Goal: Task Accomplishment & Management: Manage account settings

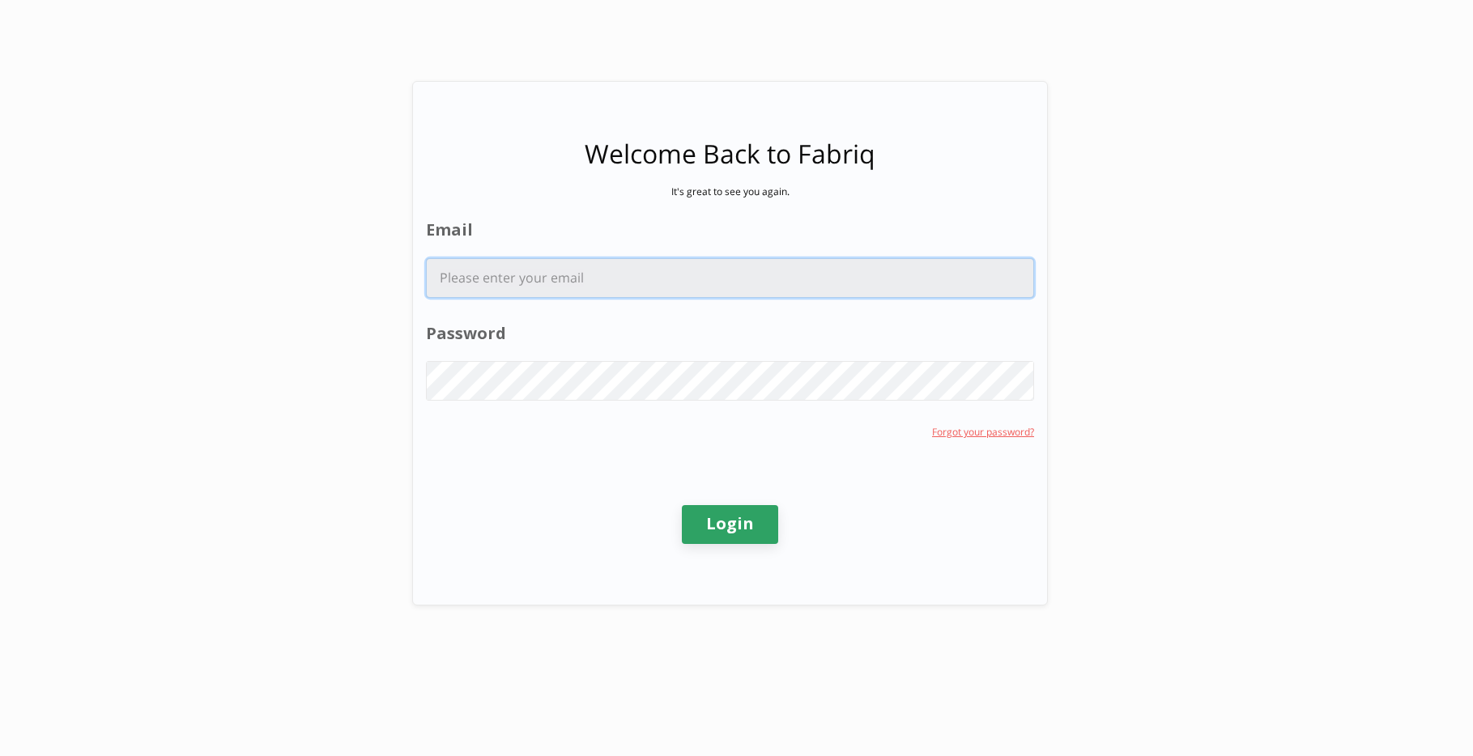
click at [664, 266] on input "Email" at bounding box center [730, 278] width 607 height 38
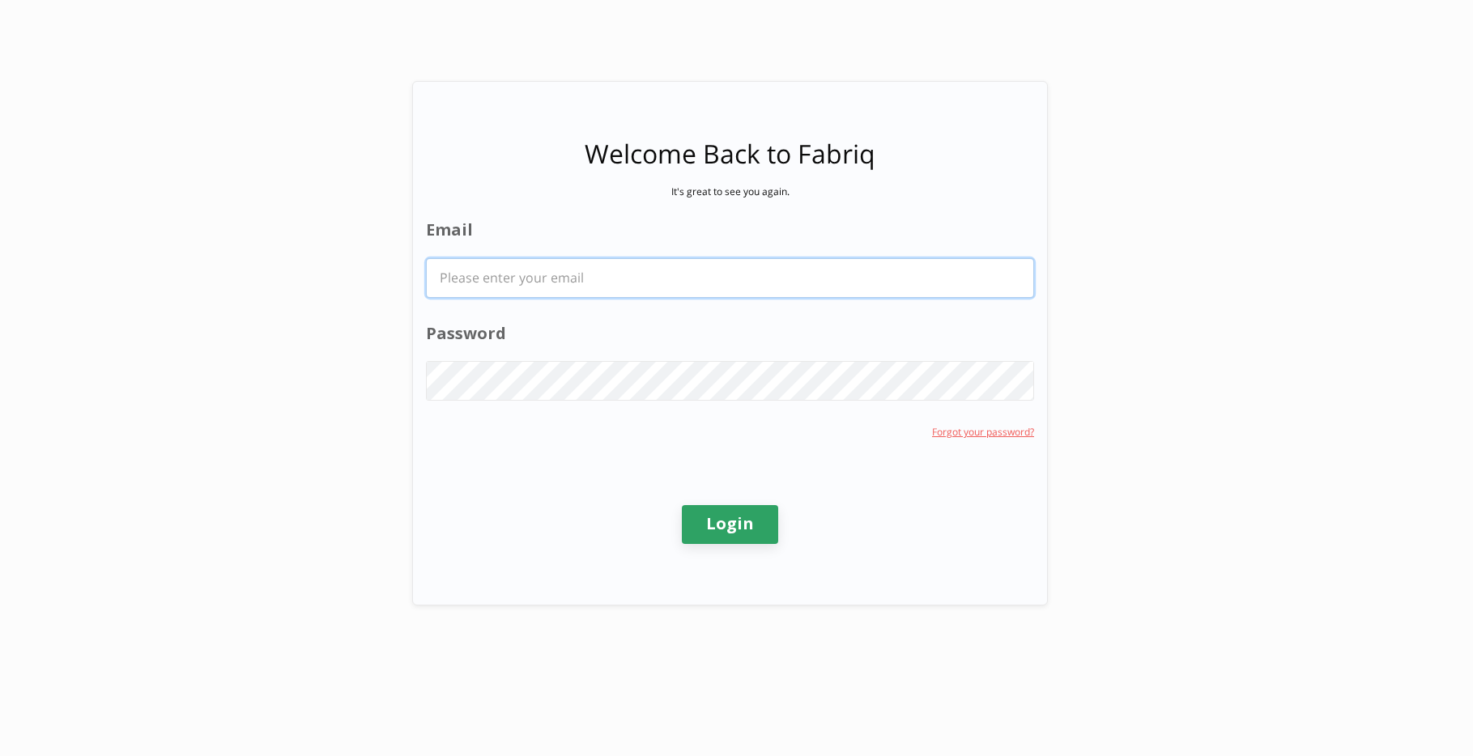
type input "[PERSON_NAME][EMAIL_ADDRESS][PERSON_NAME][DOMAIN_NAME]"
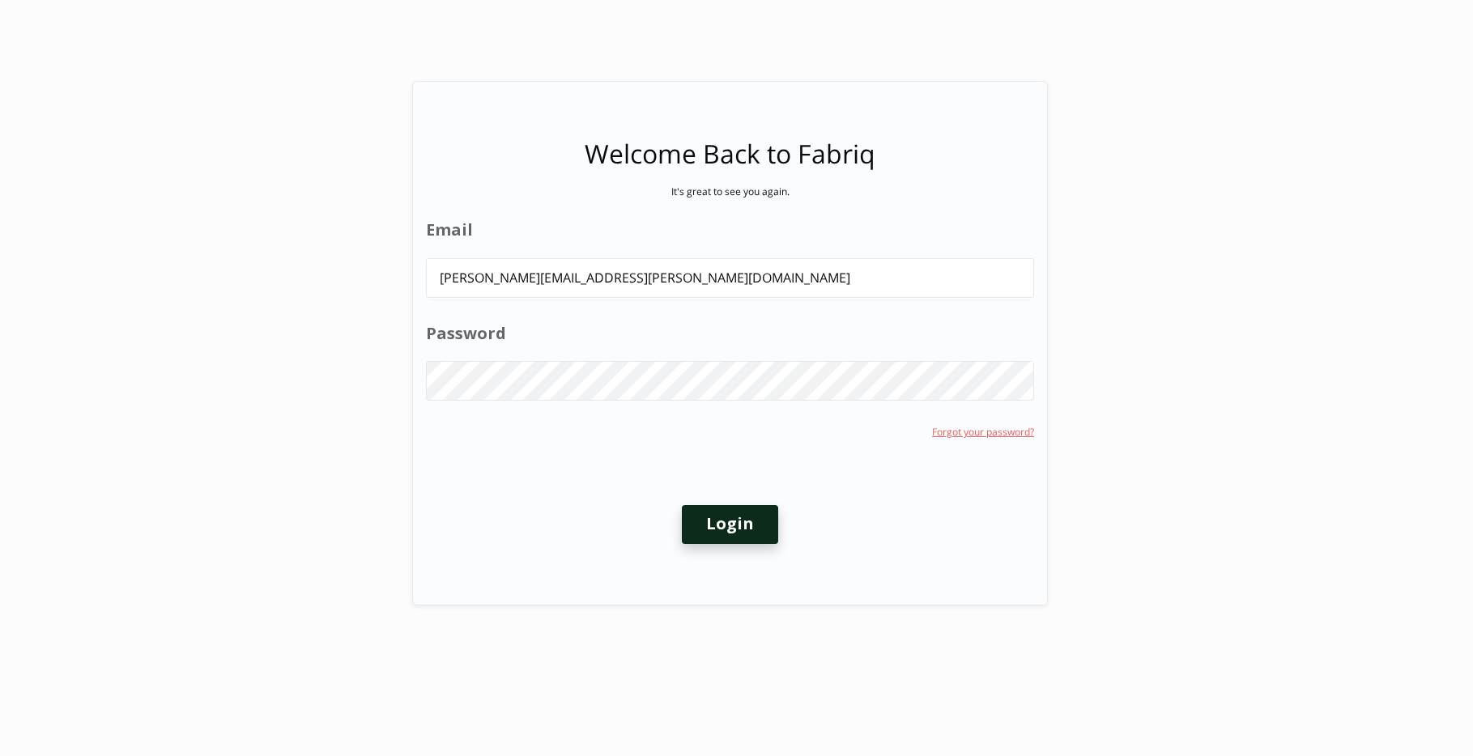
click at [736, 524] on button "Login" at bounding box center [730, 524] width 96 height 39
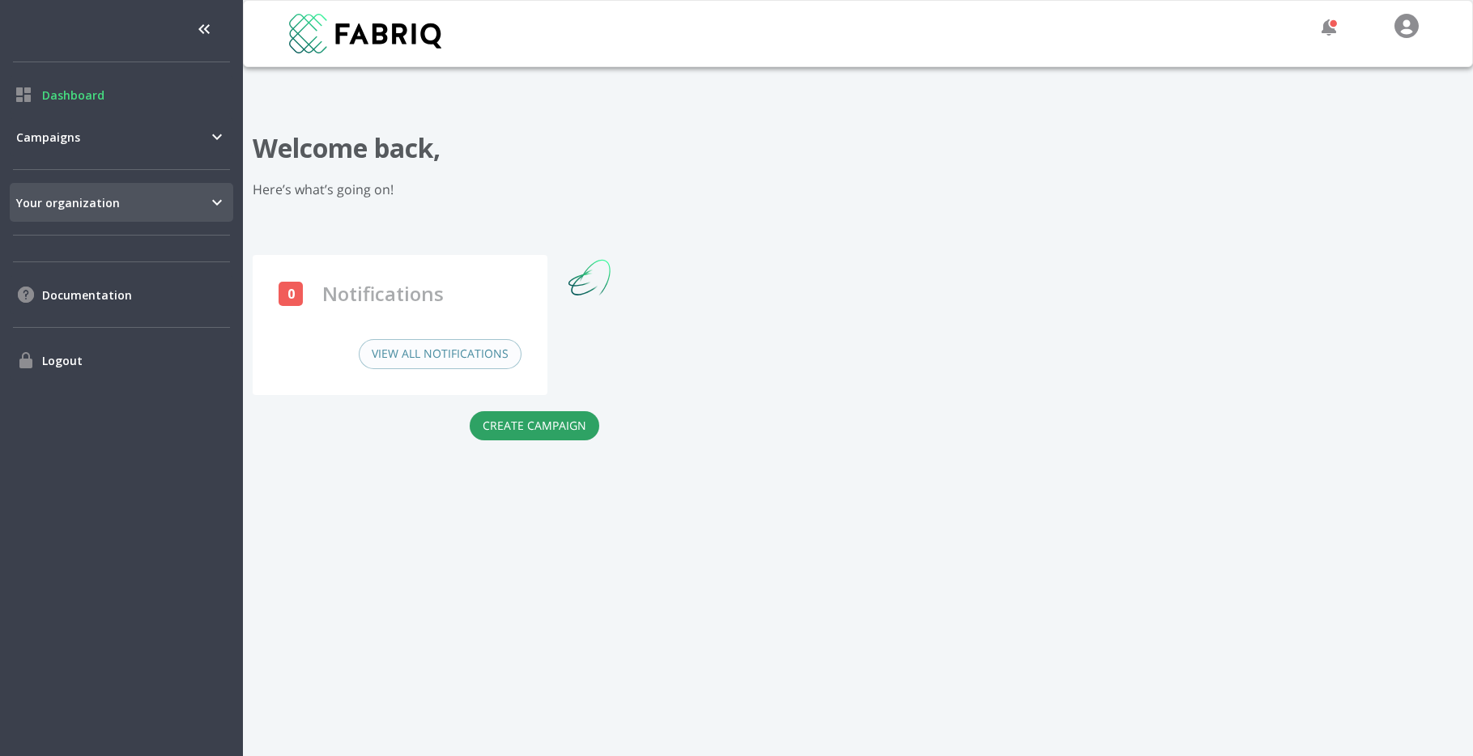
click at [169, 211] on span "Your organization" at bounding box center [111, 202] width 191 height 17
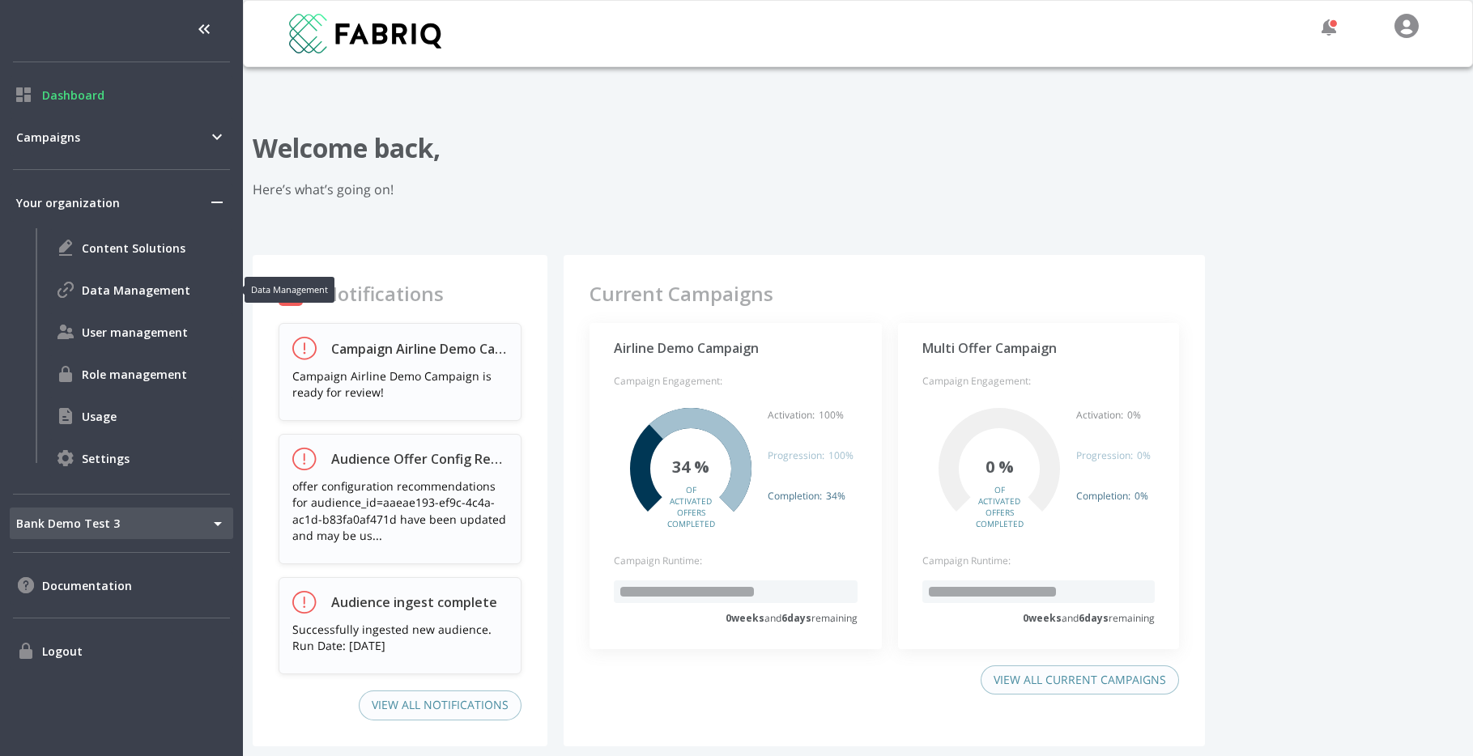
click at [129, 305] on div "Data Management" at bounding box center [141, 290] width 184 height 39
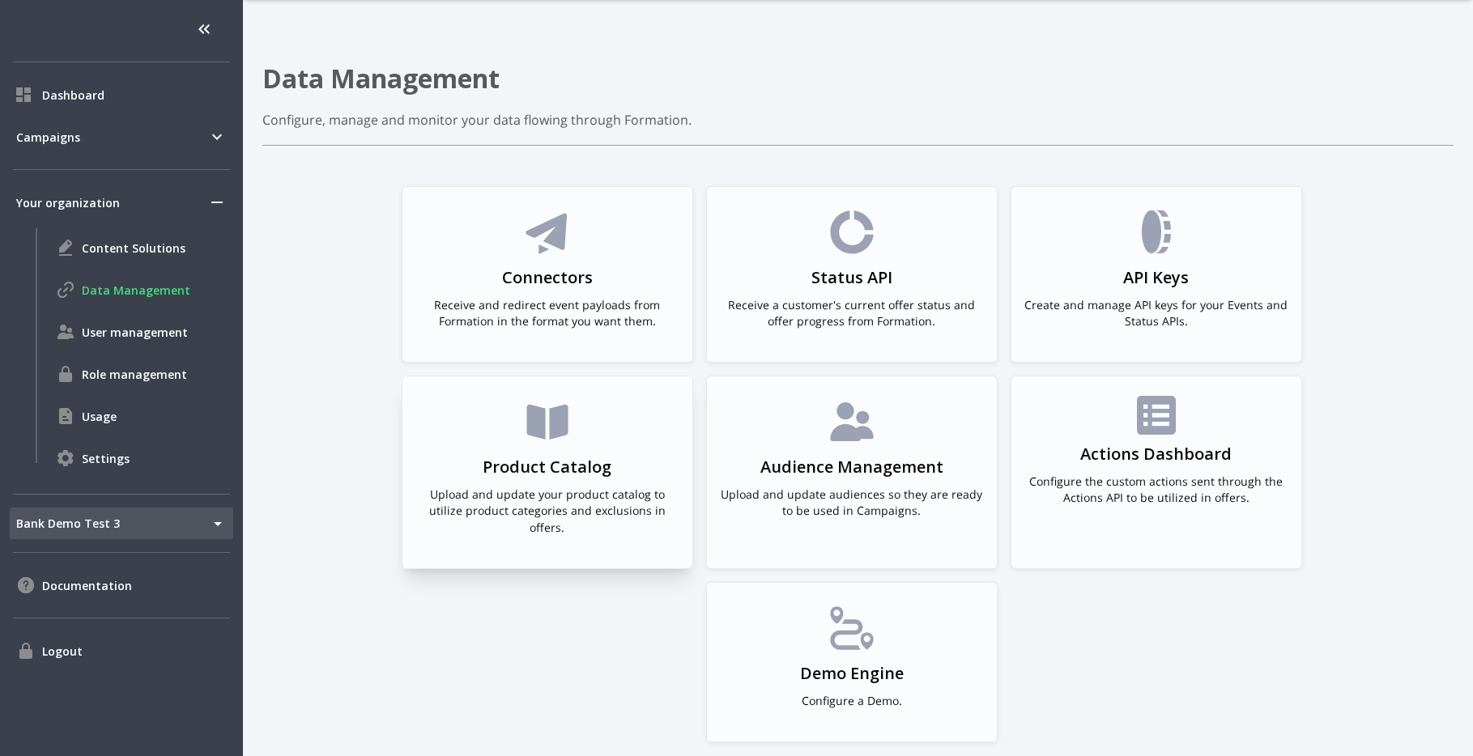
click at [513, 472] on h3 "Product Catalog" at bounding box center [547, 467] width 129 height 23
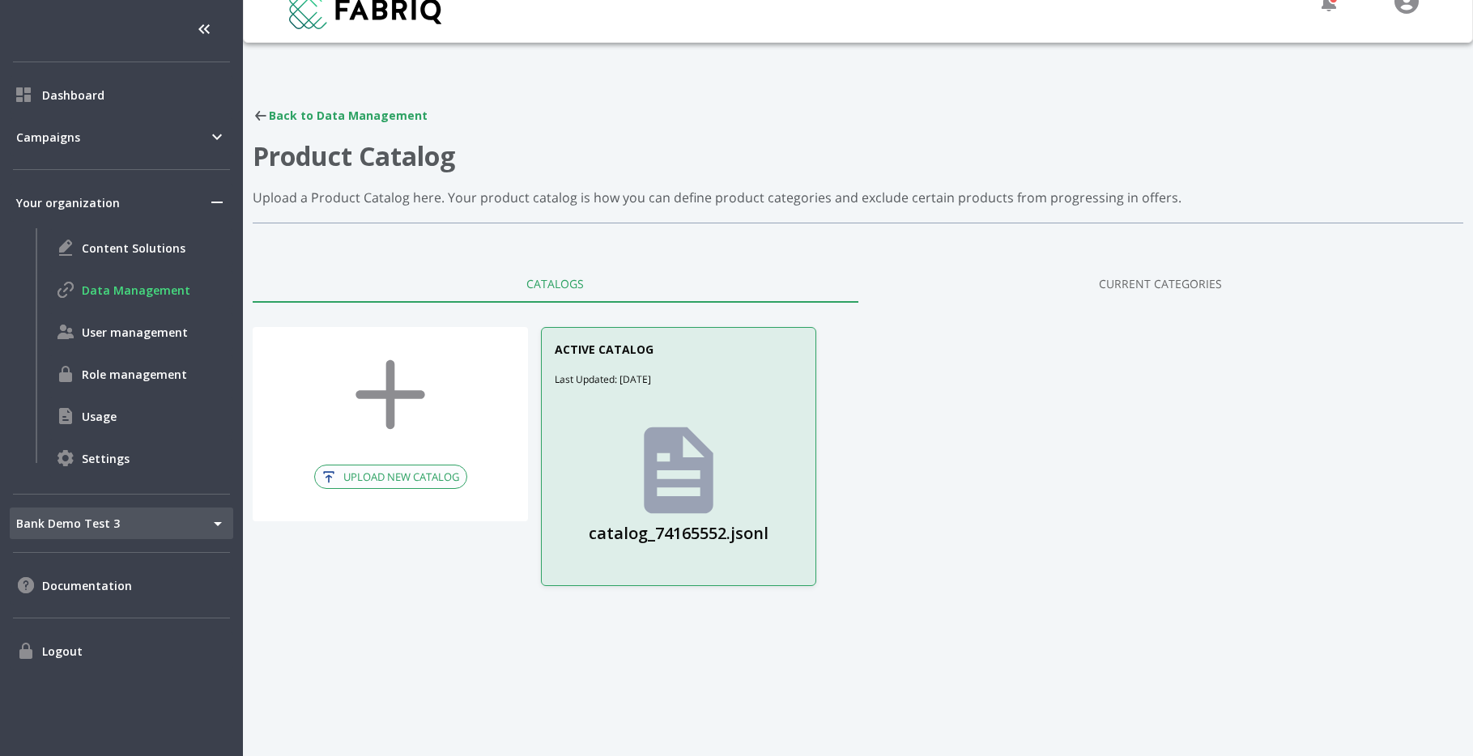
click at [690, 493] on icon at bounding box center [679, 470] width 70 height 87
click at [437, 478] on button "UPLOAD NEW CATALOG" at bounding box center [390, 477] width 153 height 25
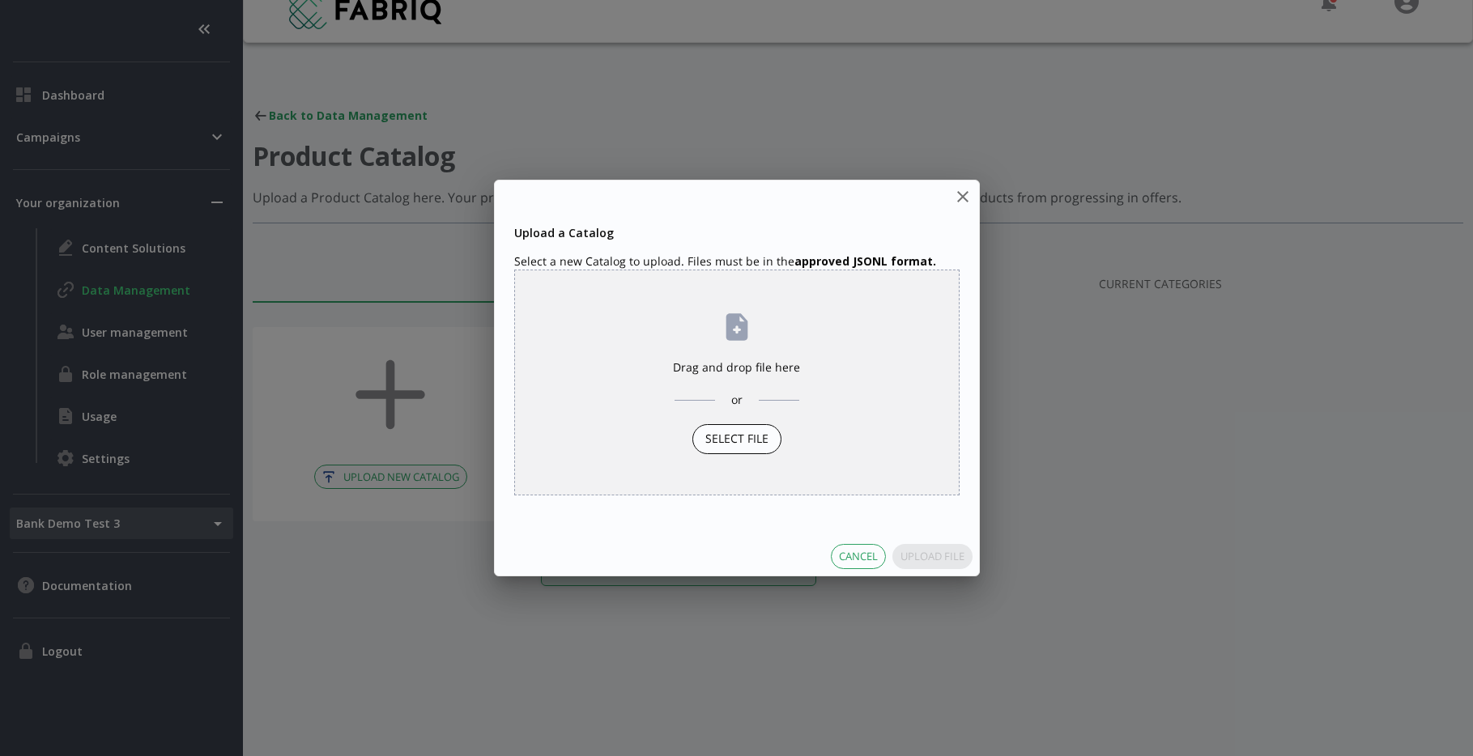
click at [887, 258] on strong "approved JSONL format." at bounding box center [866, 261] width 142 height 15
click at [966, 194] on icon "close" at bounding box center [962, 196] width 11 height 11
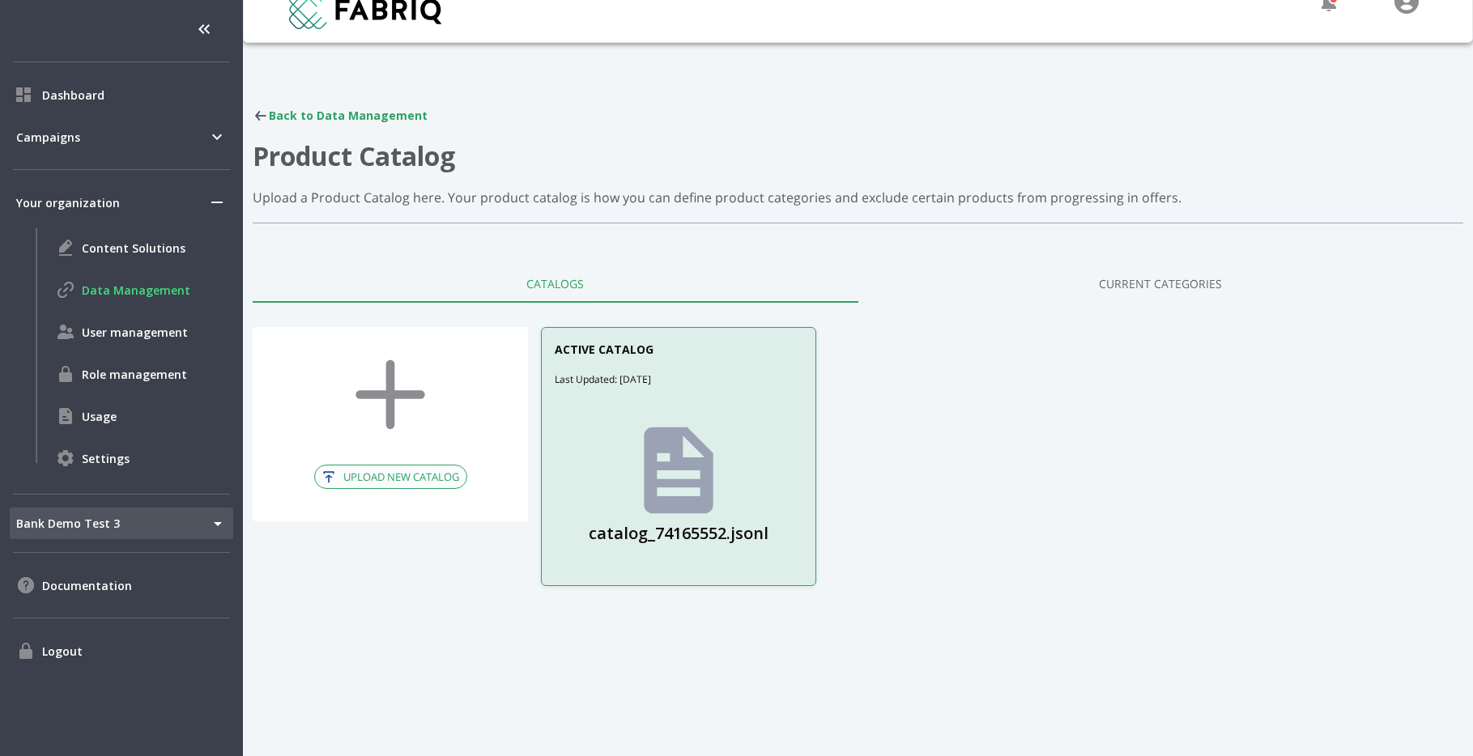
click at [1175, 274] on link "Current Categories" at bounding box center [1162, 283] width 606 height 39
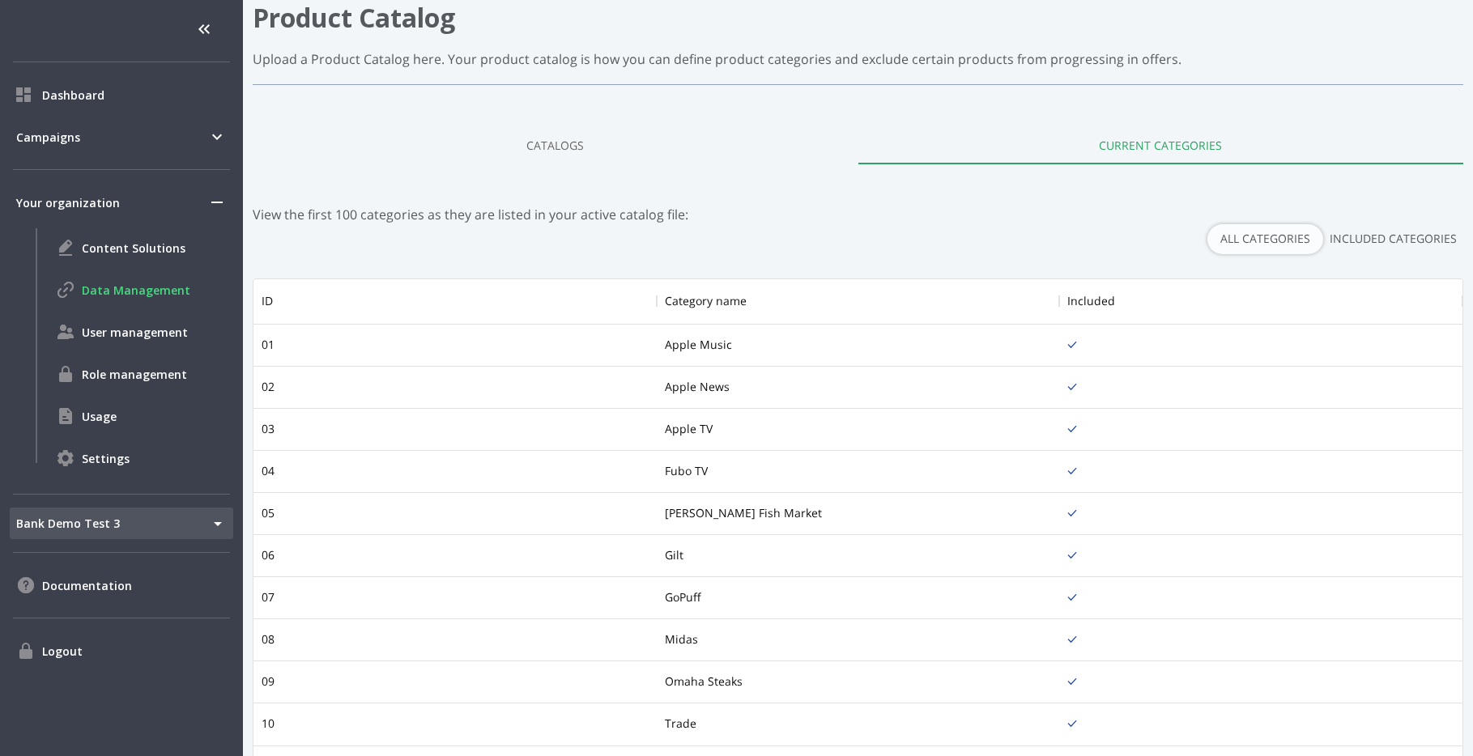
scroll to position [121, 0]
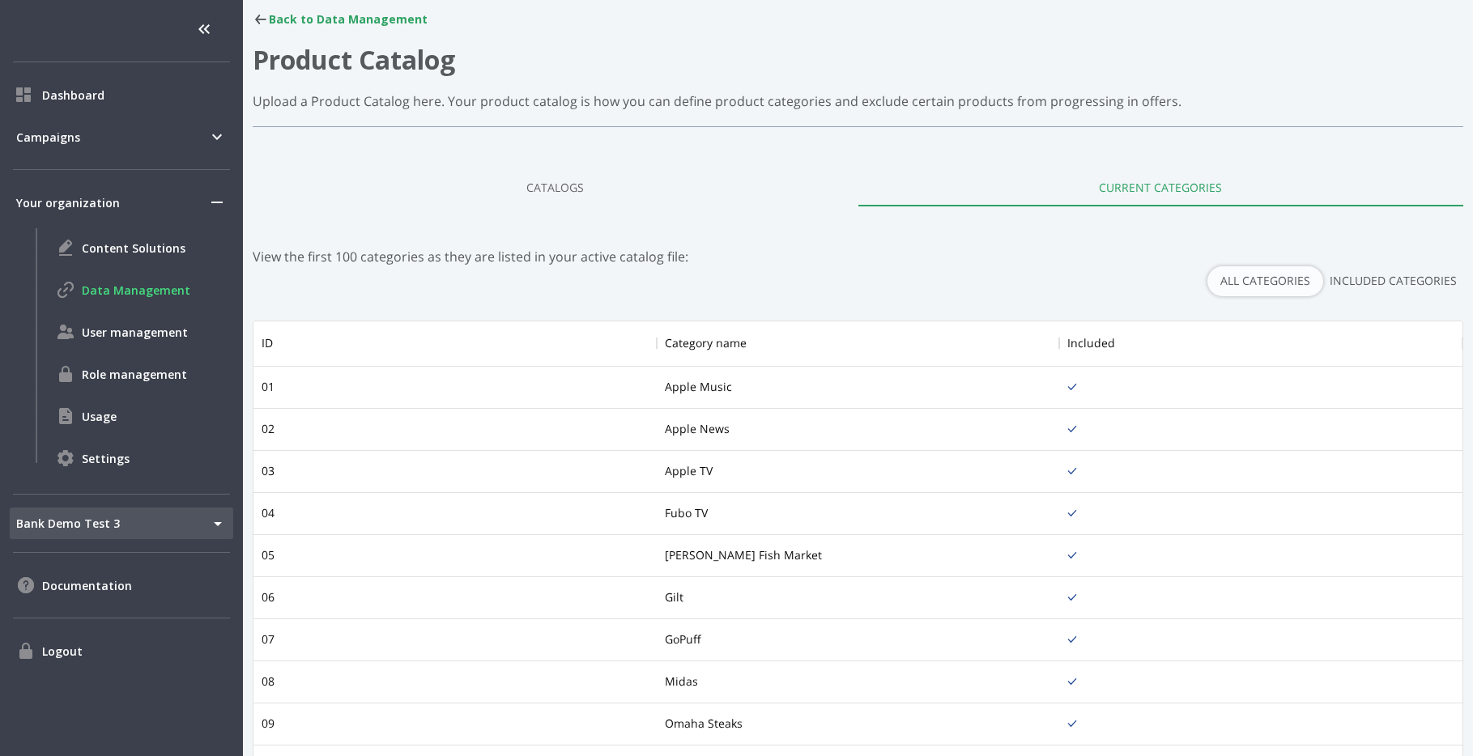
click at [583, 206] on link "Catalogs" at bounding box center [556, 187] width 606 height 39
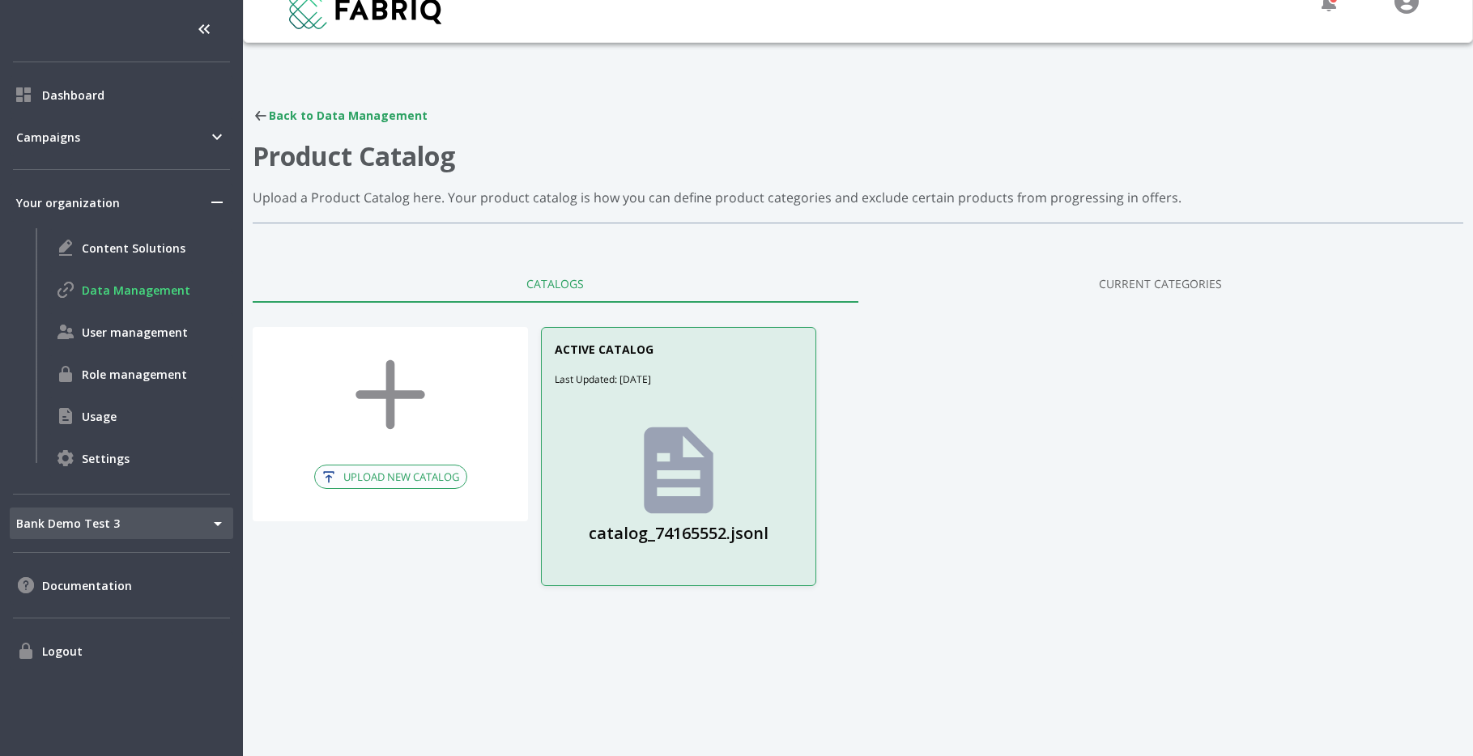
click at [683, 471] on icon at bounding box center [679, 470] width 70 height 87
click at [129, 327] on span "User management" at bounding box center [154, 332] width 145 height 17
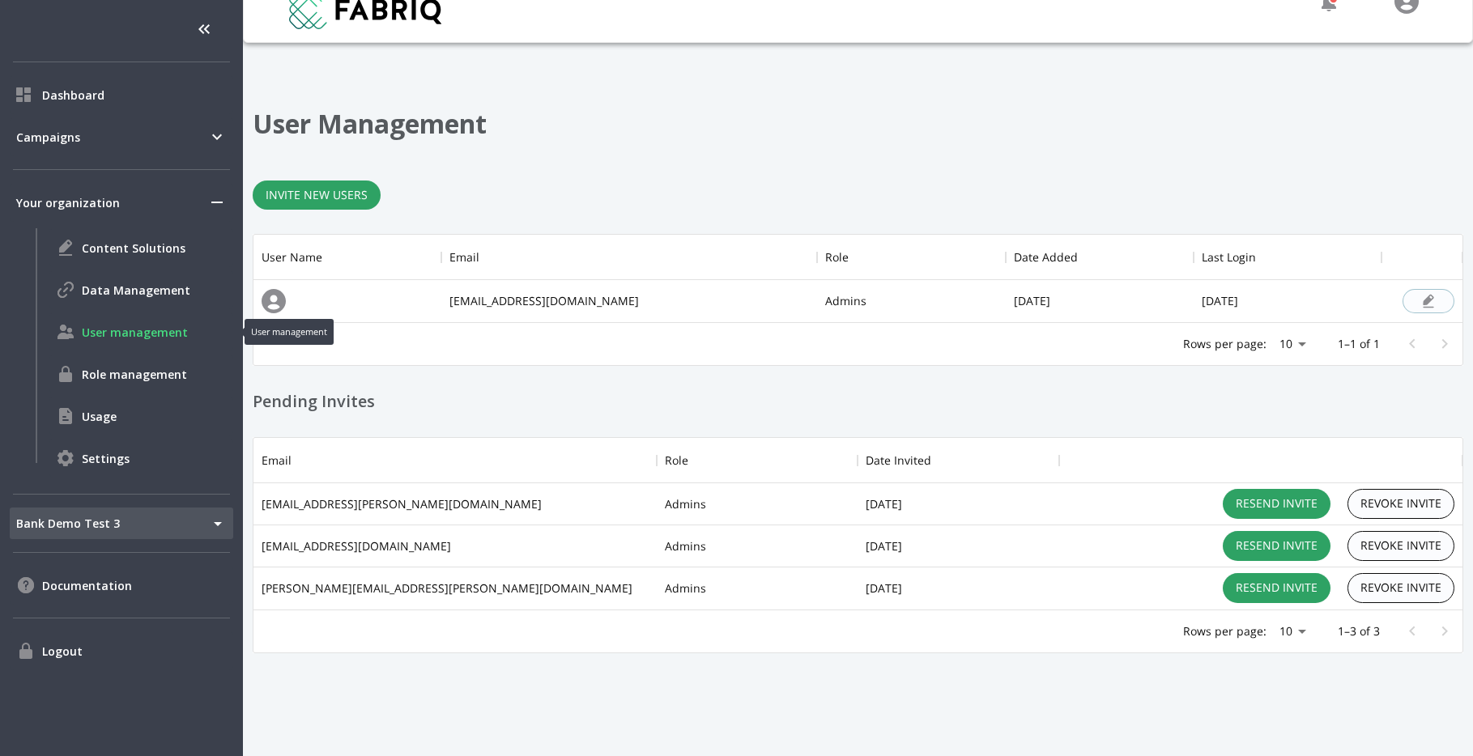
scroll to position [172, 1209]
click at [141, 245] on span "Content Solutions" at bounding box center [154, 248] width 145 height 17
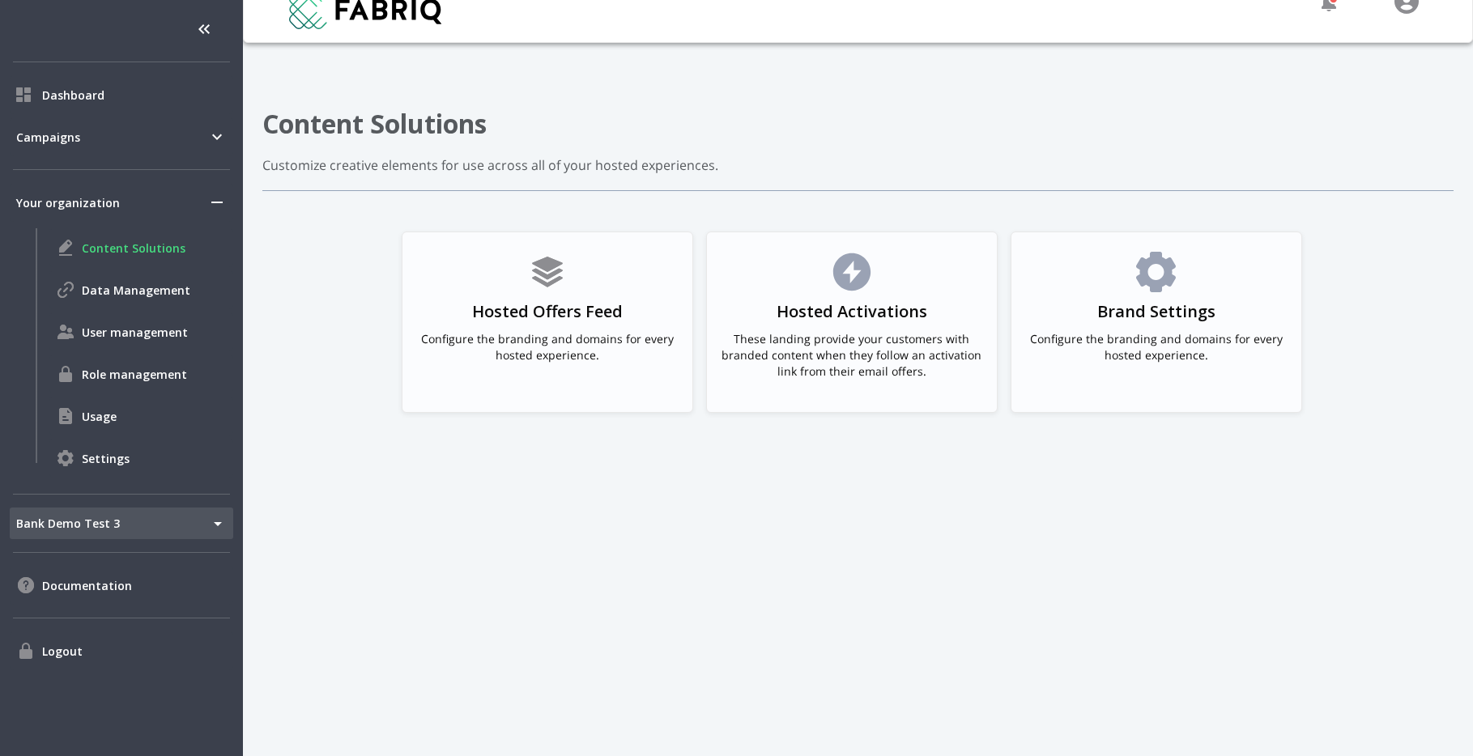
click at [141, 271] on div "Data Management" at bounding box center [141, 290] width 184 height 39
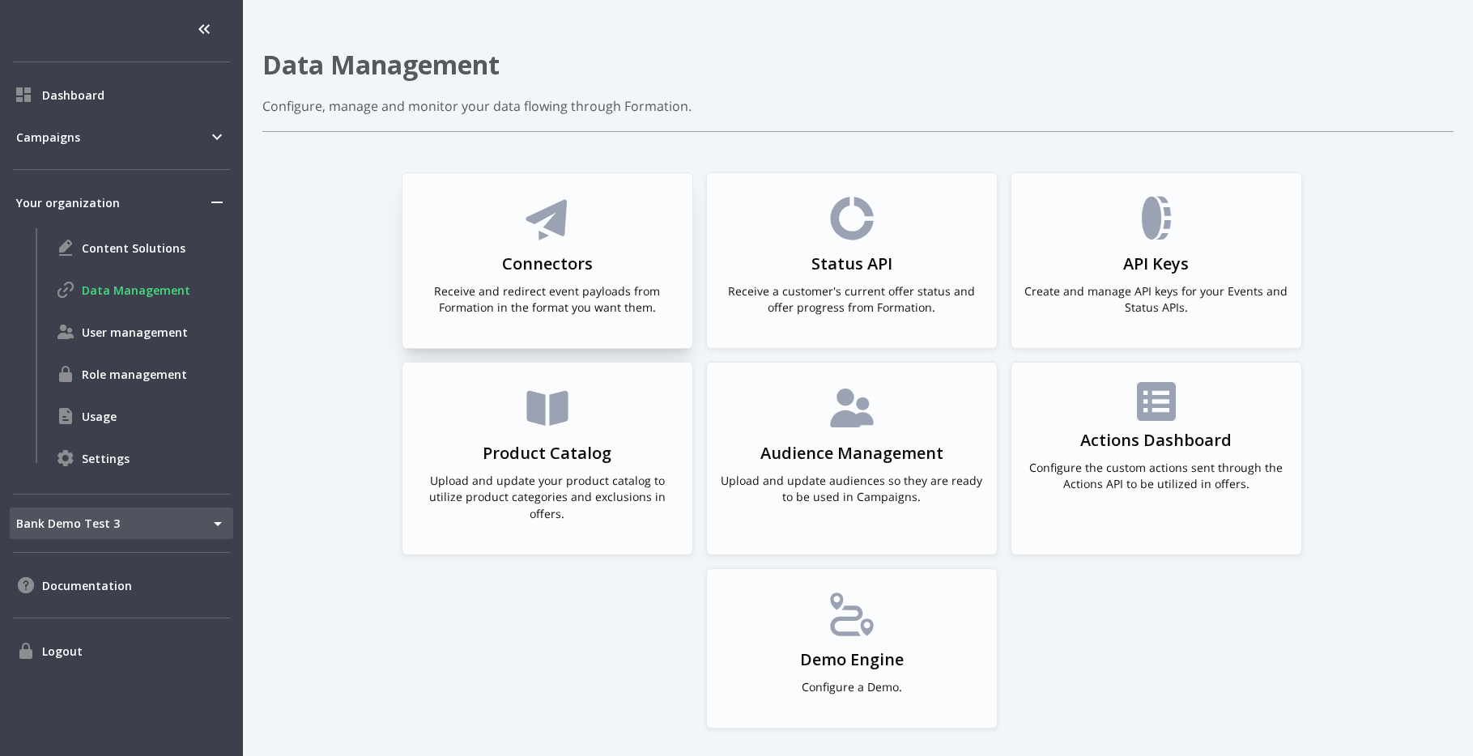
scroll to position [113, 0]
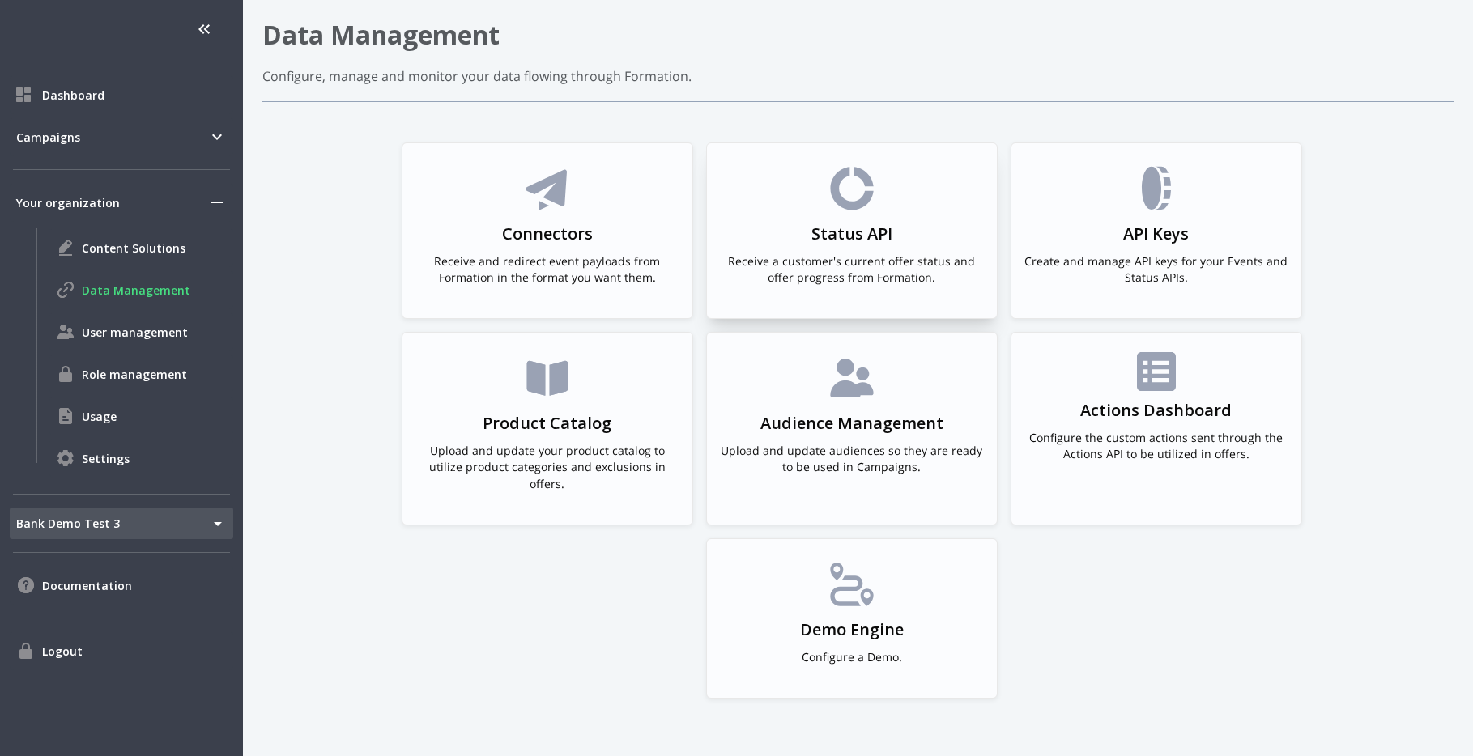
click at [932, 233] on div "Status API Receive a customer's current offer status and offer progress from Fo…" at bounding box center [852, 231] width 264 height 136
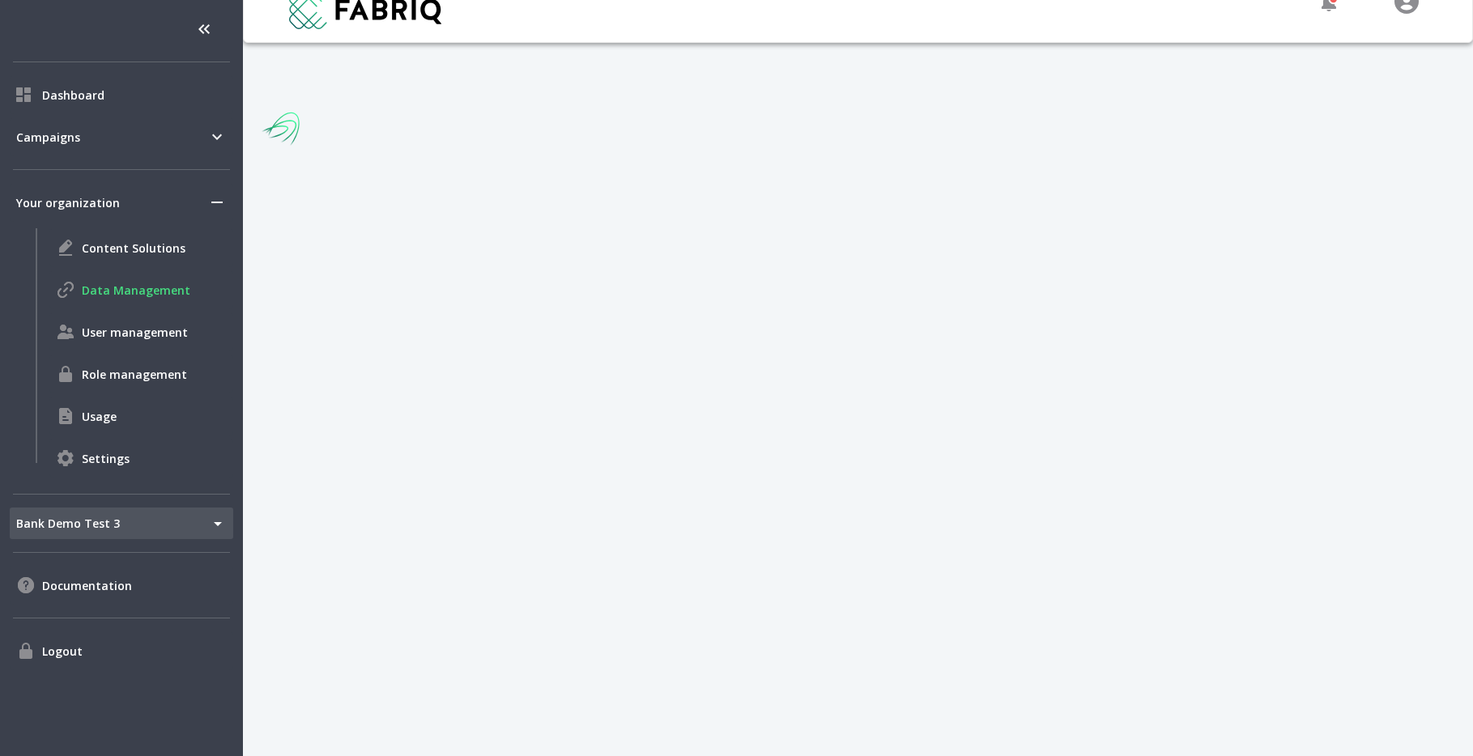
scroll to position [24, 0]
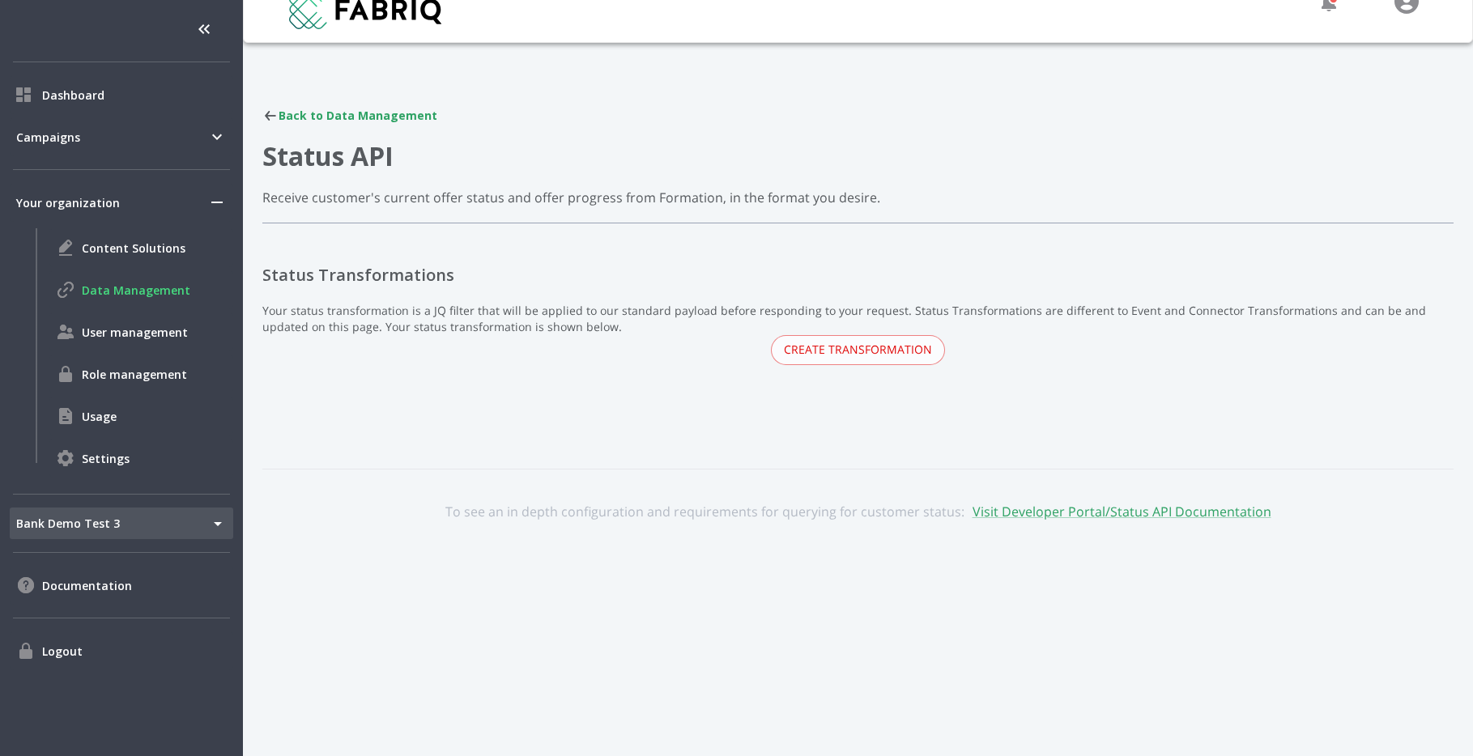
click at [311, 108] on div "Back to Data Management" at bounding box center [857, 116] width 1191 height 16
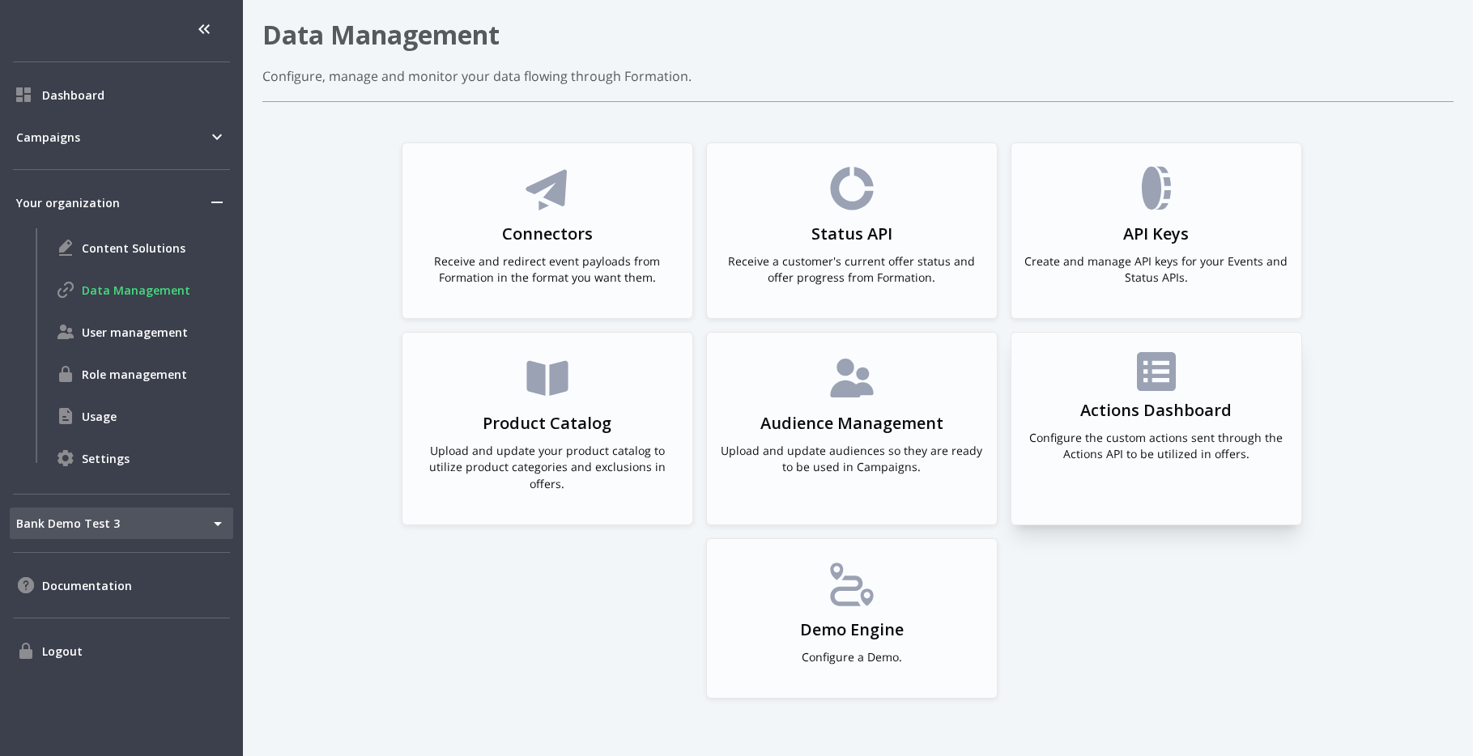
click at [1147, 406] on h3 "Actions Dashboard" at bounding box center [1155, 410] width 151 height 23
click at [846, 420] on h3 "Audience Management" at bounding box center [852, 423] width 183 height 23
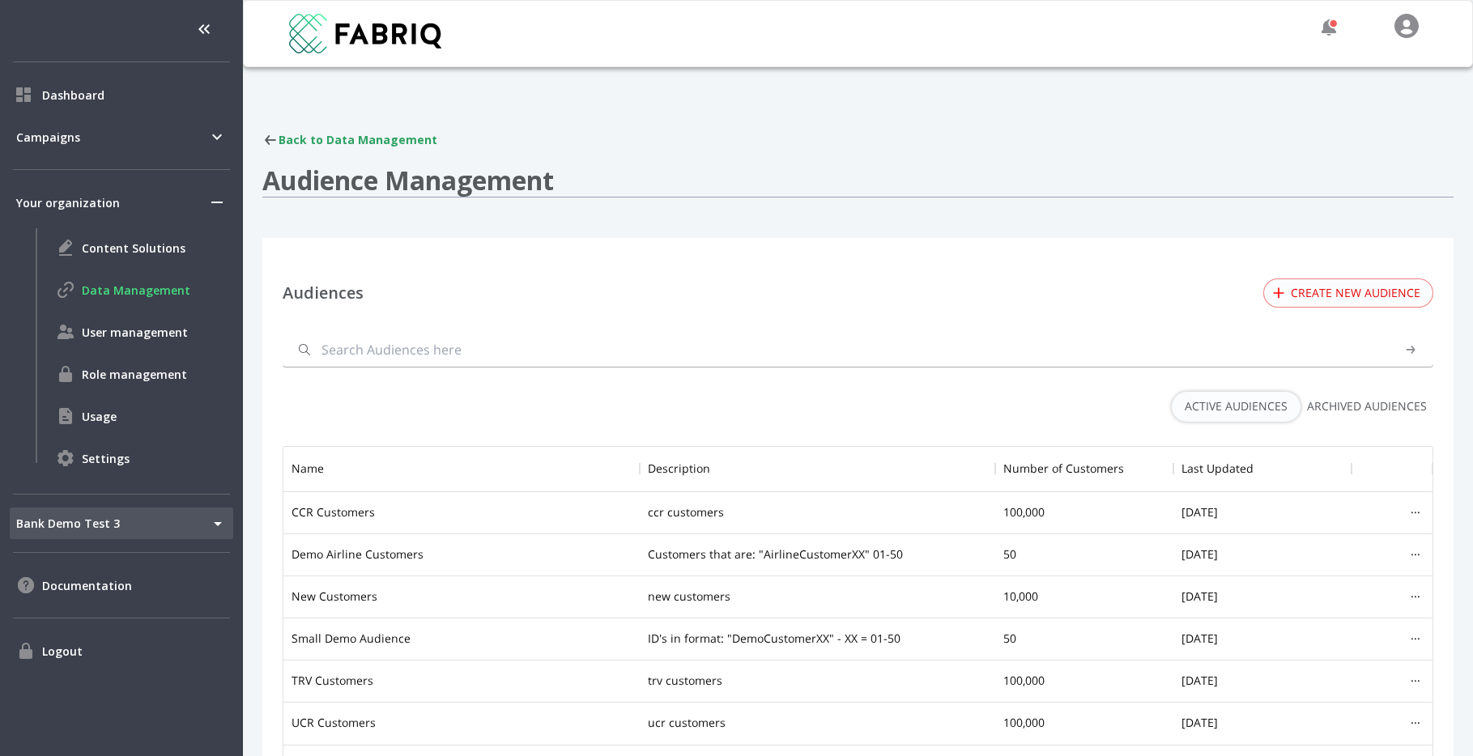
click at [326, 144] on div "Back to Data Management" at bounding box center [857, 140] width 1191 height 16
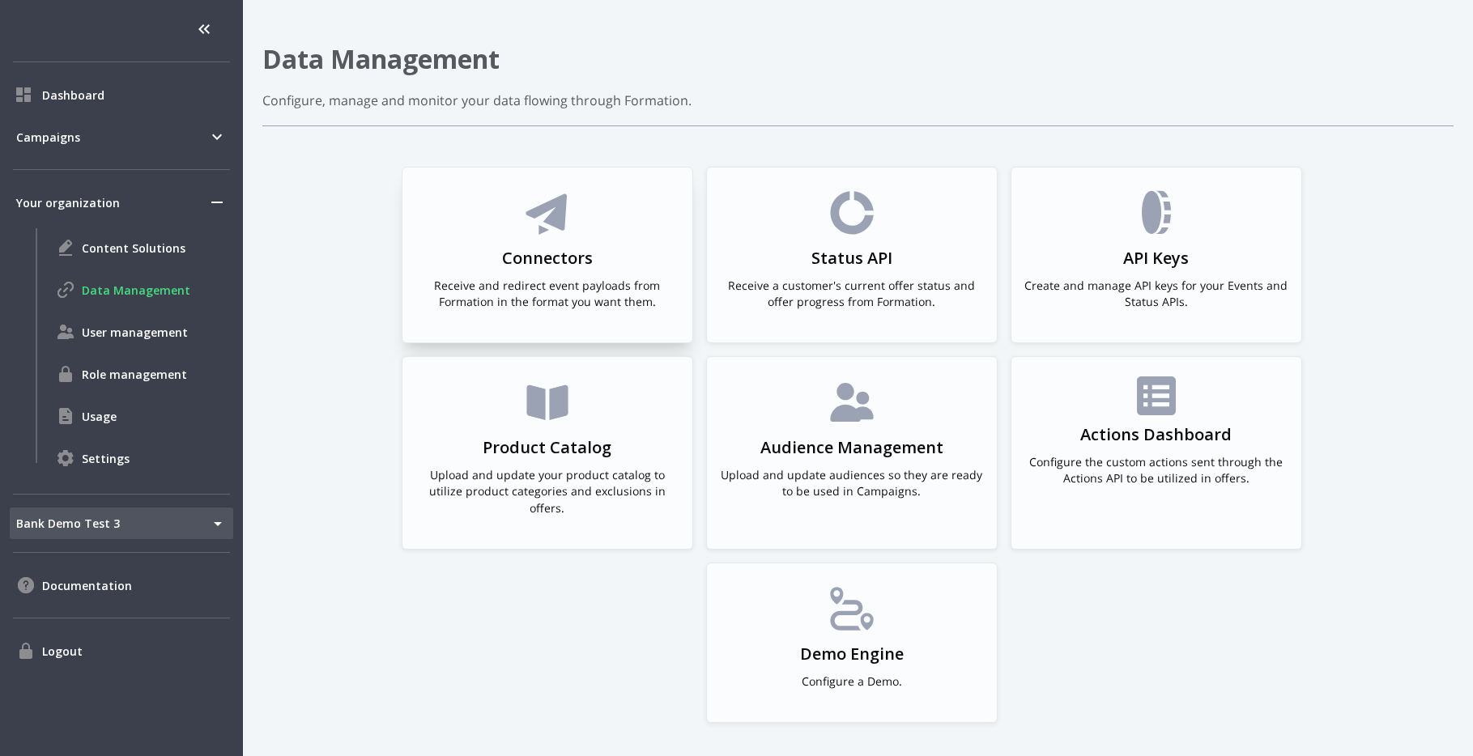
scroll to position [113, 0]
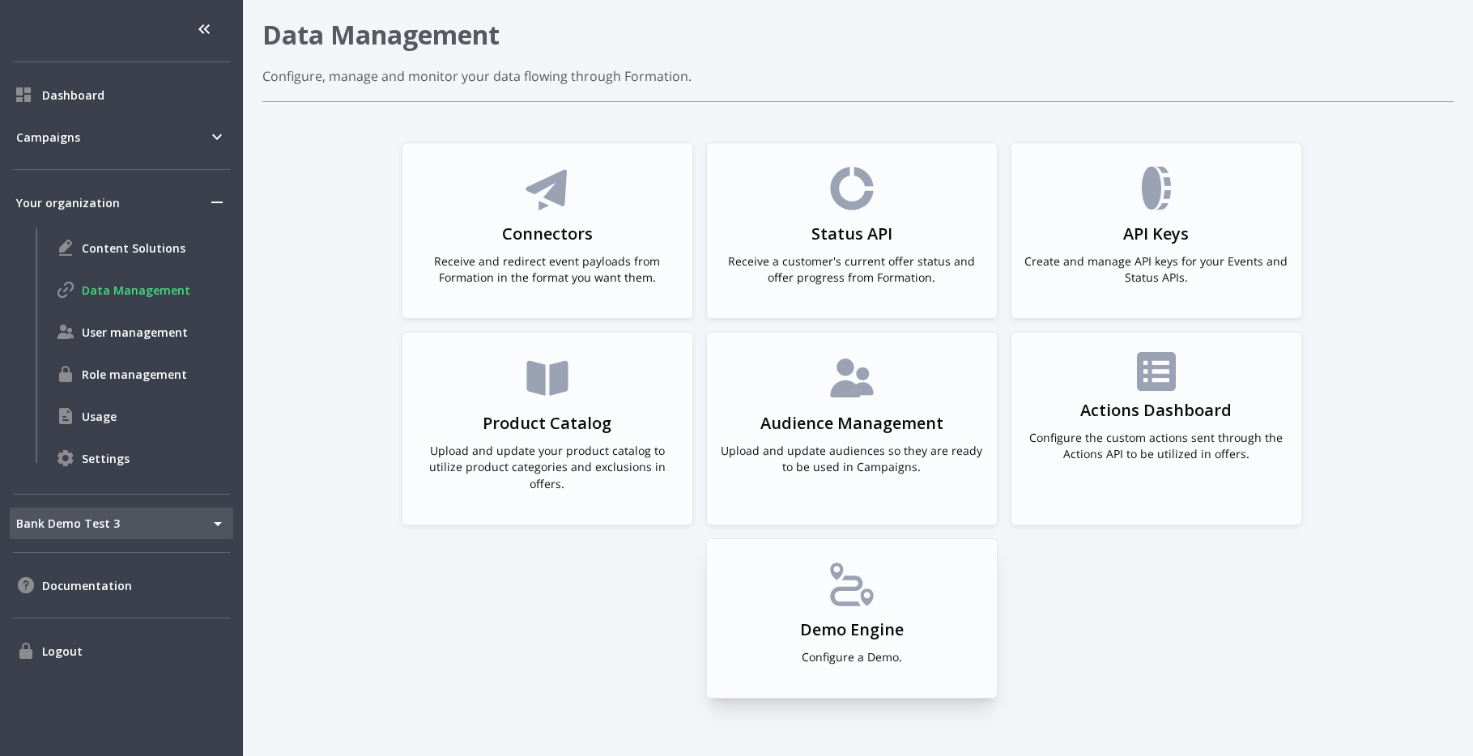
click at [879, 594] on div "Demo Engine Configure a Demo." at bounding box center [852, 619] width 264 height 120
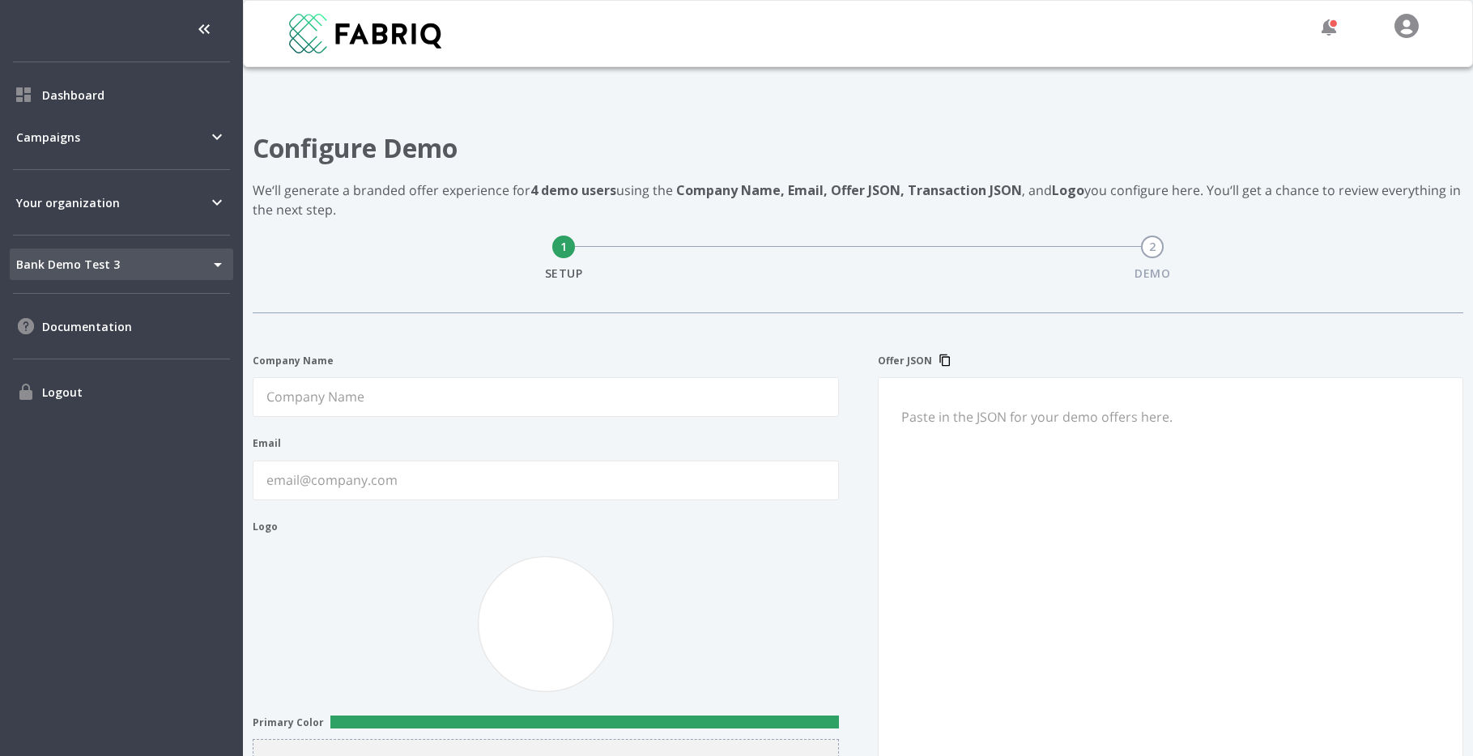
click at [180, 275] on body "Dashboard Campaigns Your organization Bank Demo Test 3 169 Tenant Switcher Docu…" at bounding box center [736, 378] width 1473 height 756
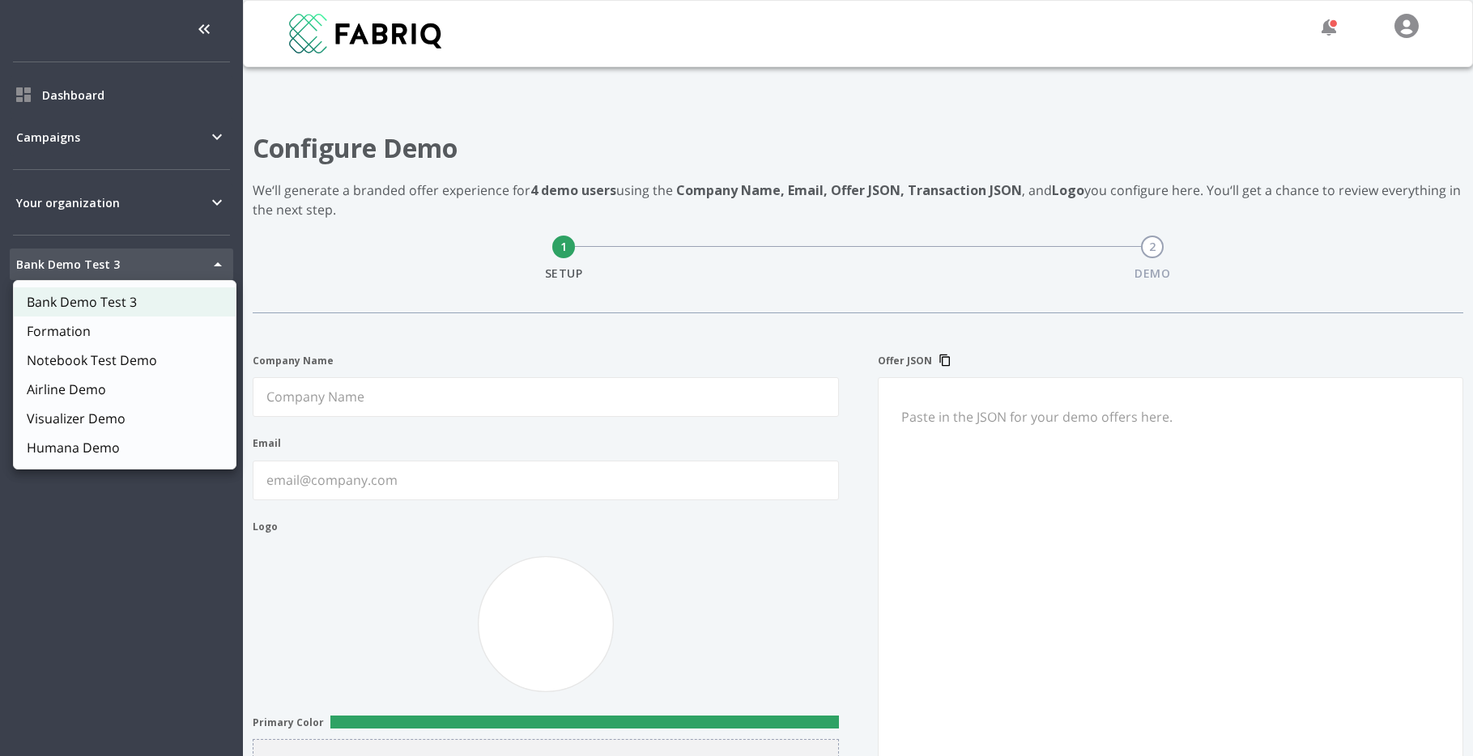
click at [193, 255] on div at bounding box center [736, 378] width 1473 height 756
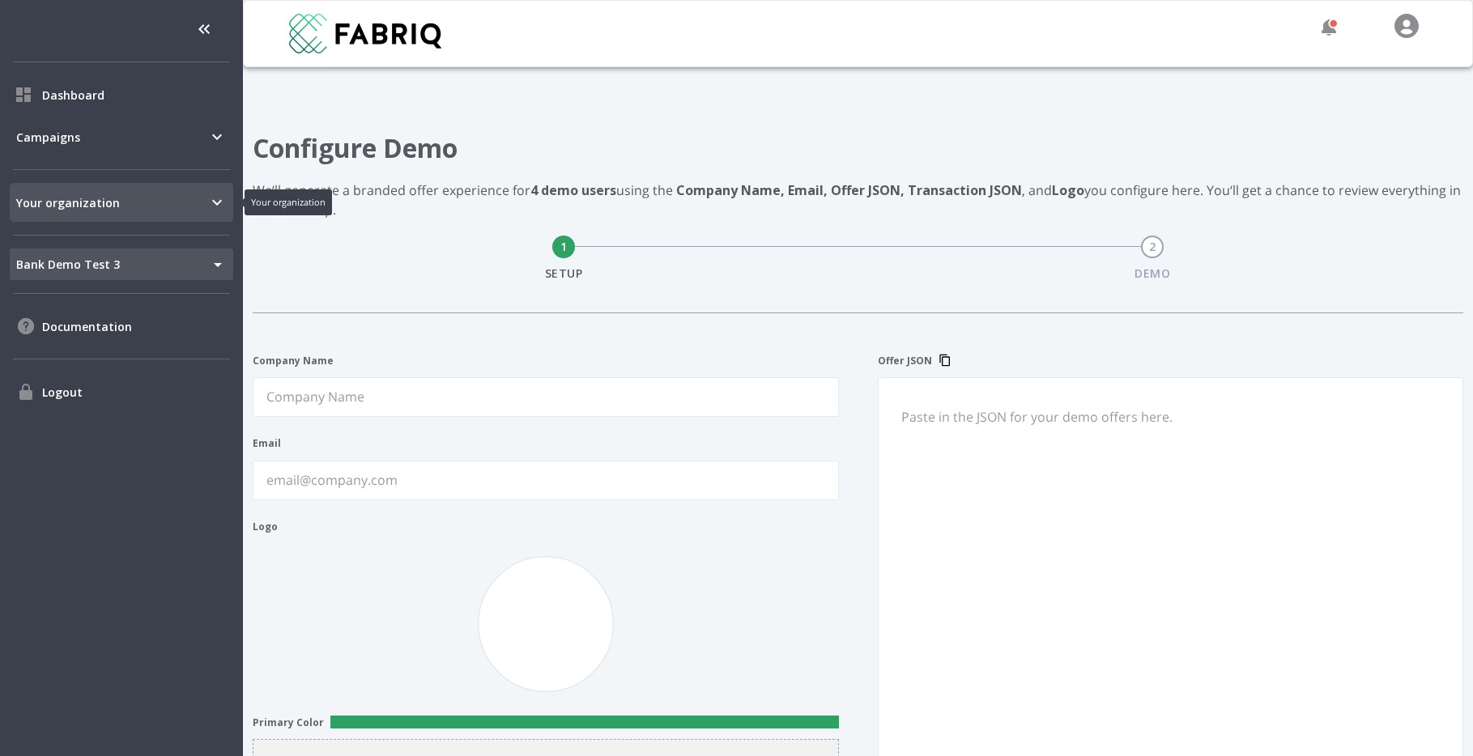
click at [207, 191] on div "Your organization" at bounding box center [122, 202] width 224 height 39
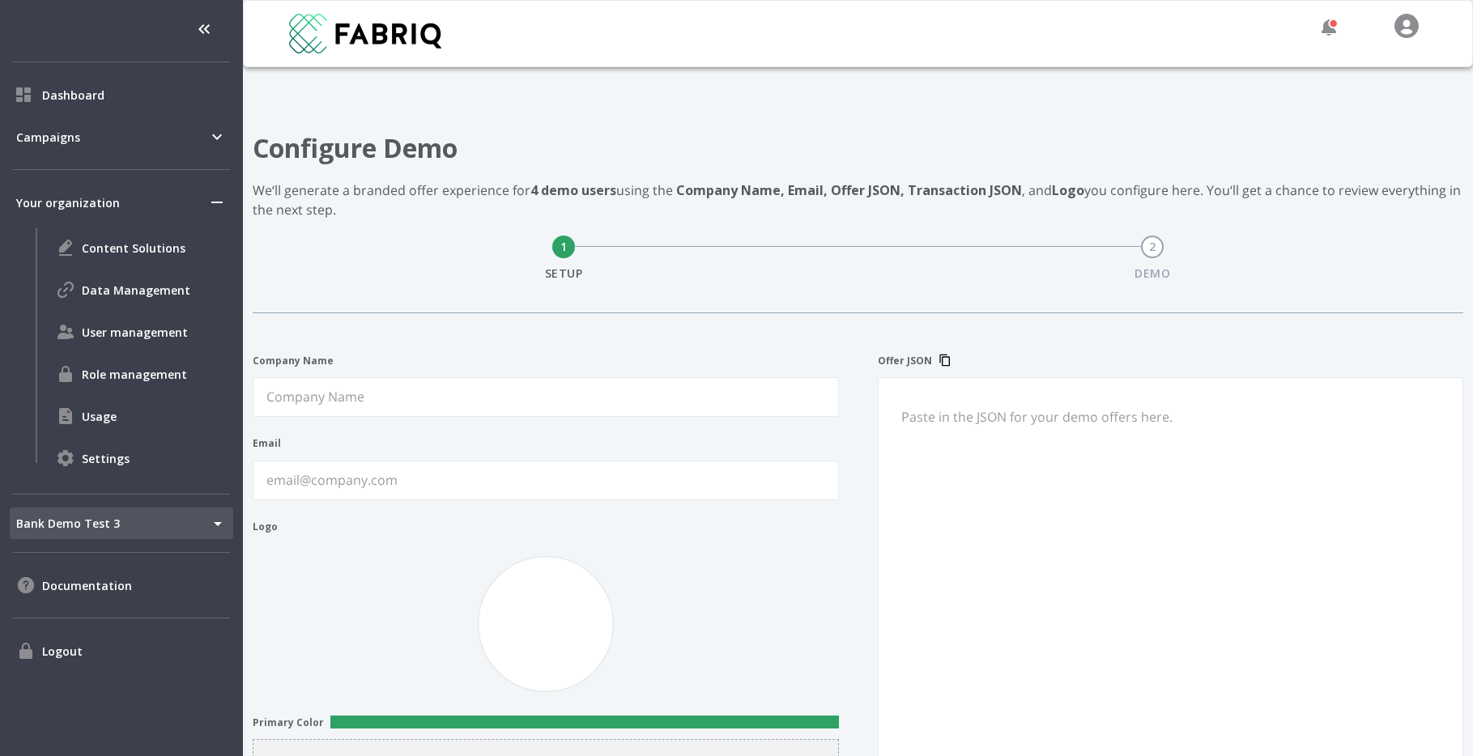
click at [164, 531] on body "Dashboard Campaigns Your organization Content Solutions Data Management User ma…" at bounding box center [736, 378] width 1473 height 756
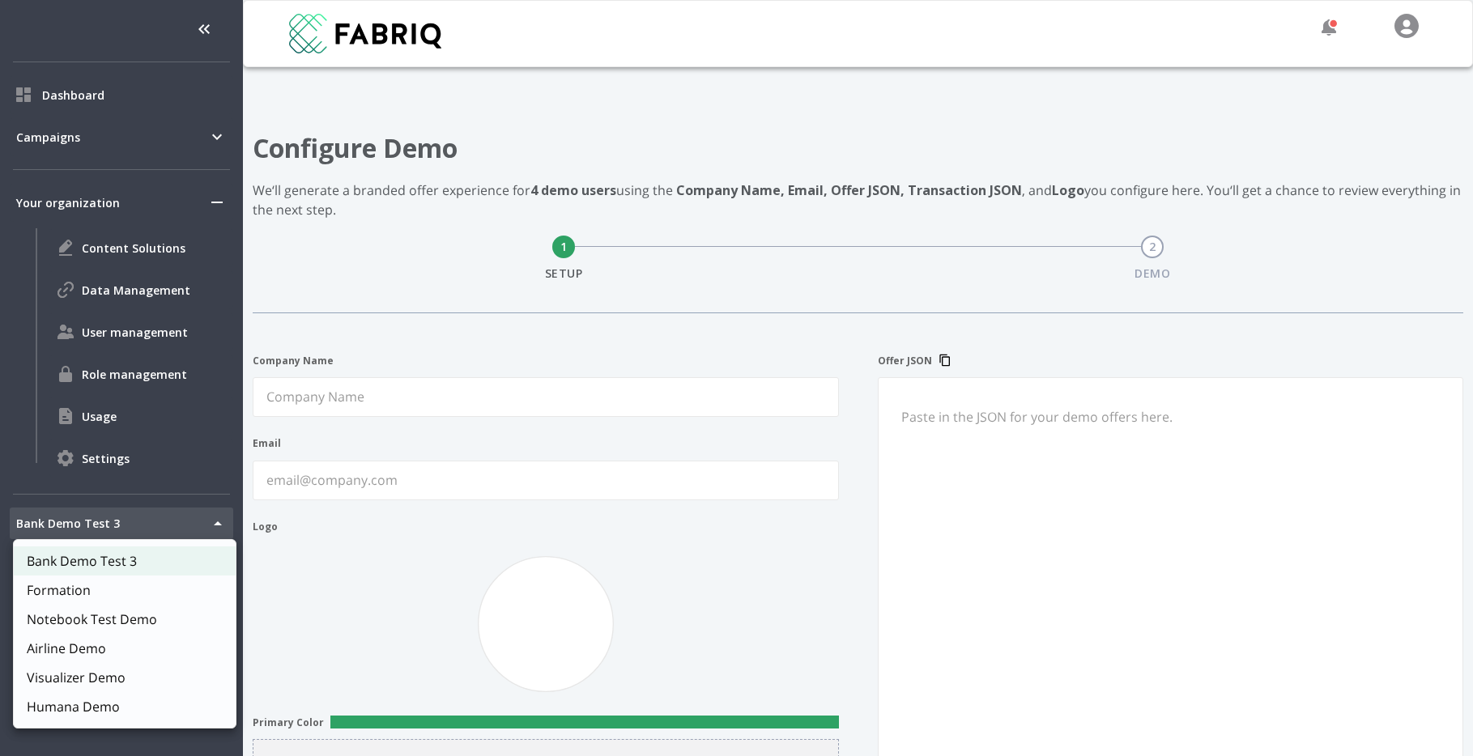
click at [164, 531] on div at bounding box center [736, 378] width 1473 height 756
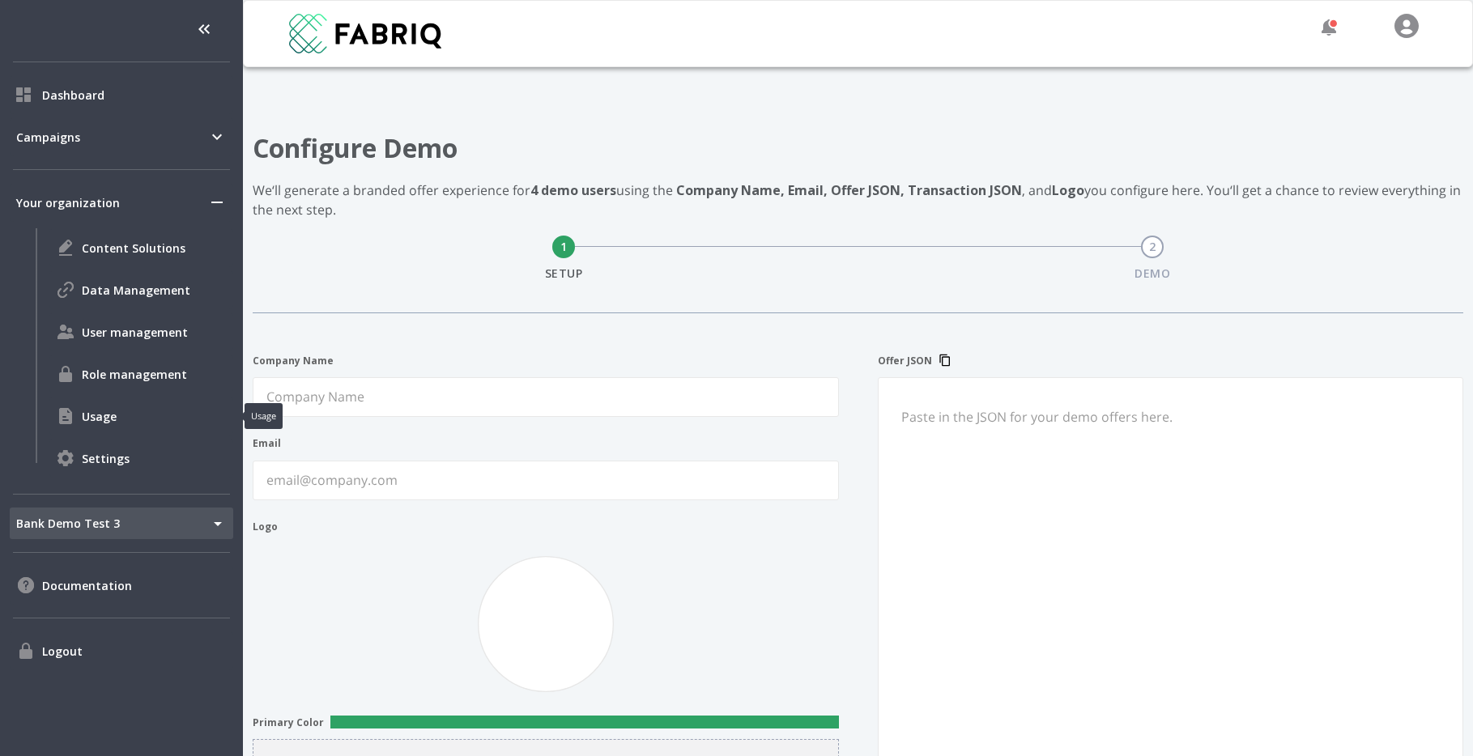
click at [90, 408] on span "Usage" at bounding box center [154, 416] width 145 height 17
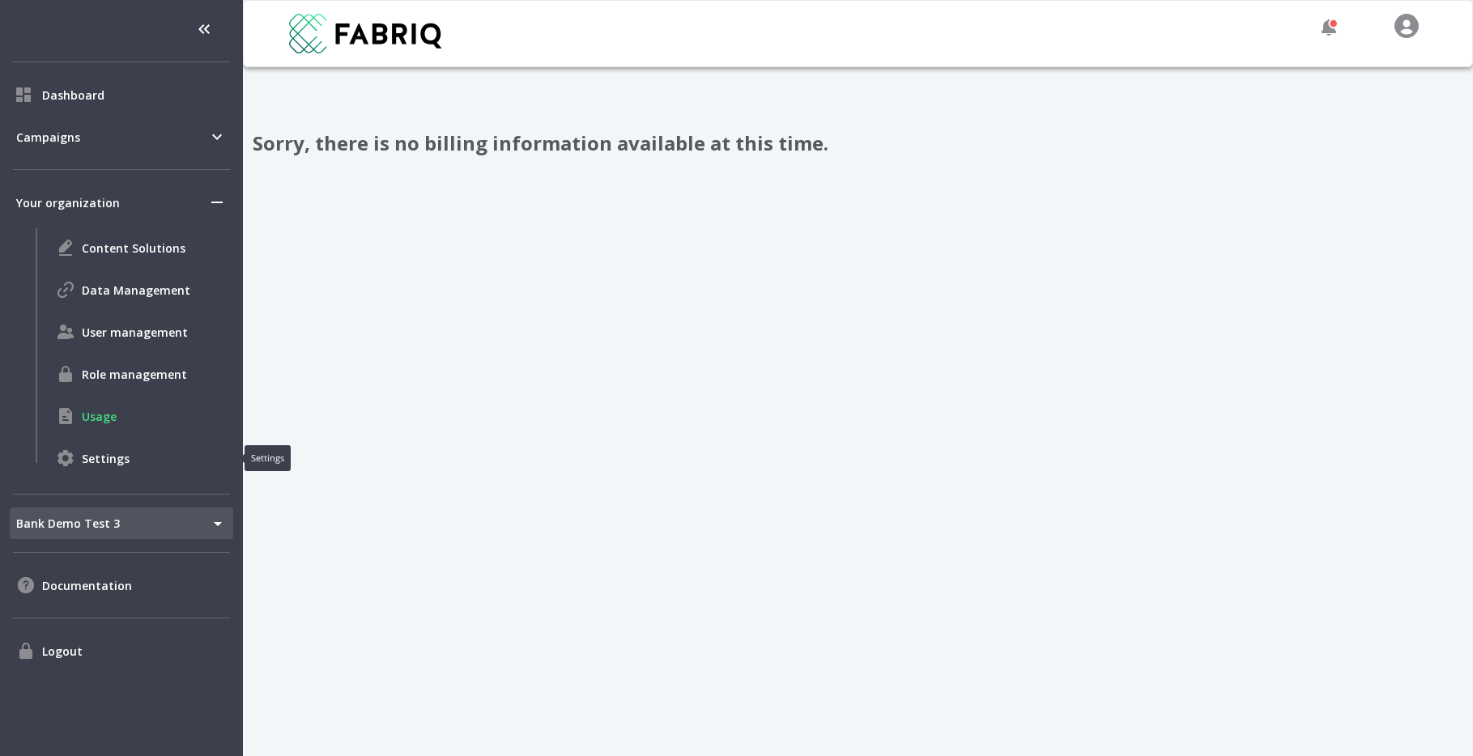
click at [100, 441] on div "Settings" at bounding box center [141, 458] width 184 height 39
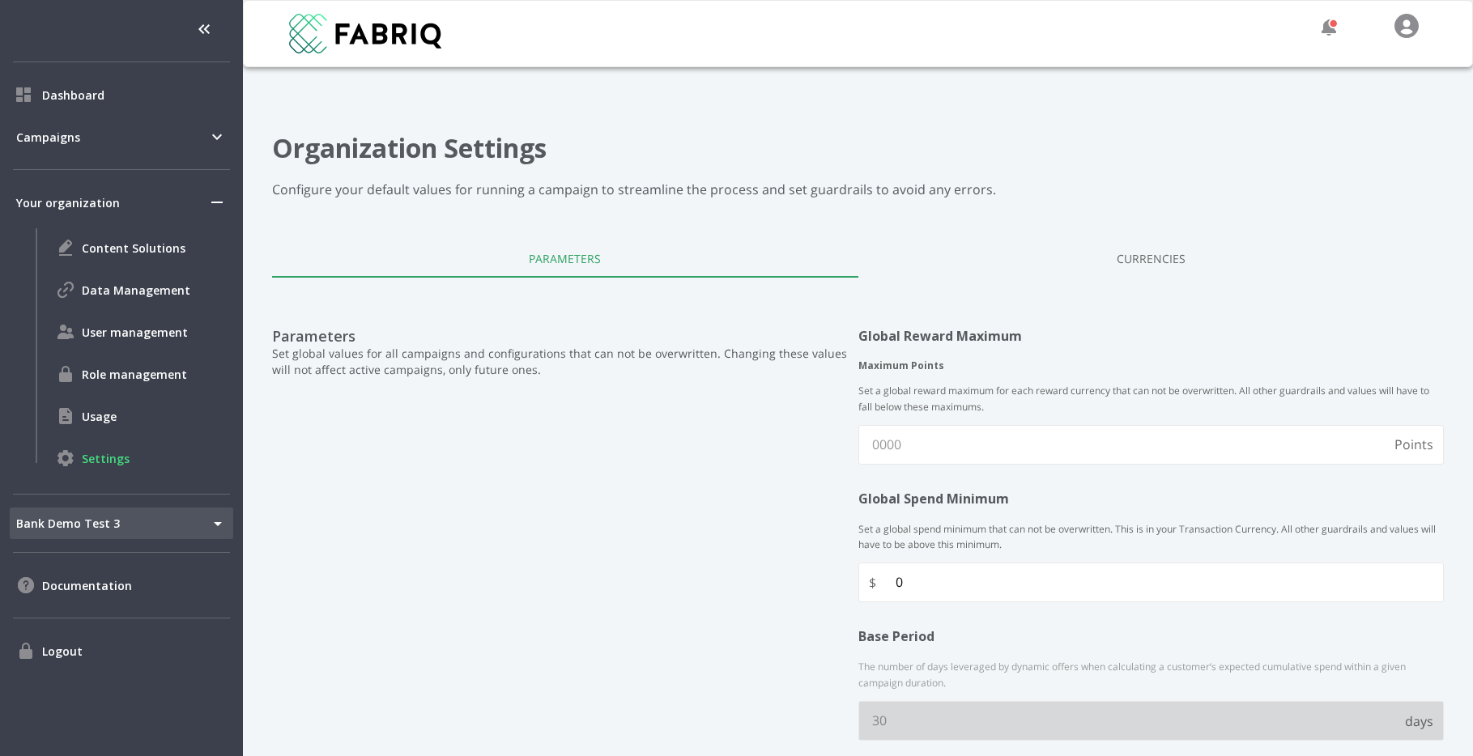
click at [1195, 272] on link "Currencies" at bounding box center [1152, 258] width 586 height 39
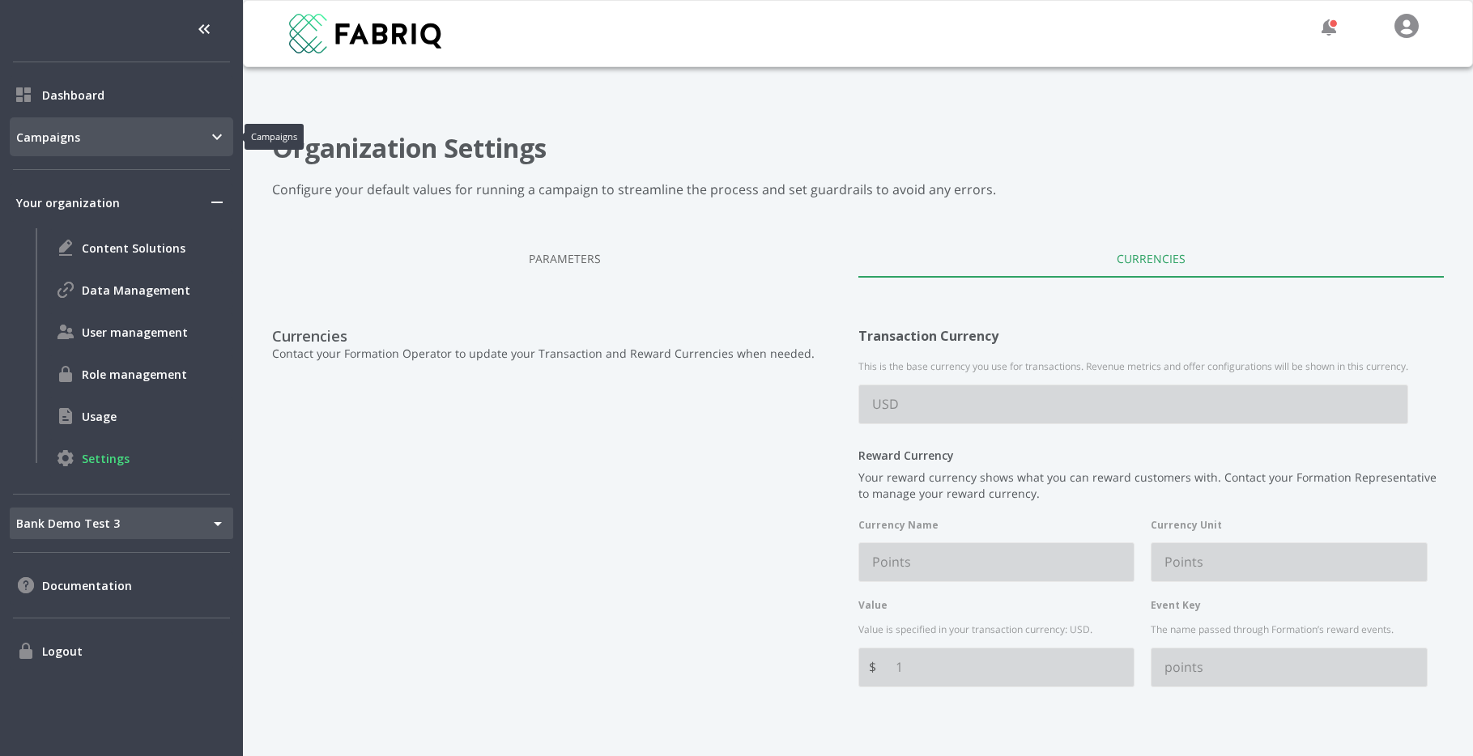
click at [132, 134] on span "Campaigns" at bounding box center [111, 137] width 191 height 17
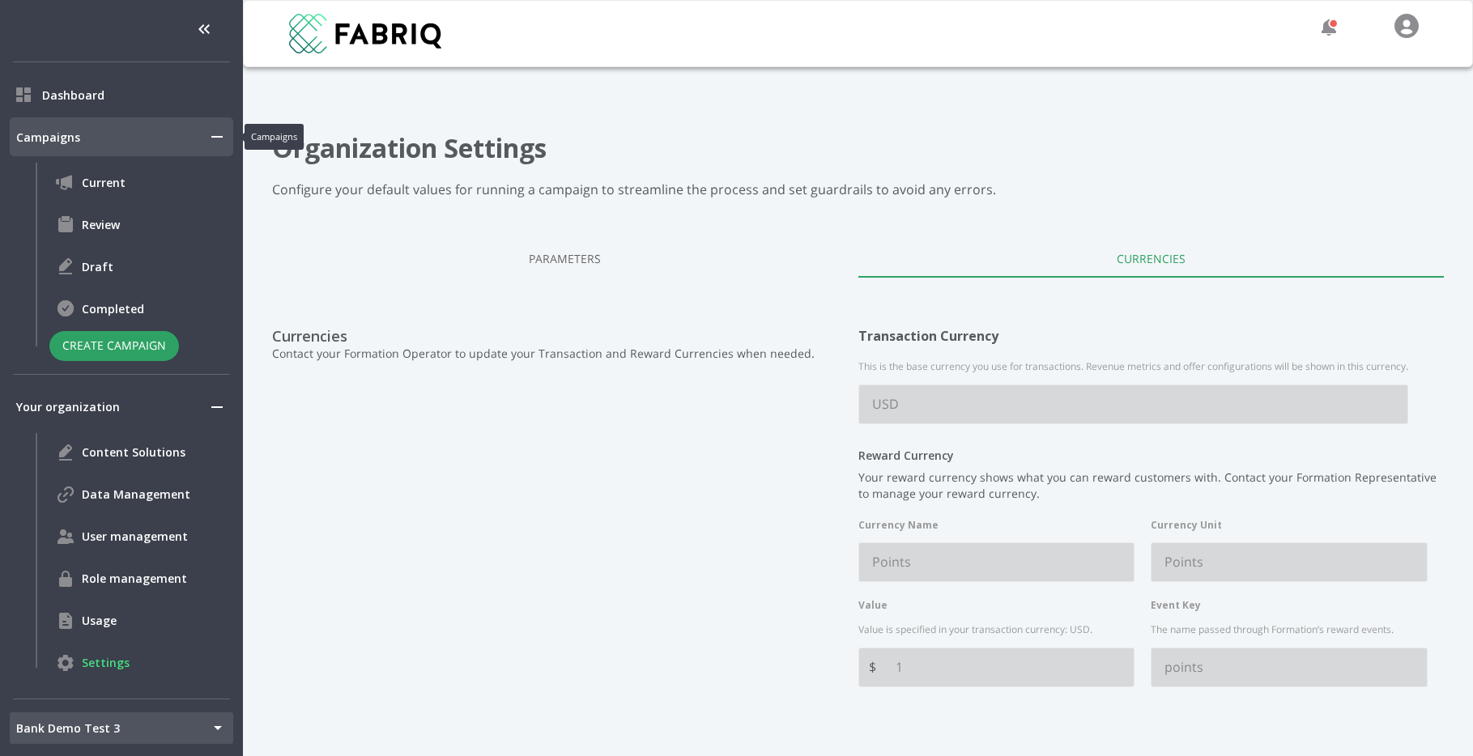
click at [132, 134] on span "Campaigns" at bounding box center [111, 137] width 191 height 17
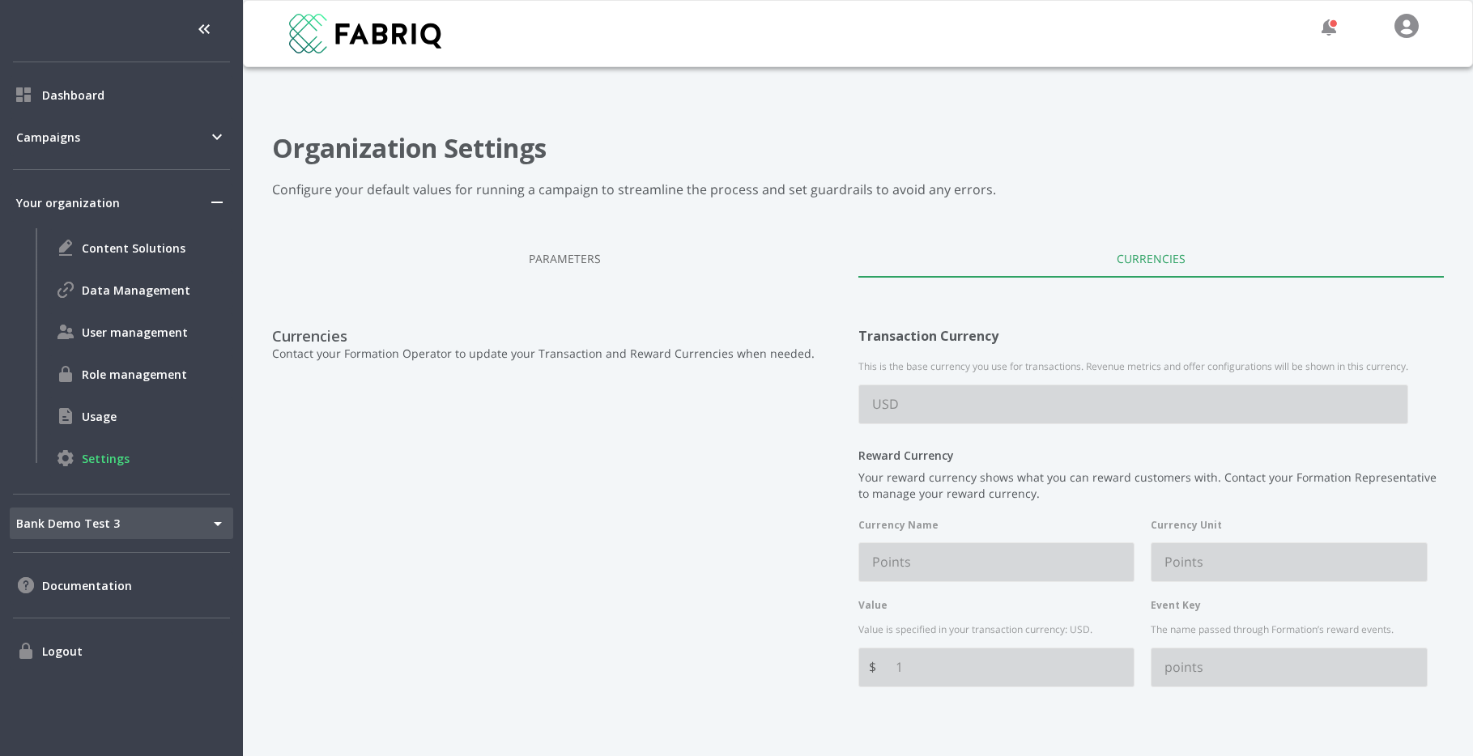
click at [150, 519] on body "Dashboard Campaigns Your organization Content Solutions Data Management User ma…" at bounding box center [736, 378] width 1473 height 756
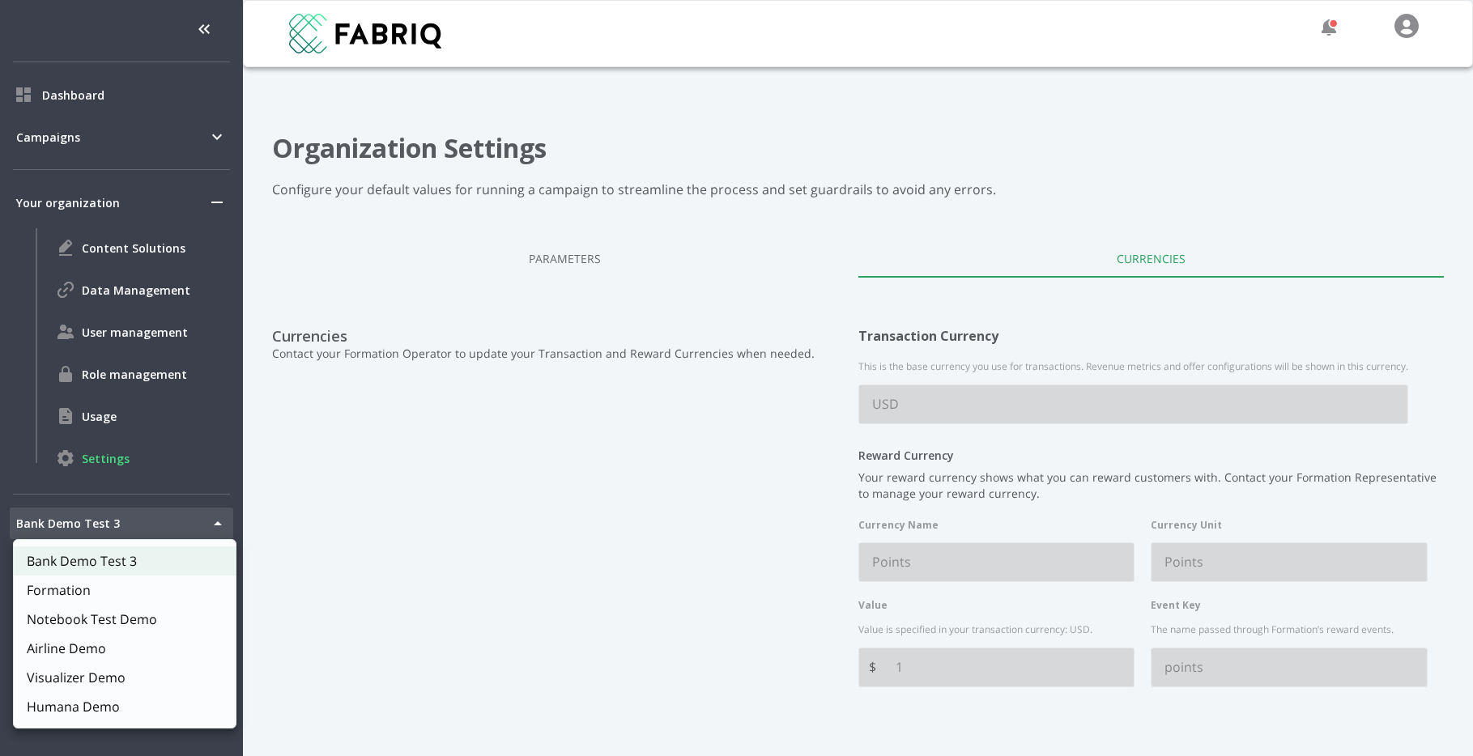
click at [129, 580] on li "Formation" at bounding box center [125, 590] width 222 height 29
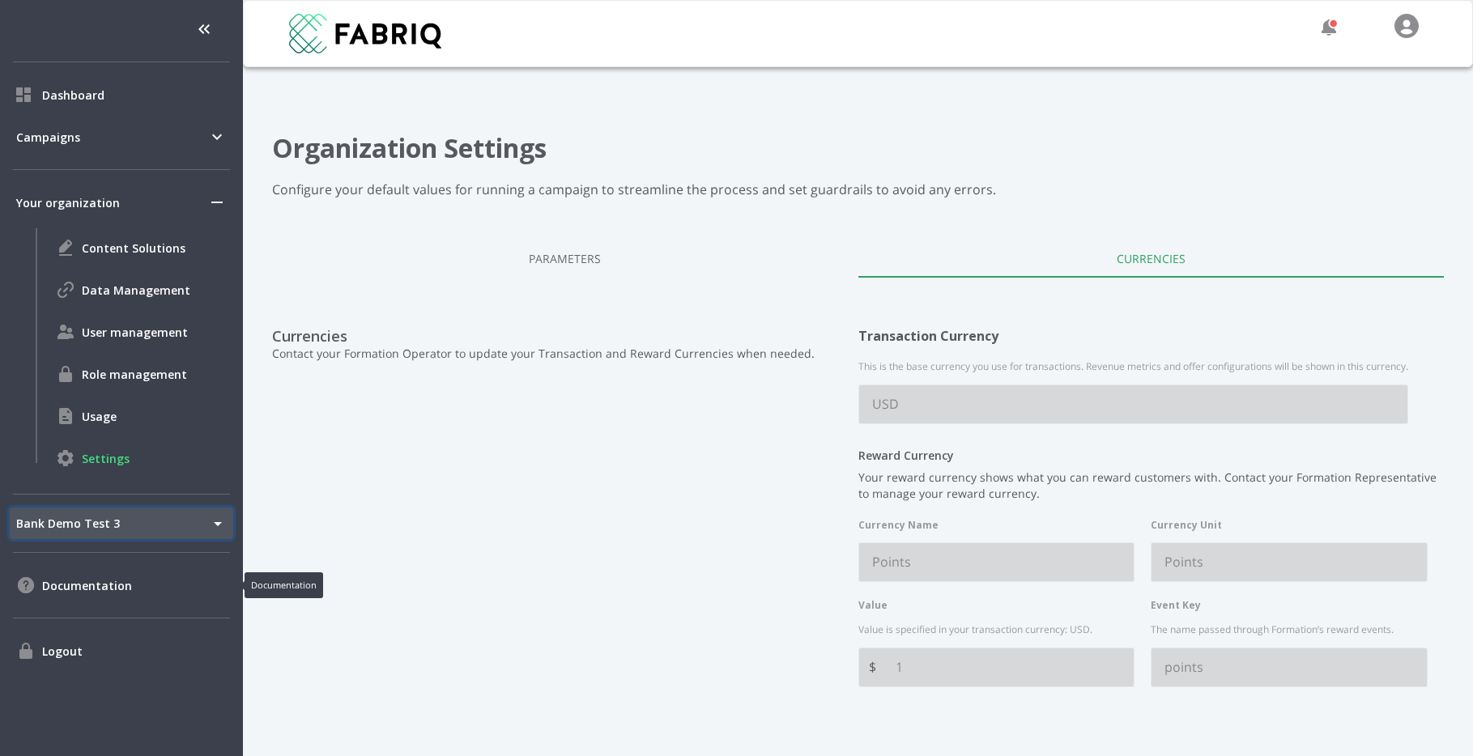
type input "1"
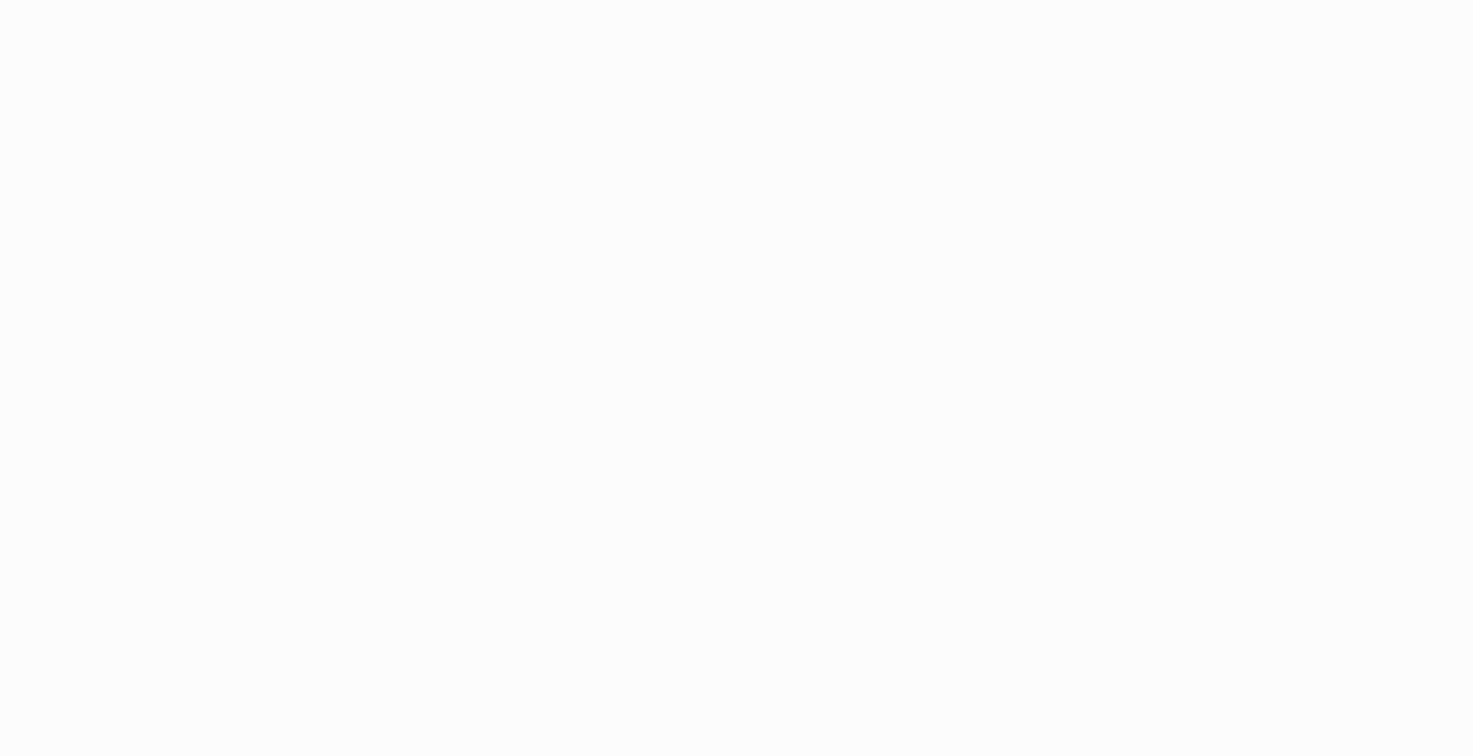
click at [144, 553] on div at bounding box center [736, 378] width 1473 height 756
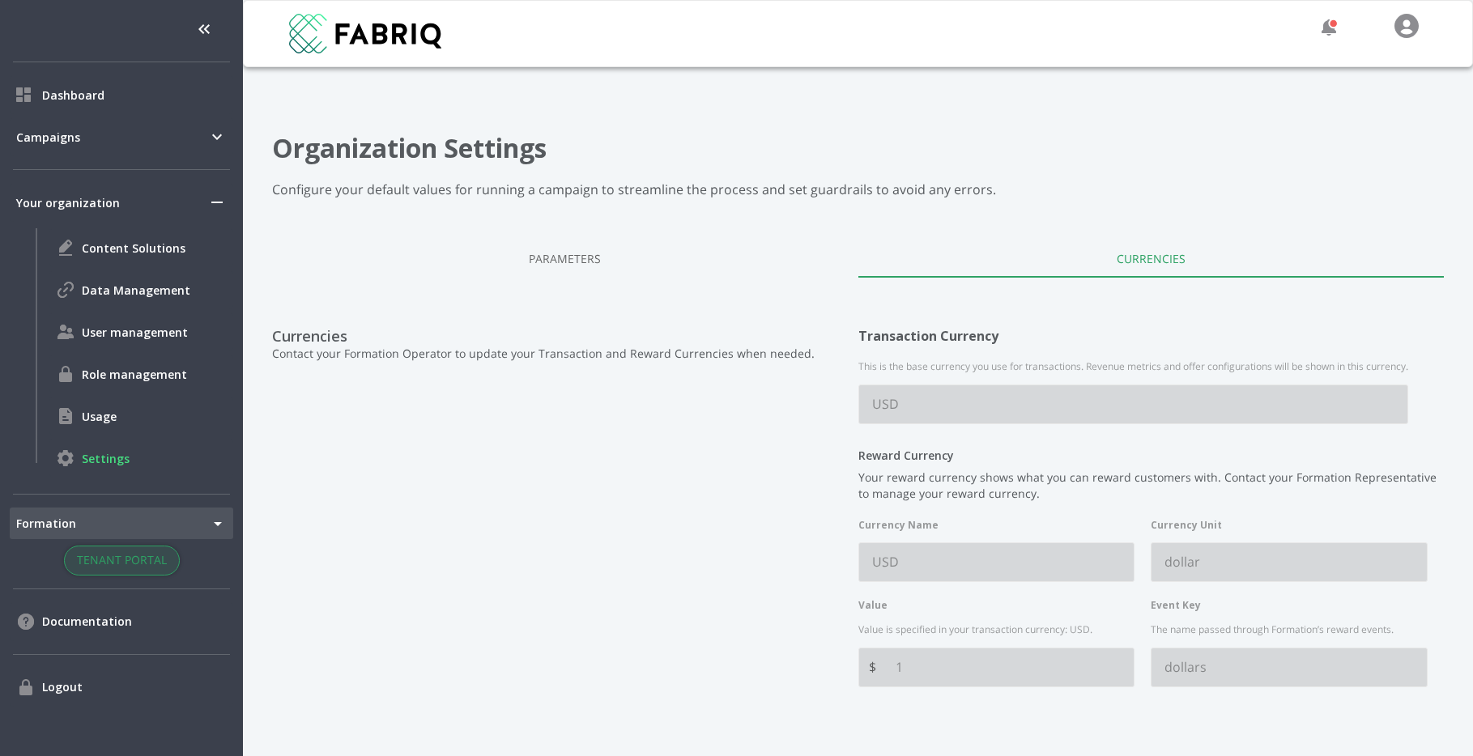
click at [148, 560] on button "Tenant Portal" at bounding box center [122, 561] width 116 height 30
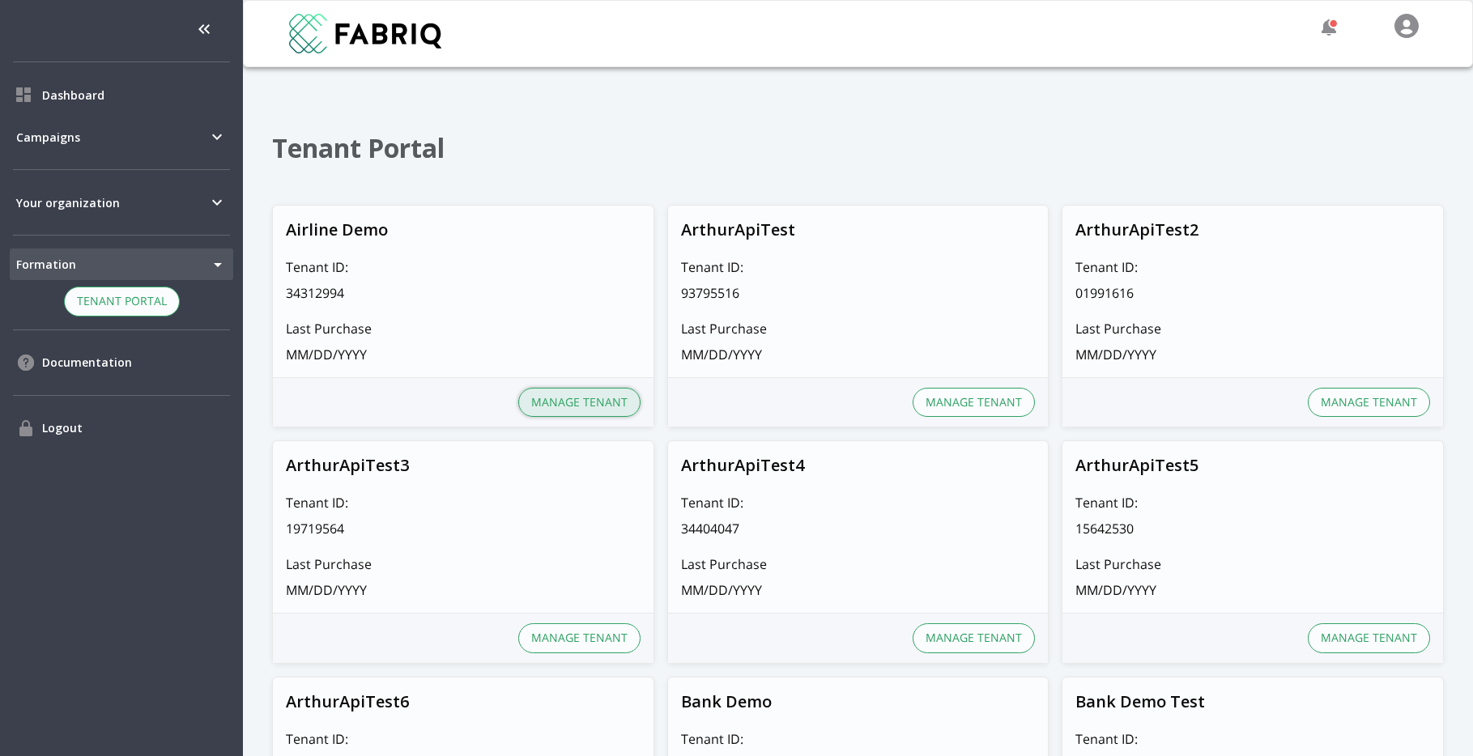
click at [584, 390] on button "Manage Tenant" at bounding box center [579, 403] width 122 height 30
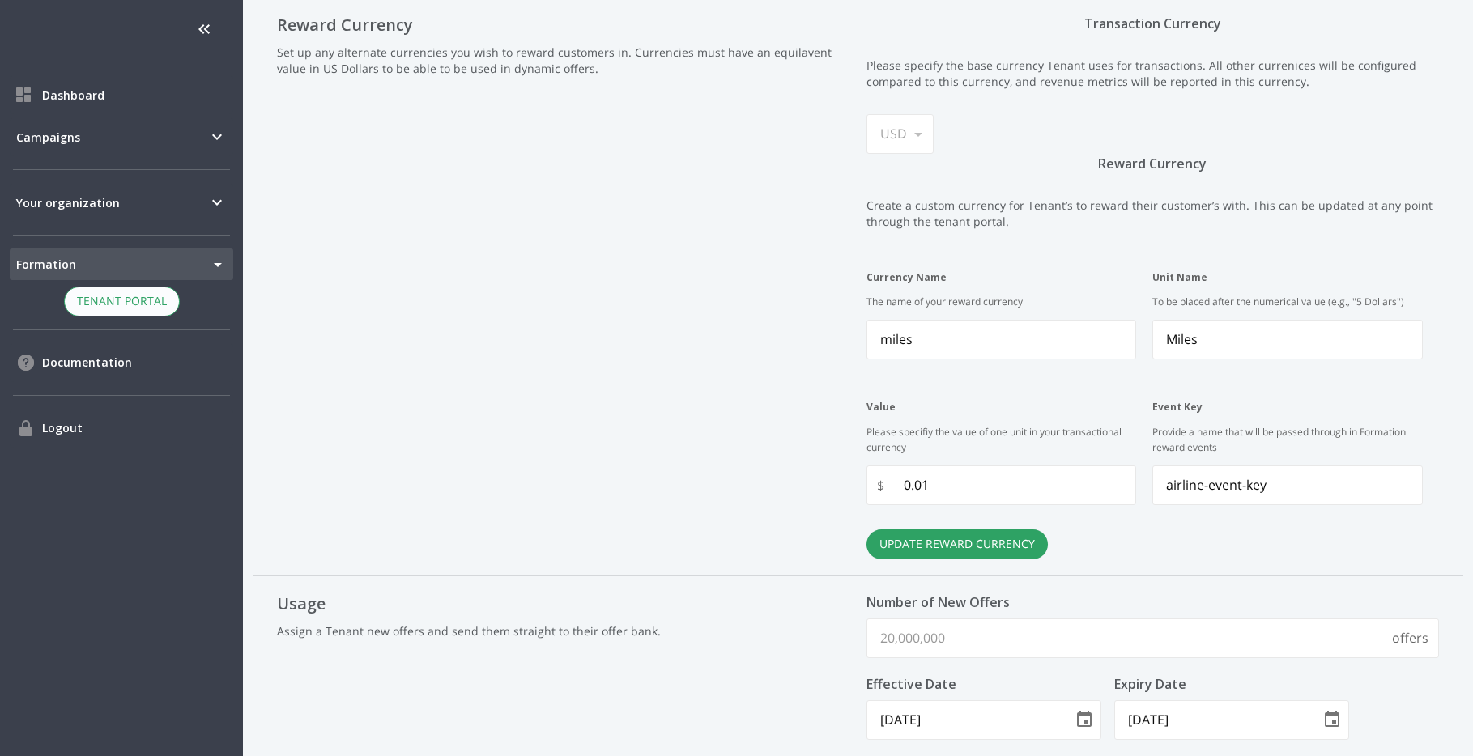
scroll to position [620, 0]
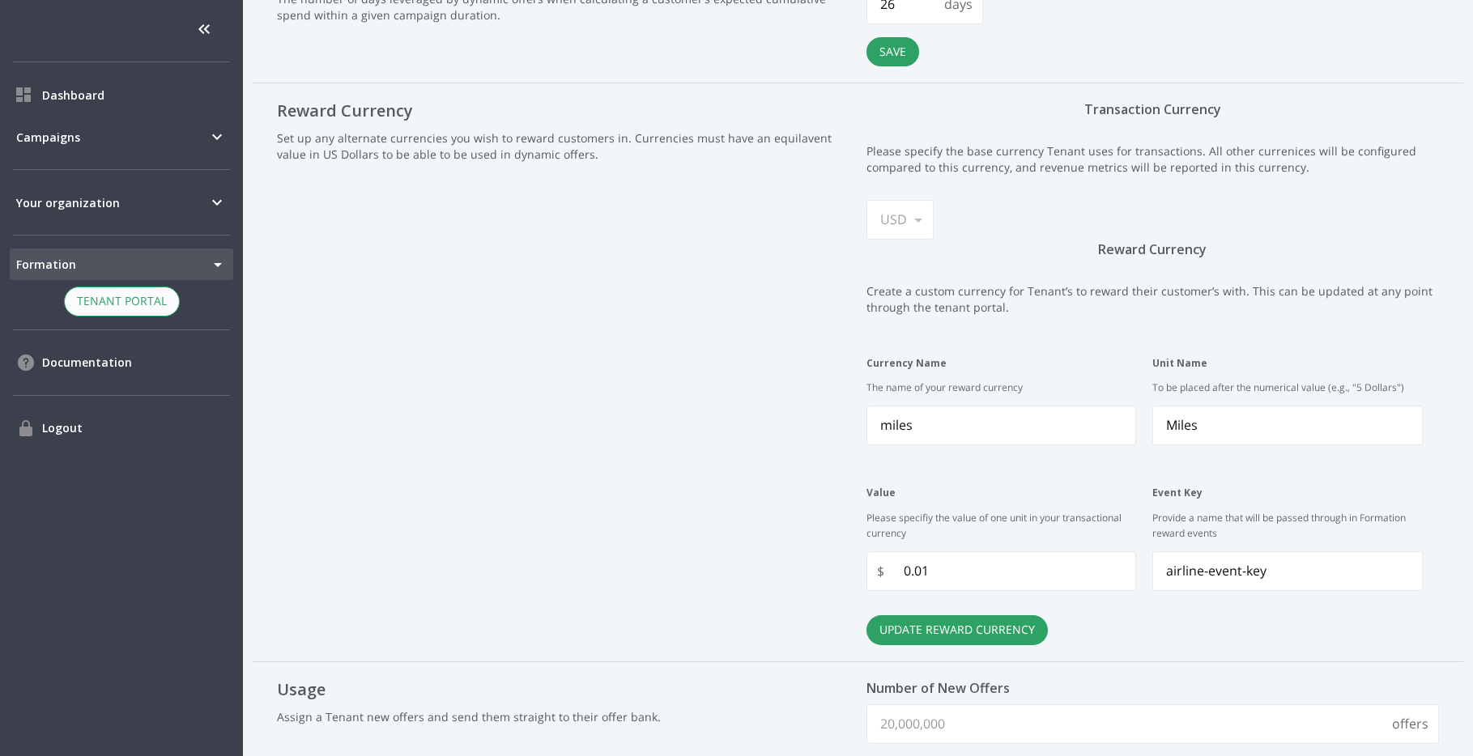
click at [202, 262] on body "Dashboard Campaigns Your organization Formation 1 Tenant Switcher Tenant Portal…" at bounding box center [736, 378] width 1473 height 756
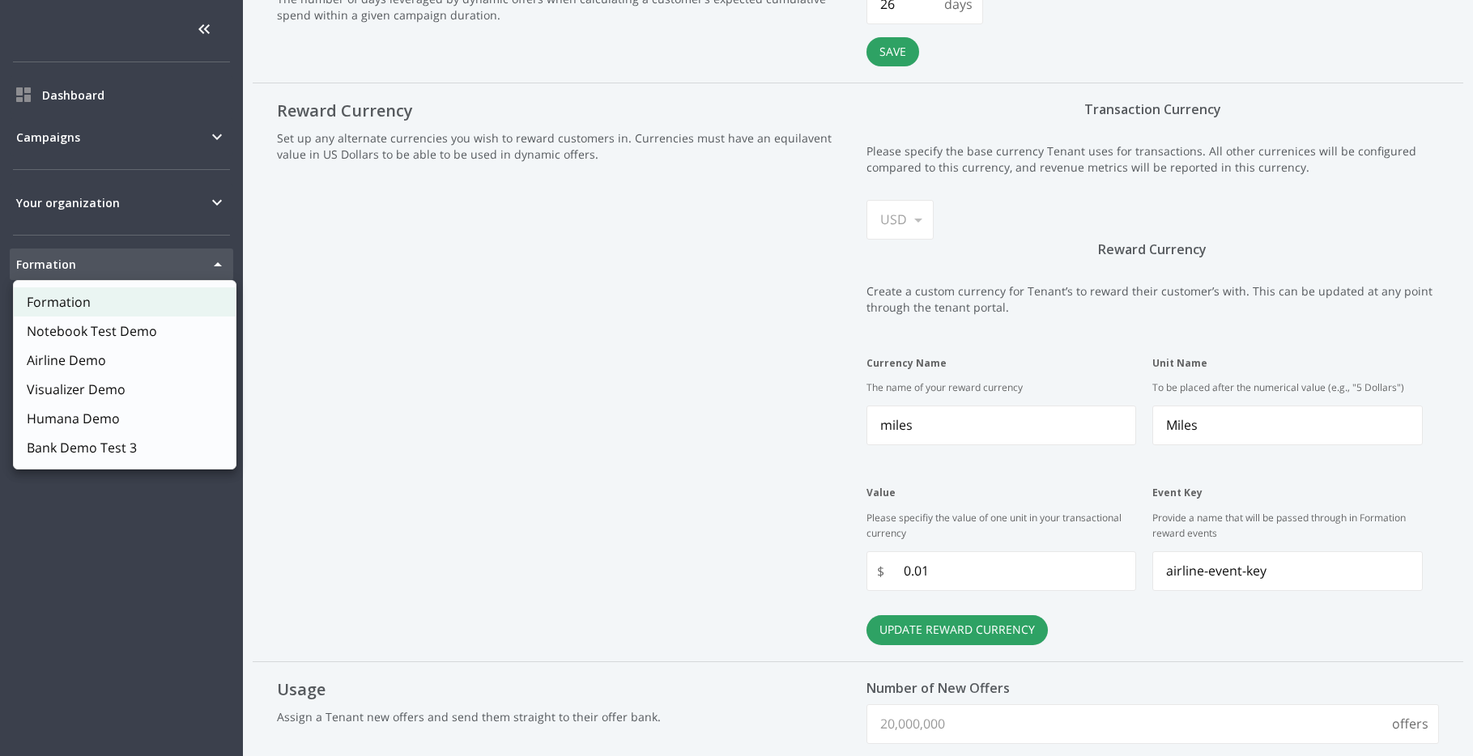
click at [121, 358] on li "Airline Demo" at bounding box center [125, 360] width 222 height 29
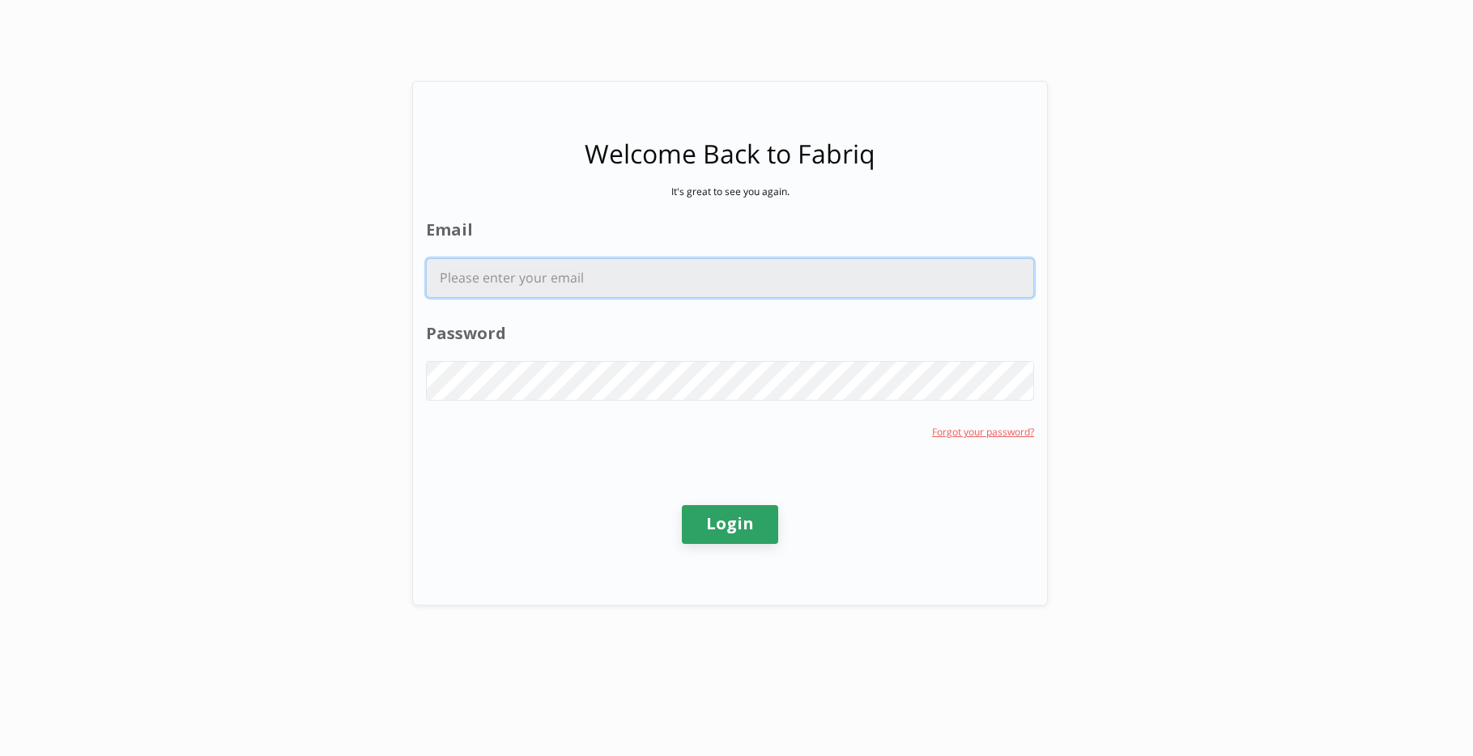
click at [581, 282] on input "Email" at bounding box center [730, 278] width 607 height 38
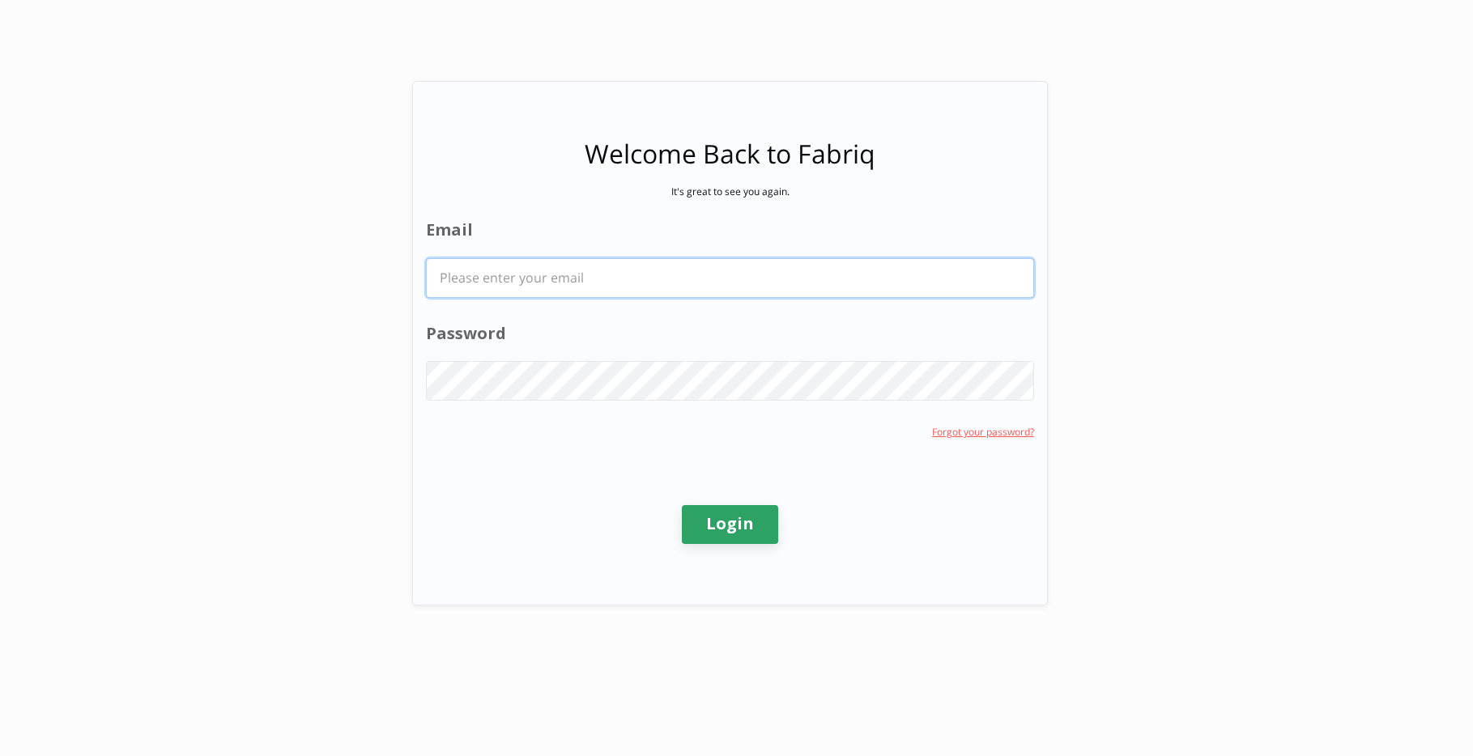
type input "hanak.nathan@bcg.com"
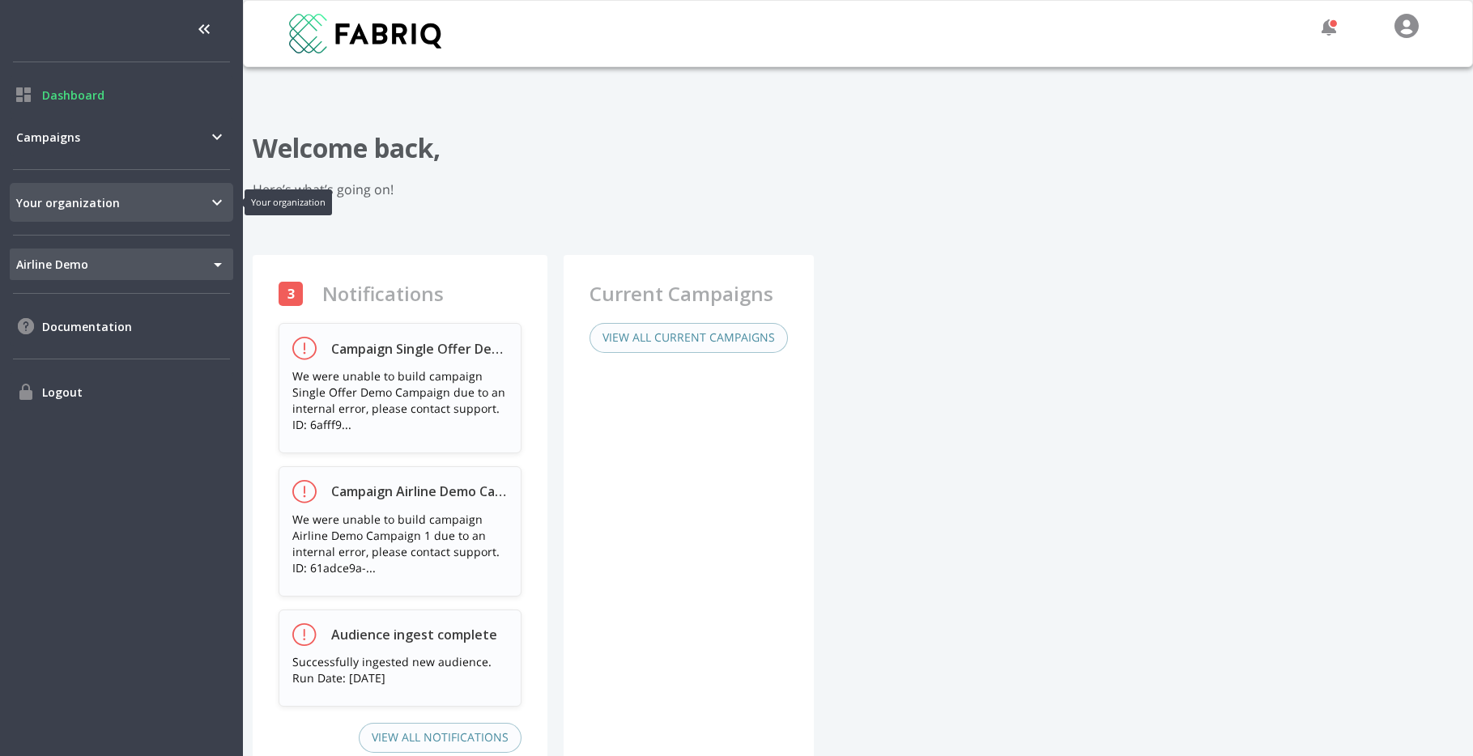
click at [173, 206] on span "Your organization" at bounding box center [111, 202] width 191 height 17
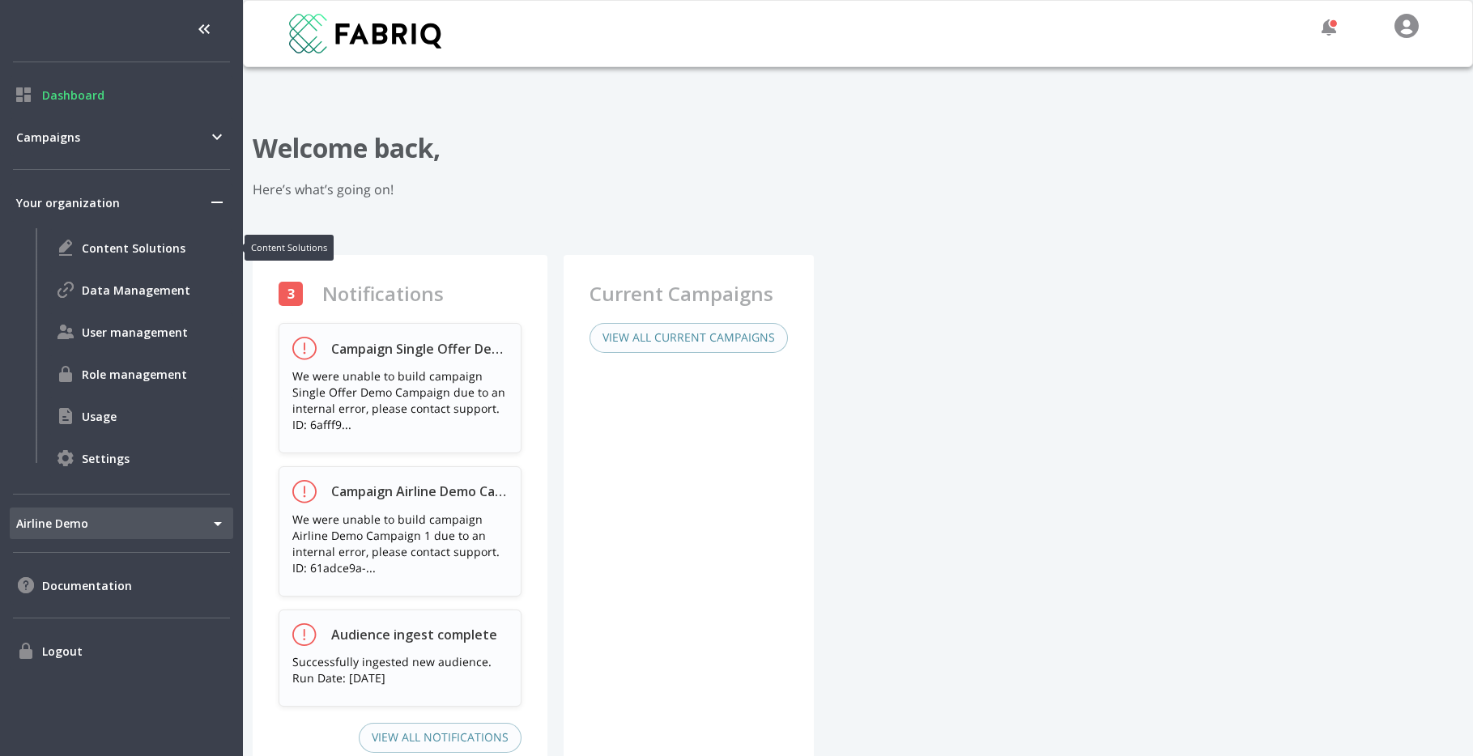
click at [139, 240] on span "Content Solutions" at bounding box center [154, 248] width 145 height 17
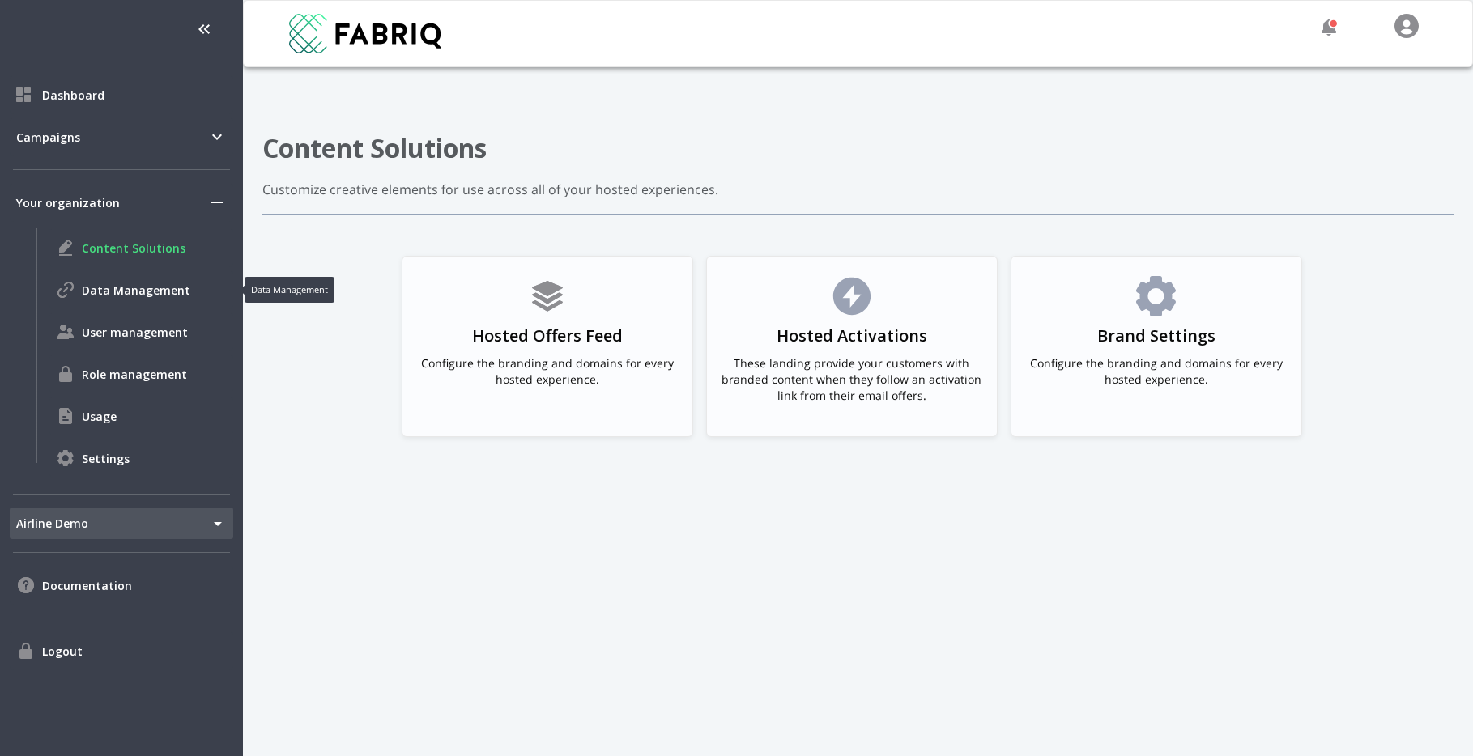
click at [130, 301] on div "Data Management" at bounding box center [141, 290] width 184 height 39
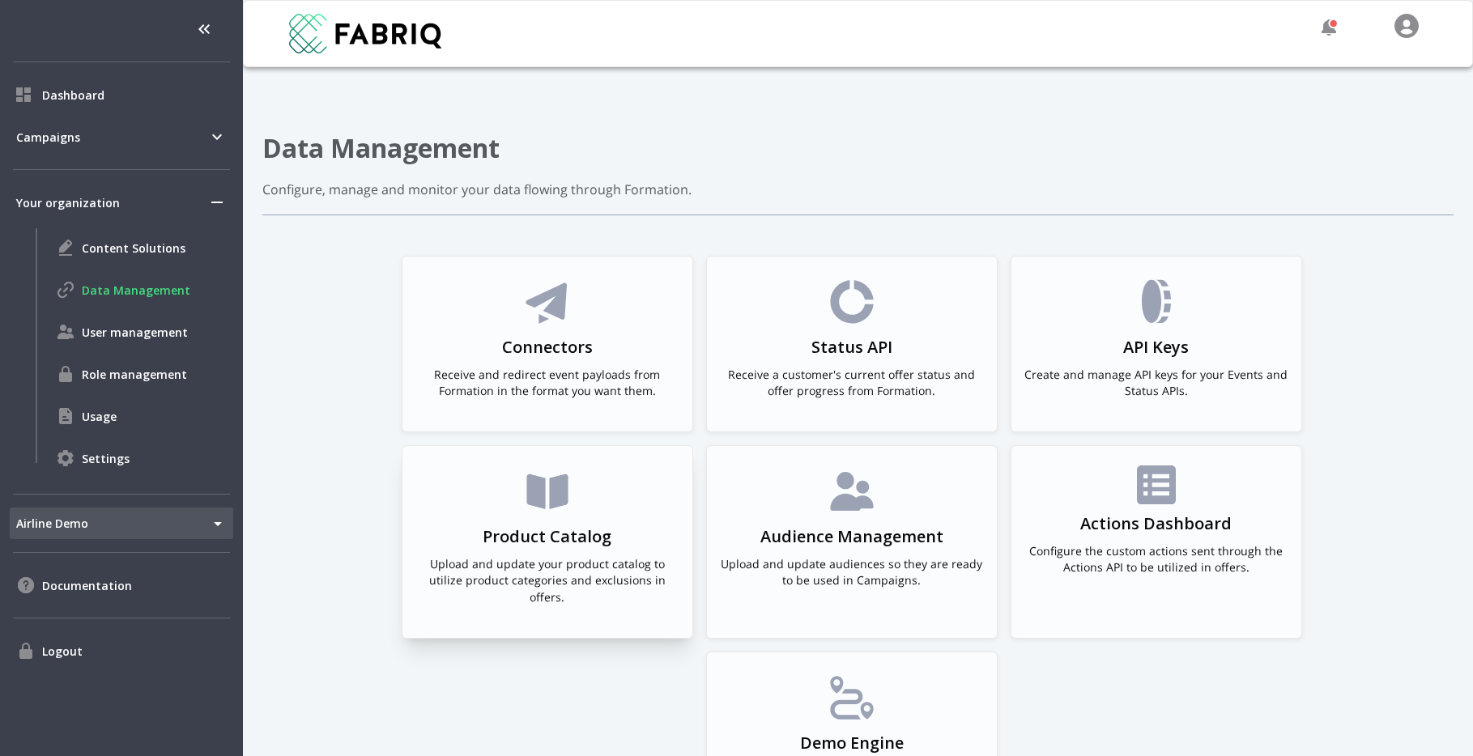
click at [536, 502] on rect at bounding box center [548, 492] width 52 height 52
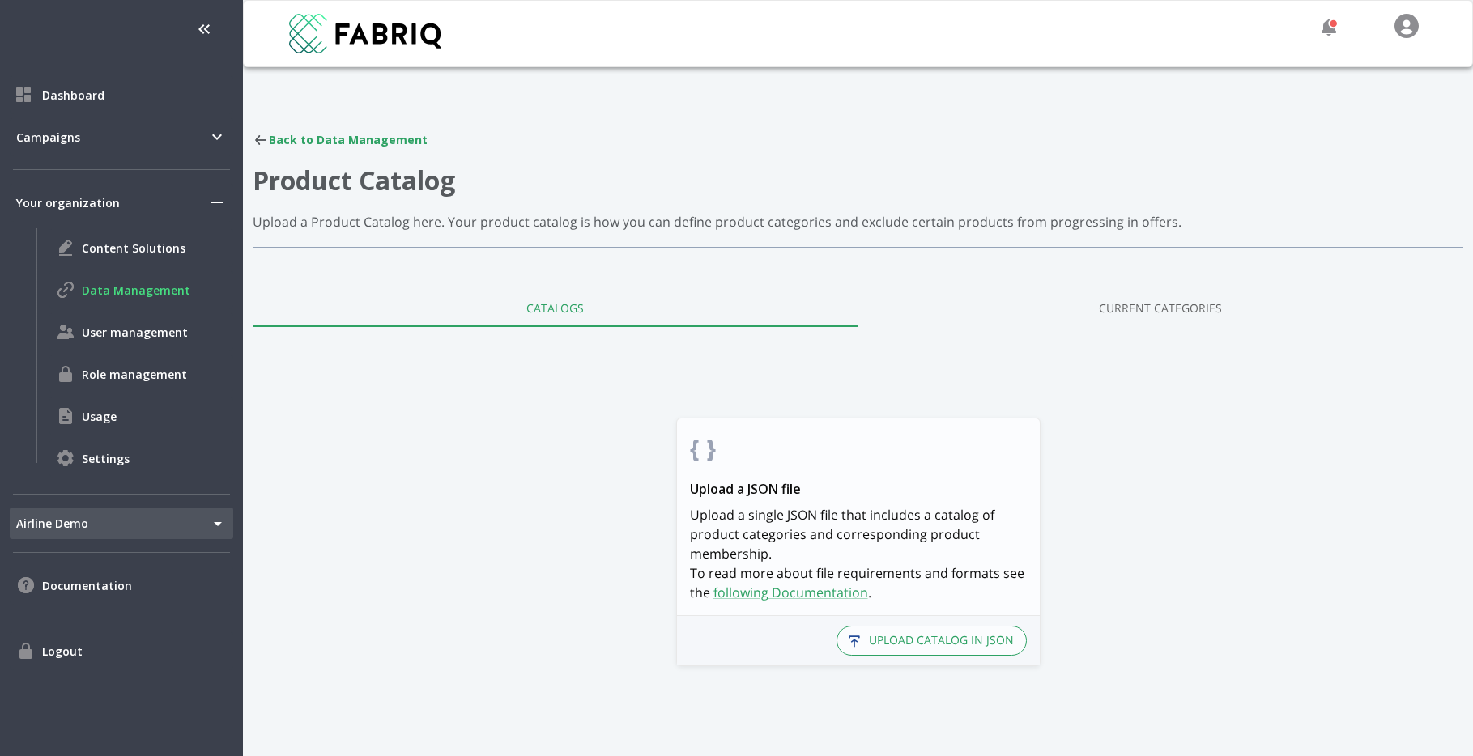
scroll to position [24, 0]
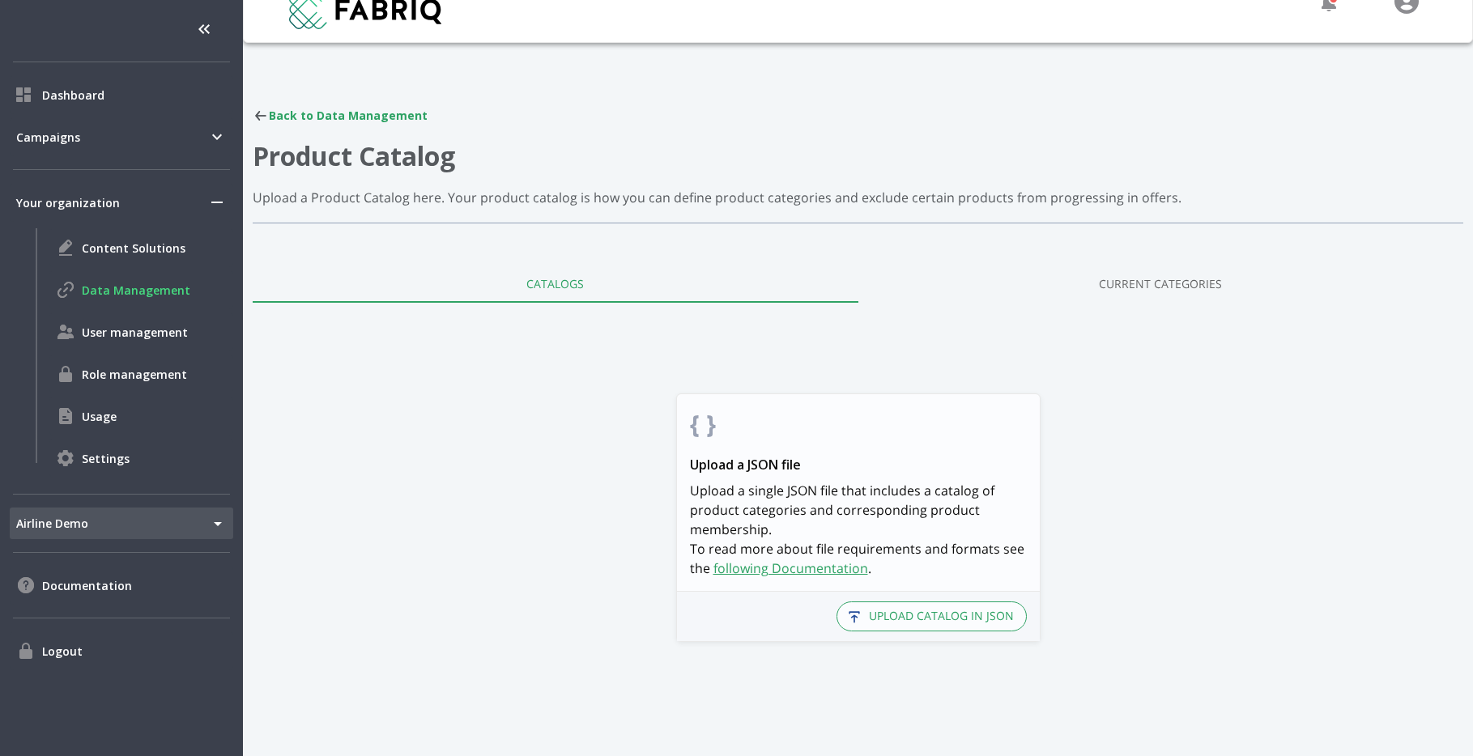
click at [810, 573] on link "following Documentation" at bounding box center [791, 569] width 155 height 18
click at [903, 616] on button "Upload Catalog in Json" at bounding box center [932, 617] width 190 height 30
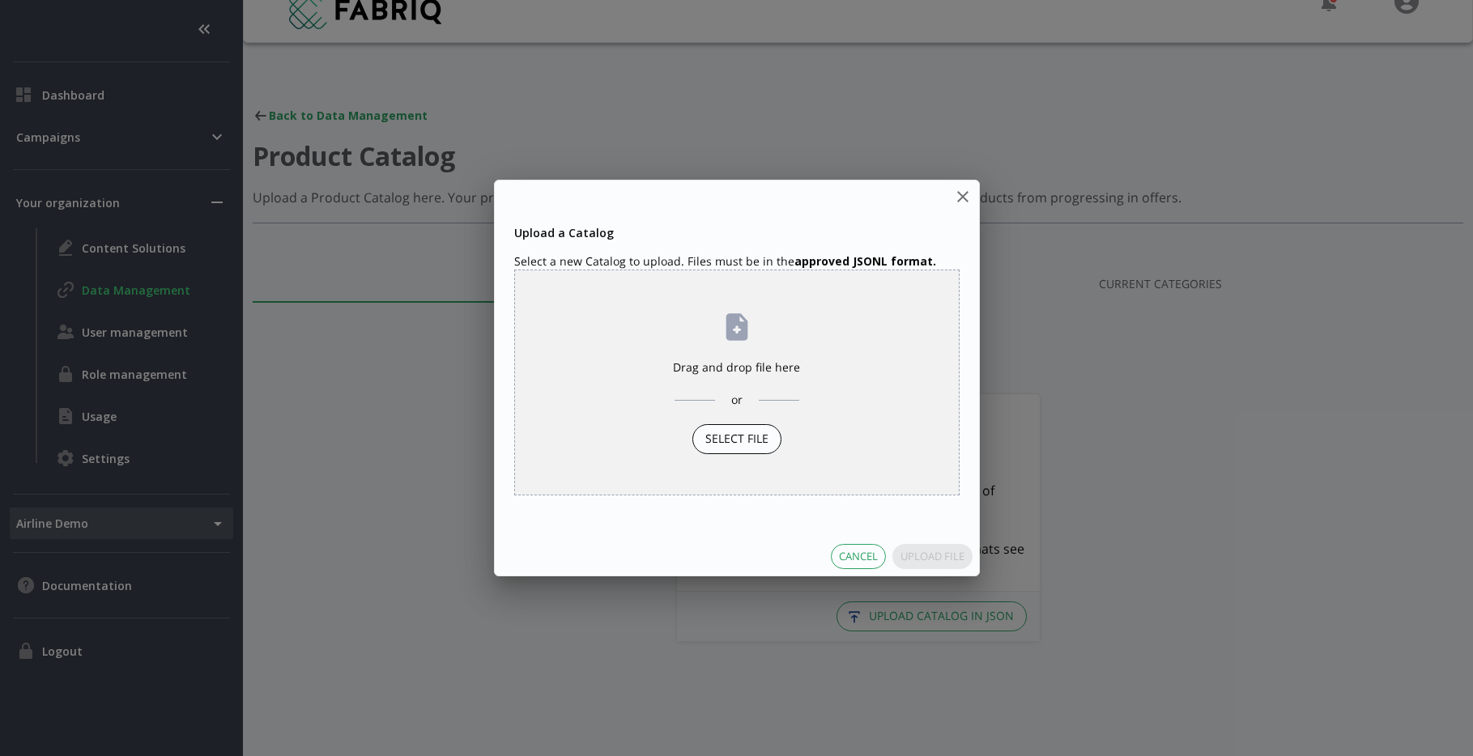
click at [718, 444] on div "Select File" at bounding box center [736, 439] width 89 height 30
click at [0, 0] on input "Drag and drop file here or Select File" at bounding box center [0, 0] width 0 height 0
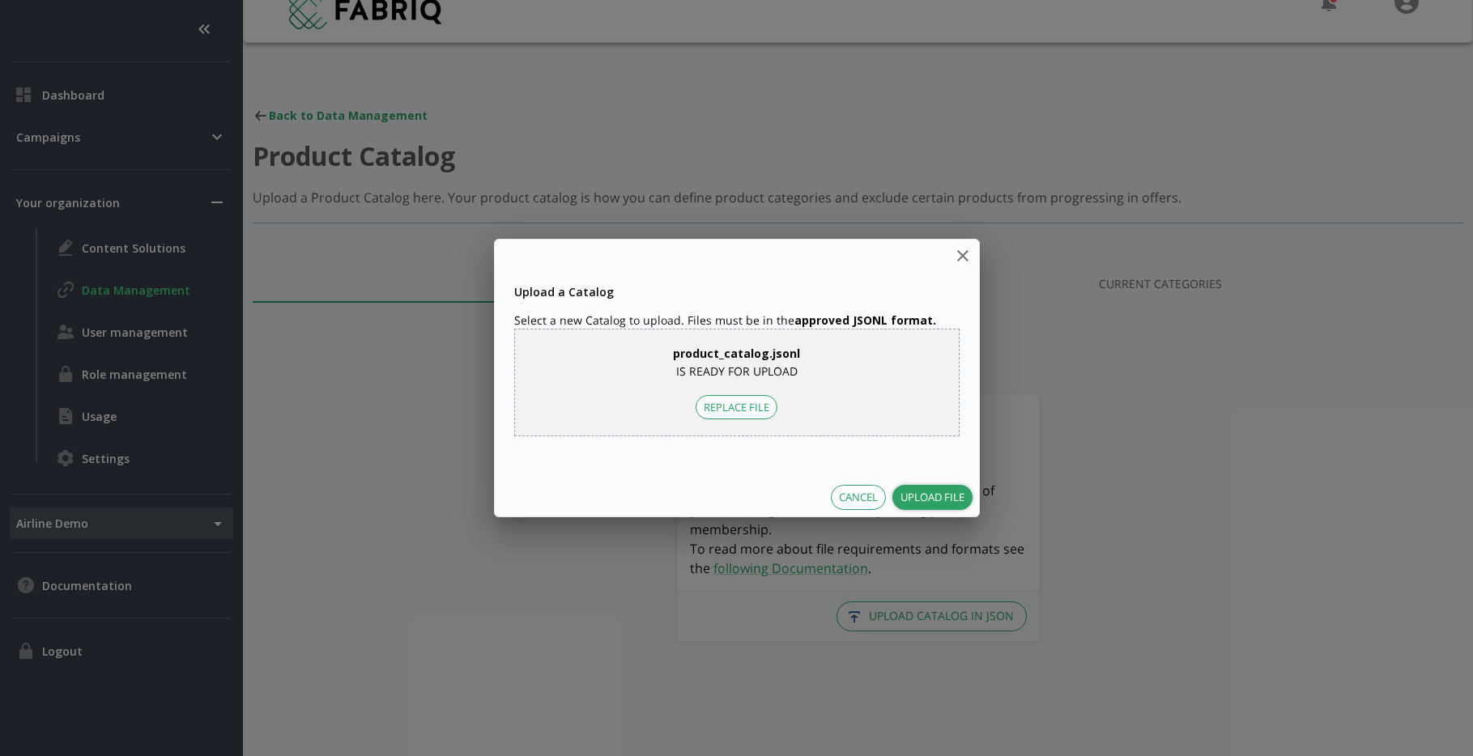
click at [954, 496] on button "Upload File" at bounding box center [933, 497] width 80 height 25
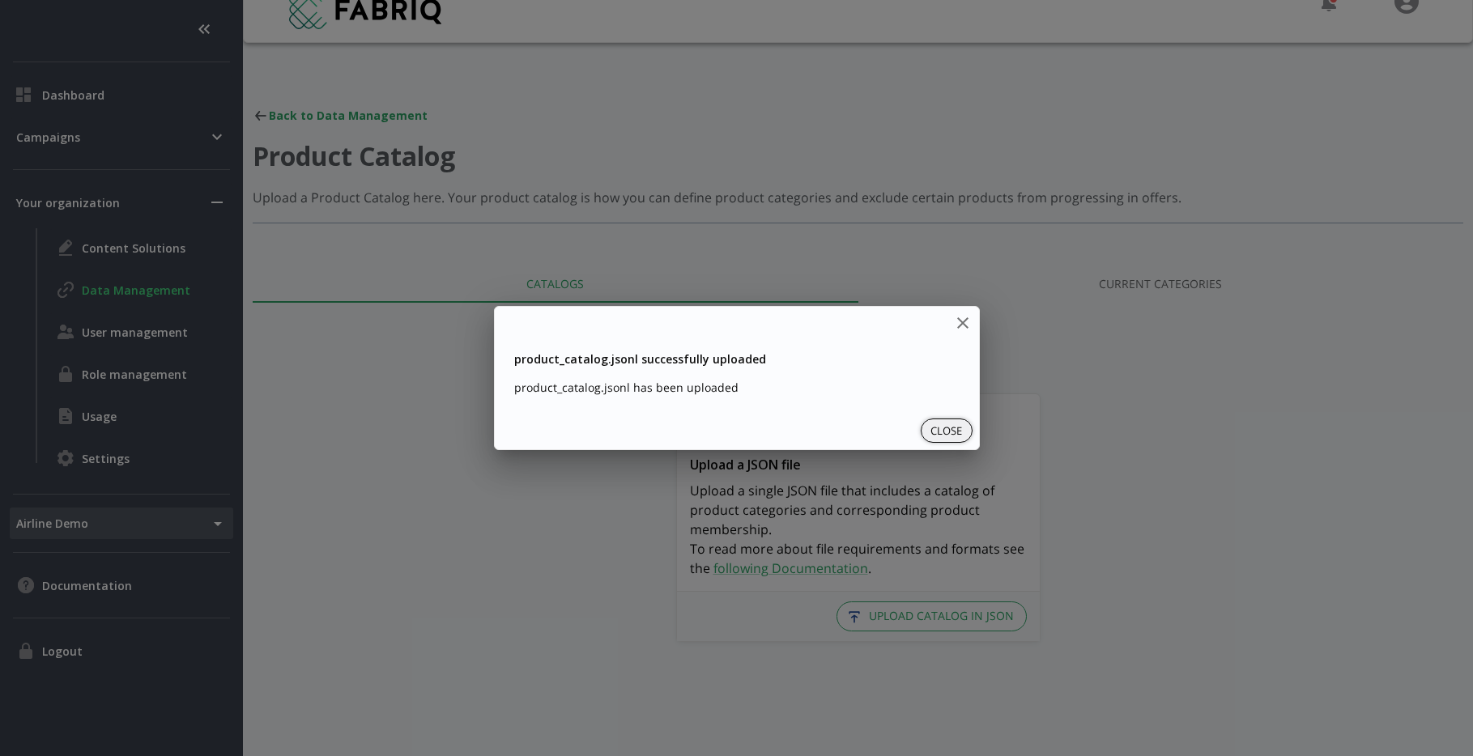
click at [948, 434] on button "Close" at bounding box center [947, 431] width 52 height 25
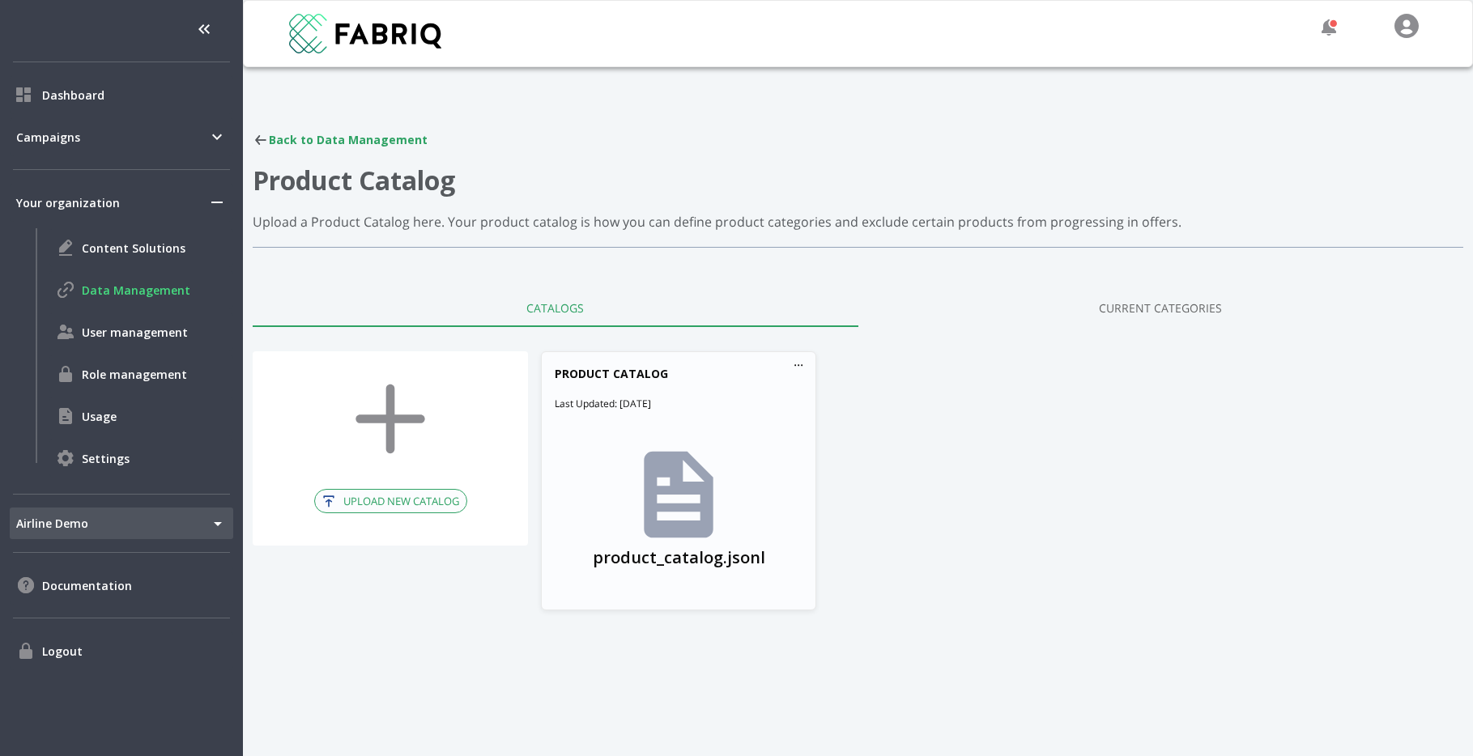
click at [796, 369] on div "..." at bounding box center [799, 364] width 18 height 25
click at [1169, 317] on link "Current Categories" at bounding box center [1162, 307] width 606 height 39
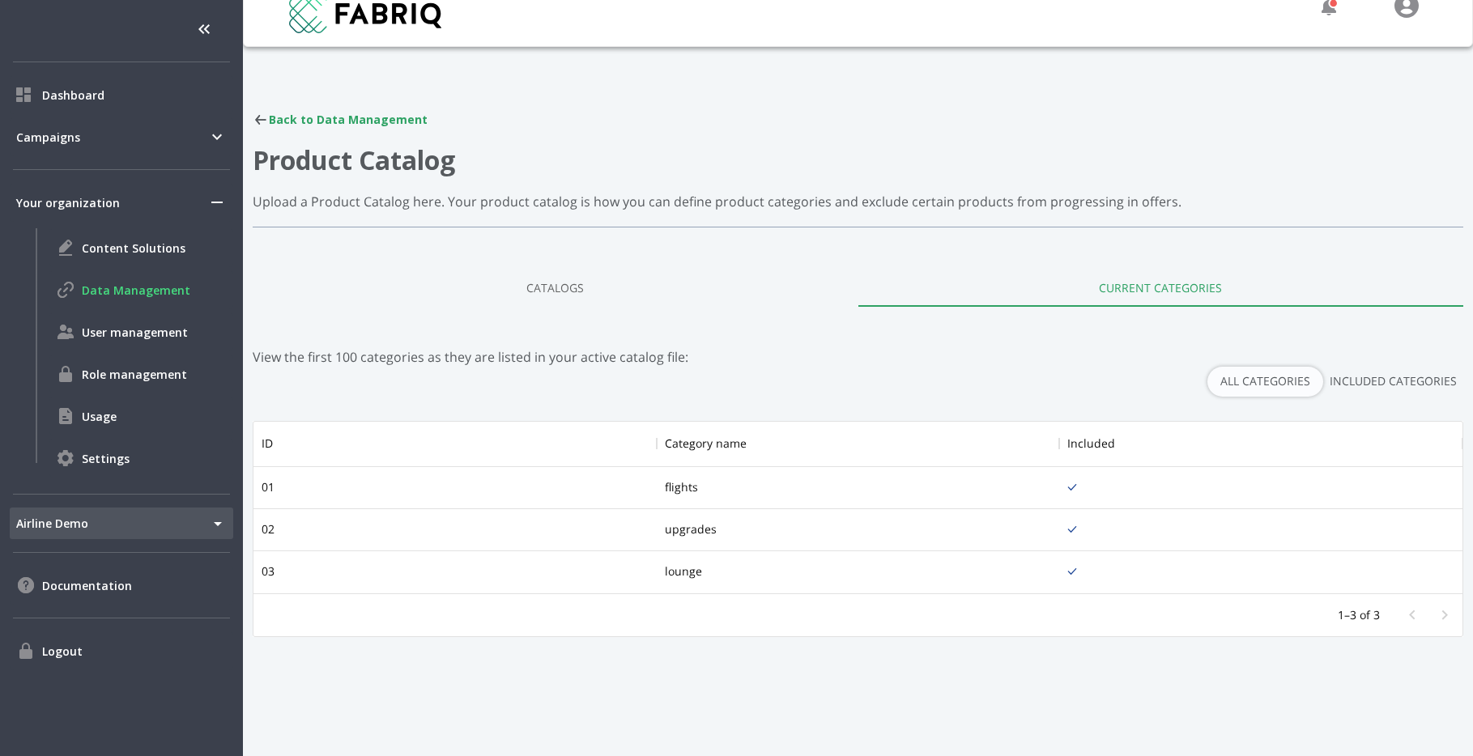
scroll to position [24, 0]
click at [564, 295] on link "Catalogs" at bounding box center [556, 283] width 606 height 39
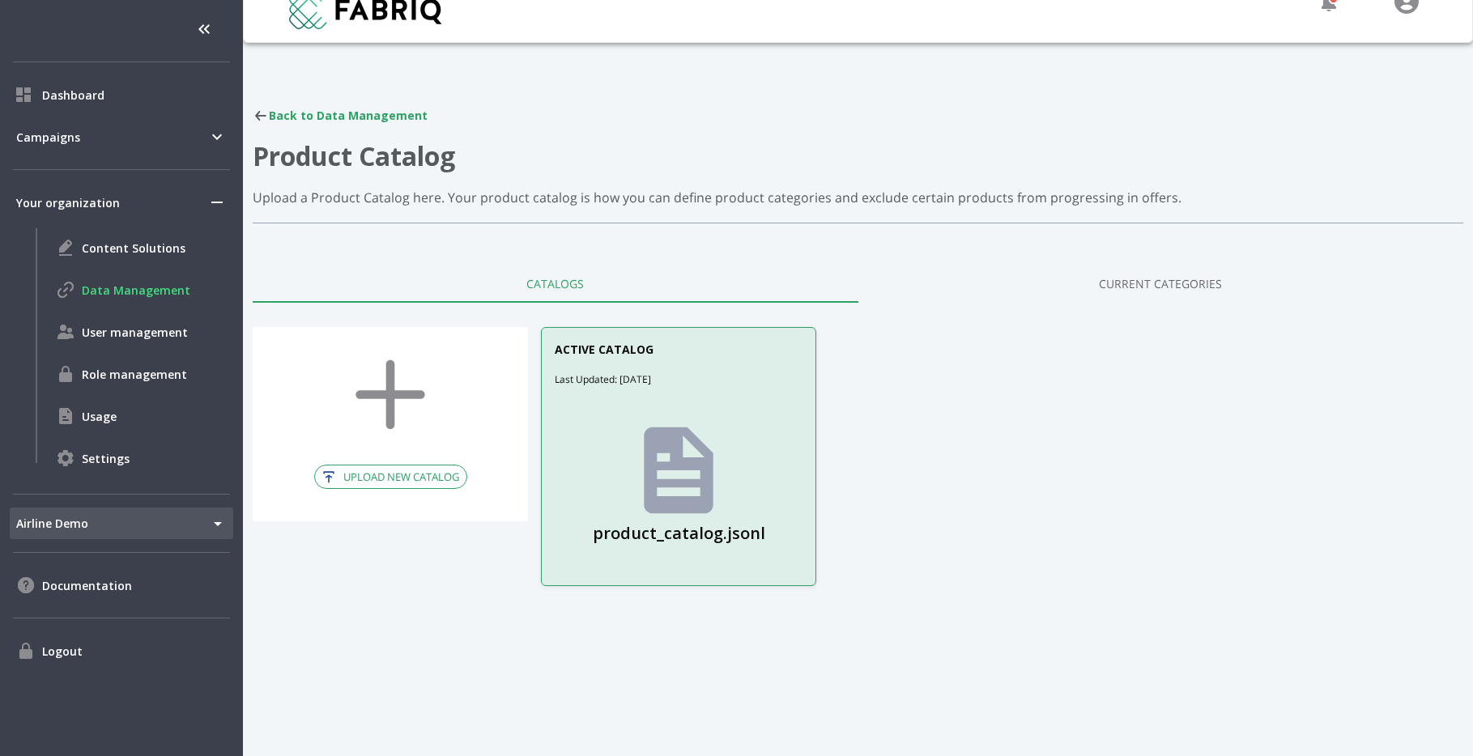
click at [1113, 283] on link "Current Categories" at bounding box center [1162, 283] width 606 height 39
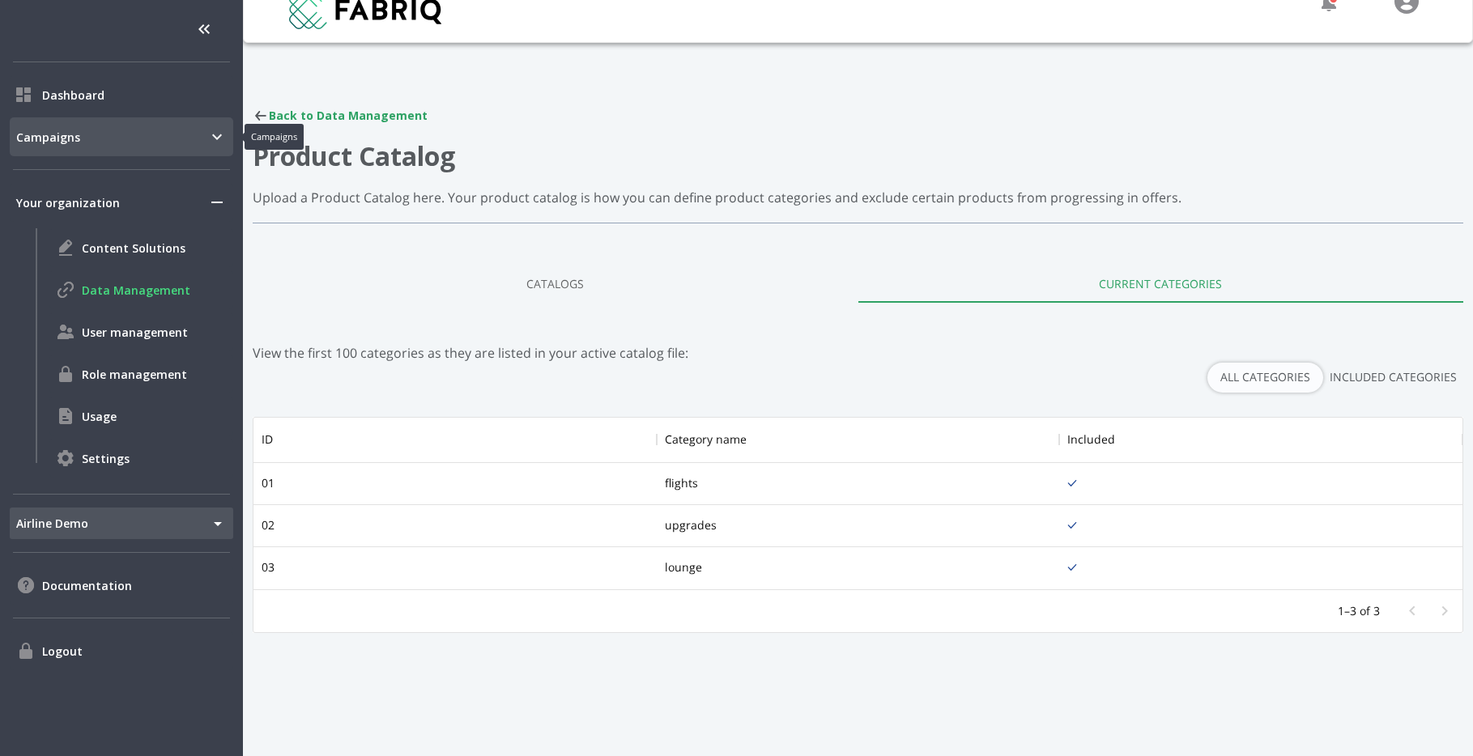
scroll to position [172, 1209]
click at [138, 292] on span "Data Management" at bounding box center [154, 290] width 145 height 17
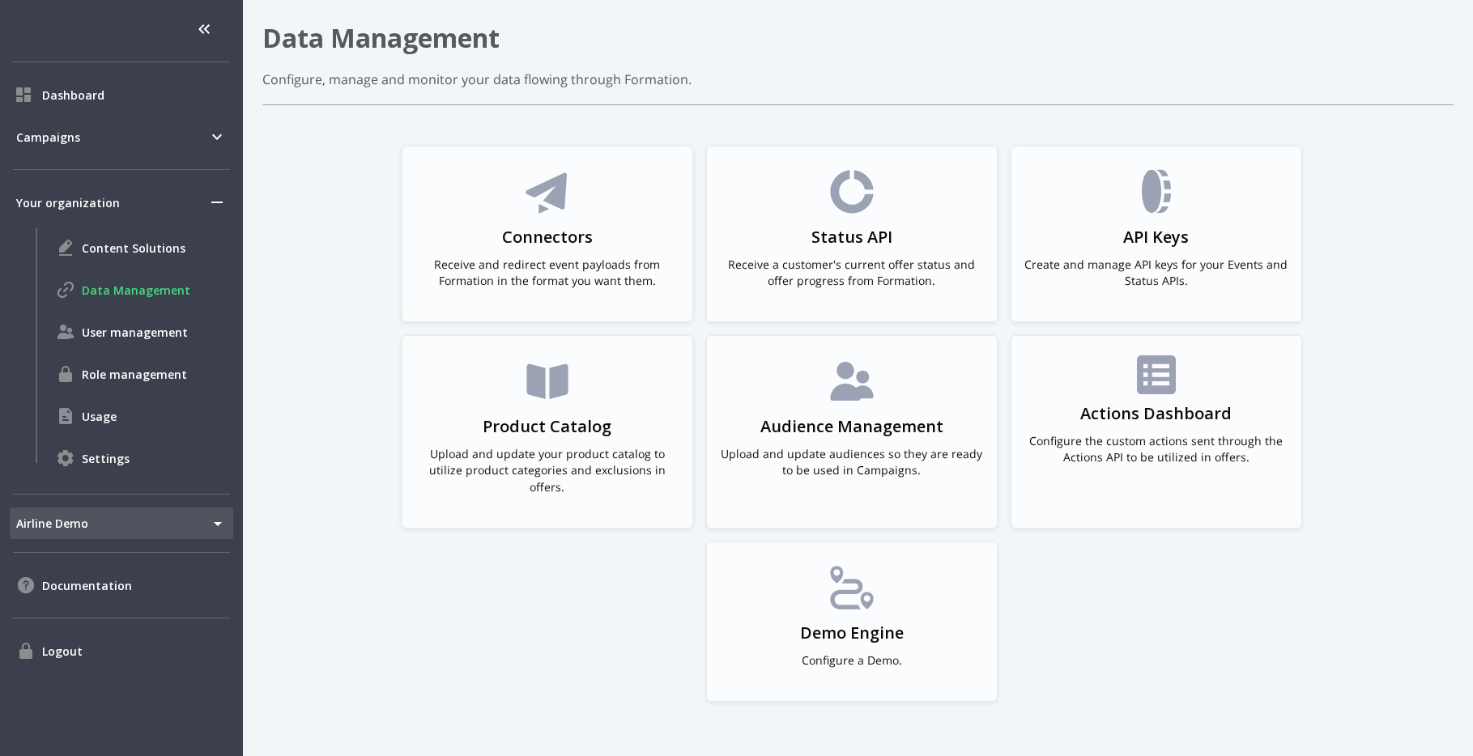
scroll to position [113, 0]
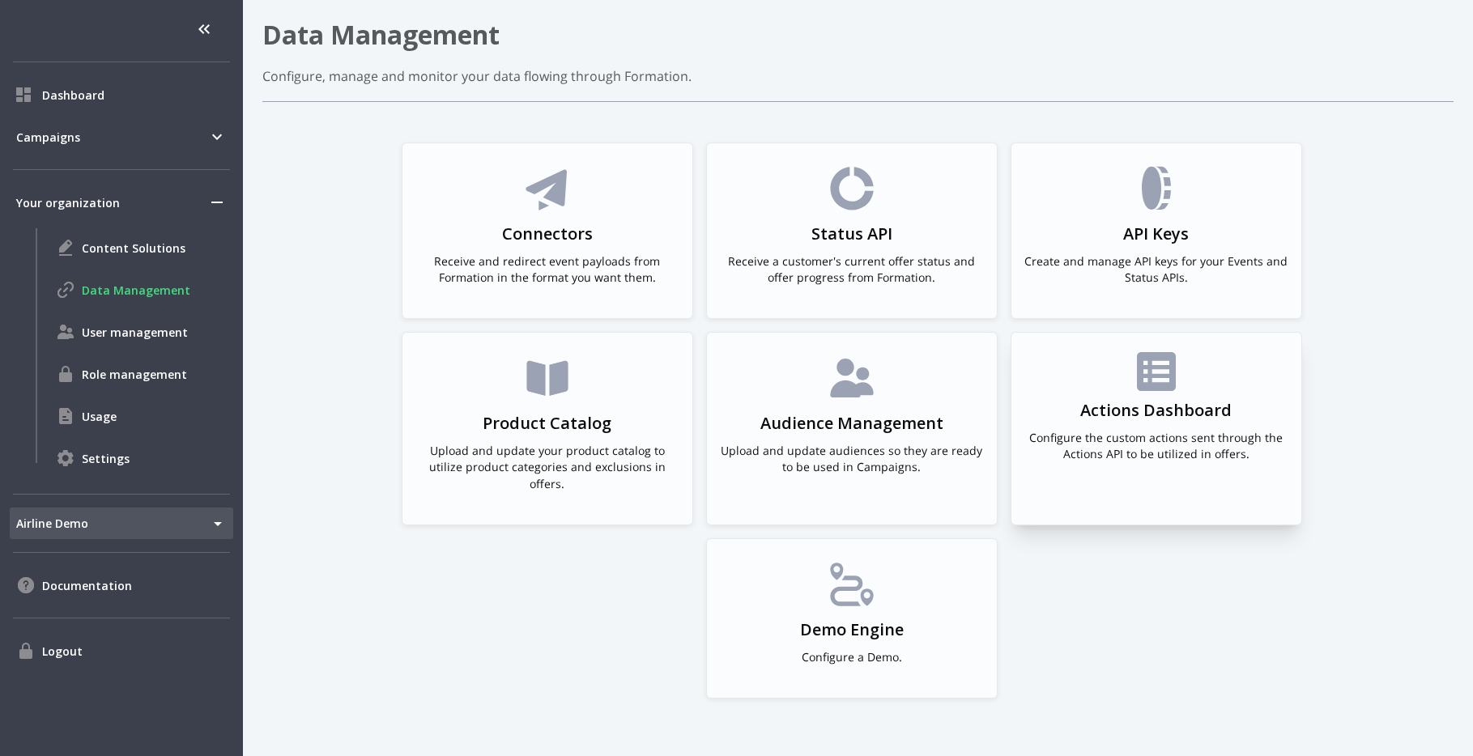
click at [1151, 420] on h3 "Actions Dashboard" at bounding box center [1155, 410] width 151 height 23
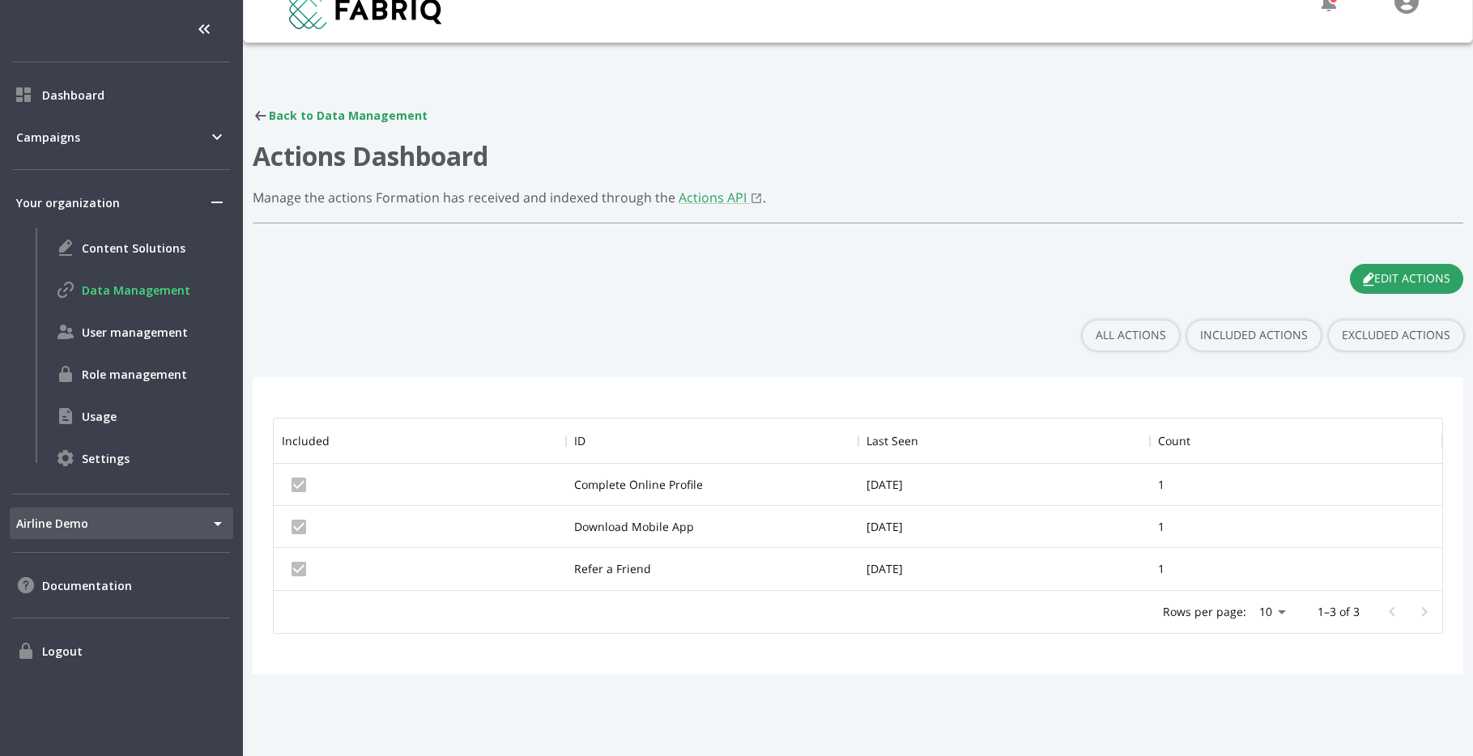
scroll to position [172, 1169]
click at [129, 246] on span "Content Solutions" at bounding box center [154, 248] width 145 height 17
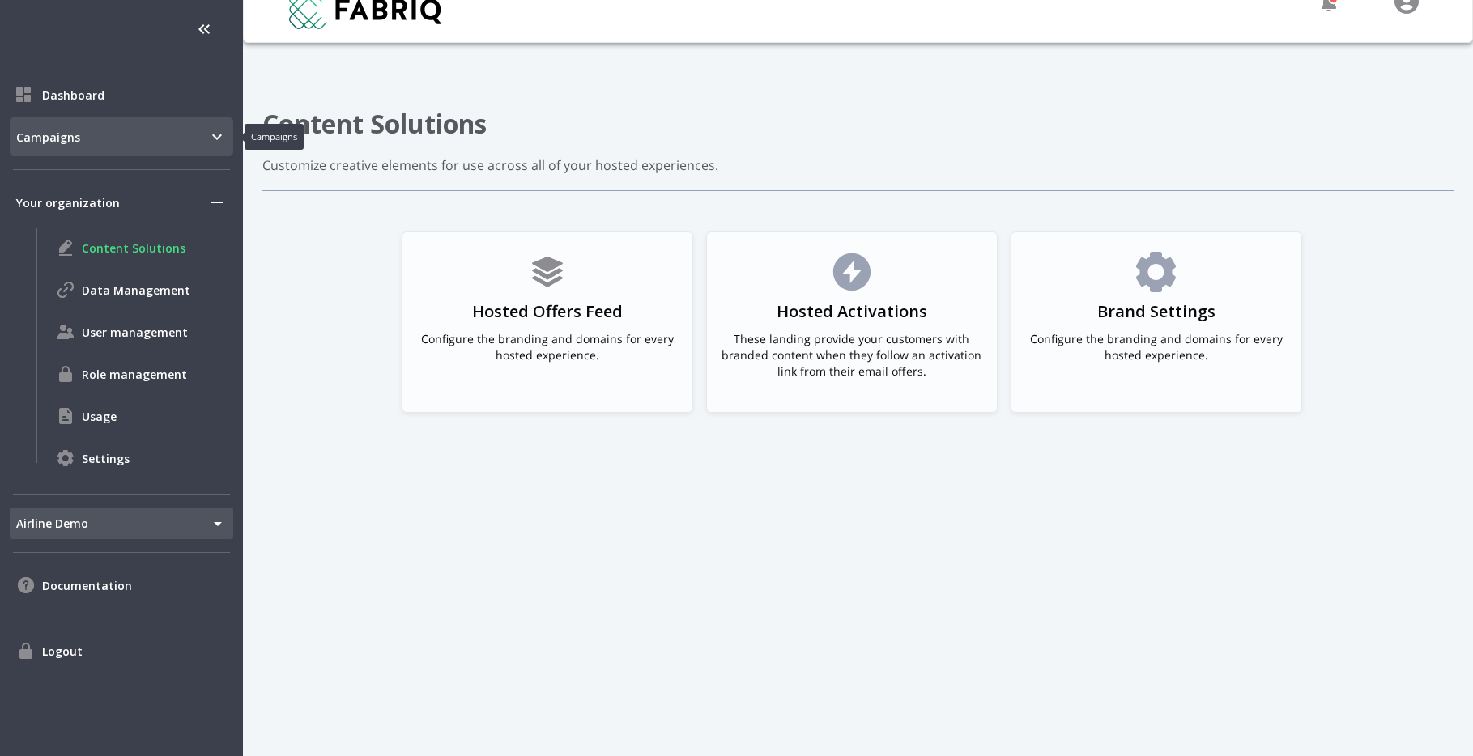
click at [62, 154] on div "Campaigns" at bounding box center [122, 136] width 224 height 39
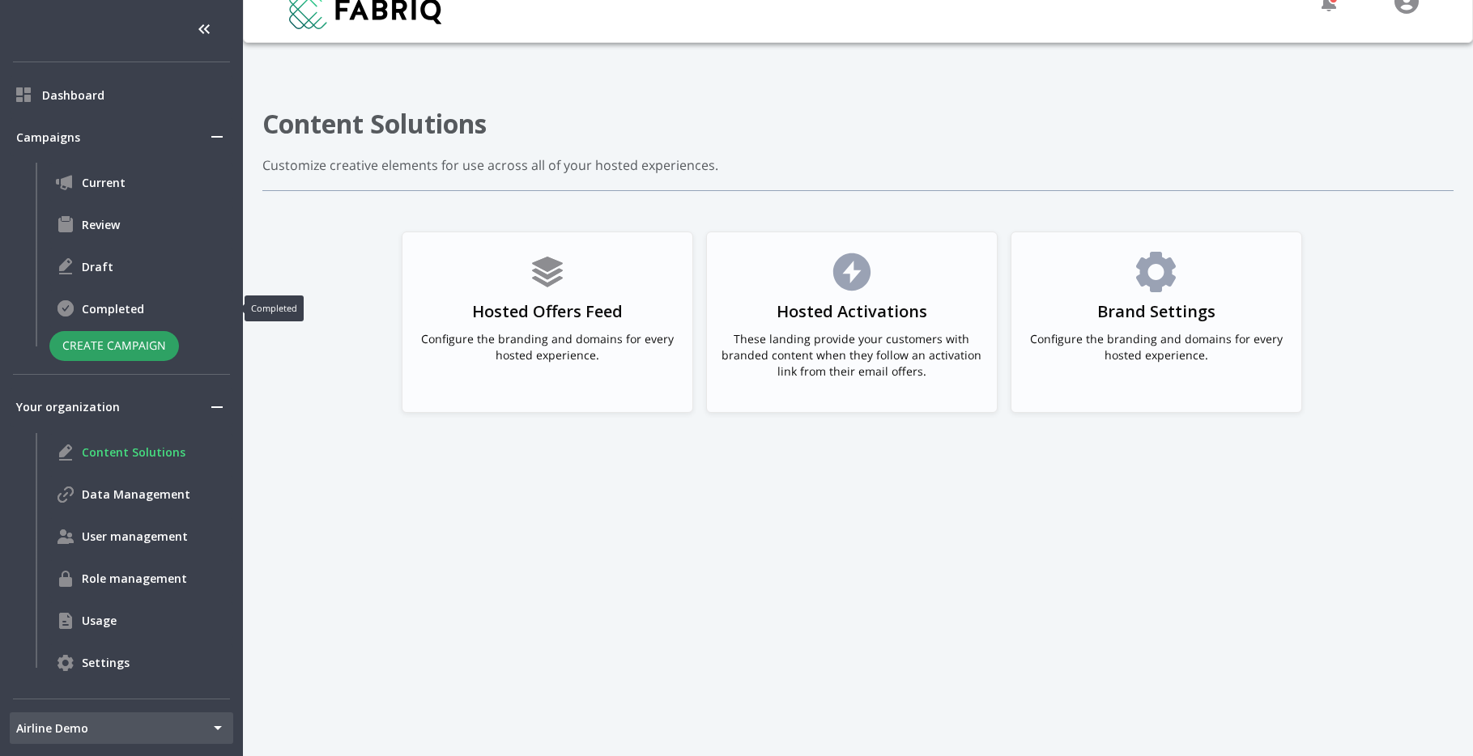
click at [112, 305] on span "Completed" at bounding box center [154, 308] width 145 height 17
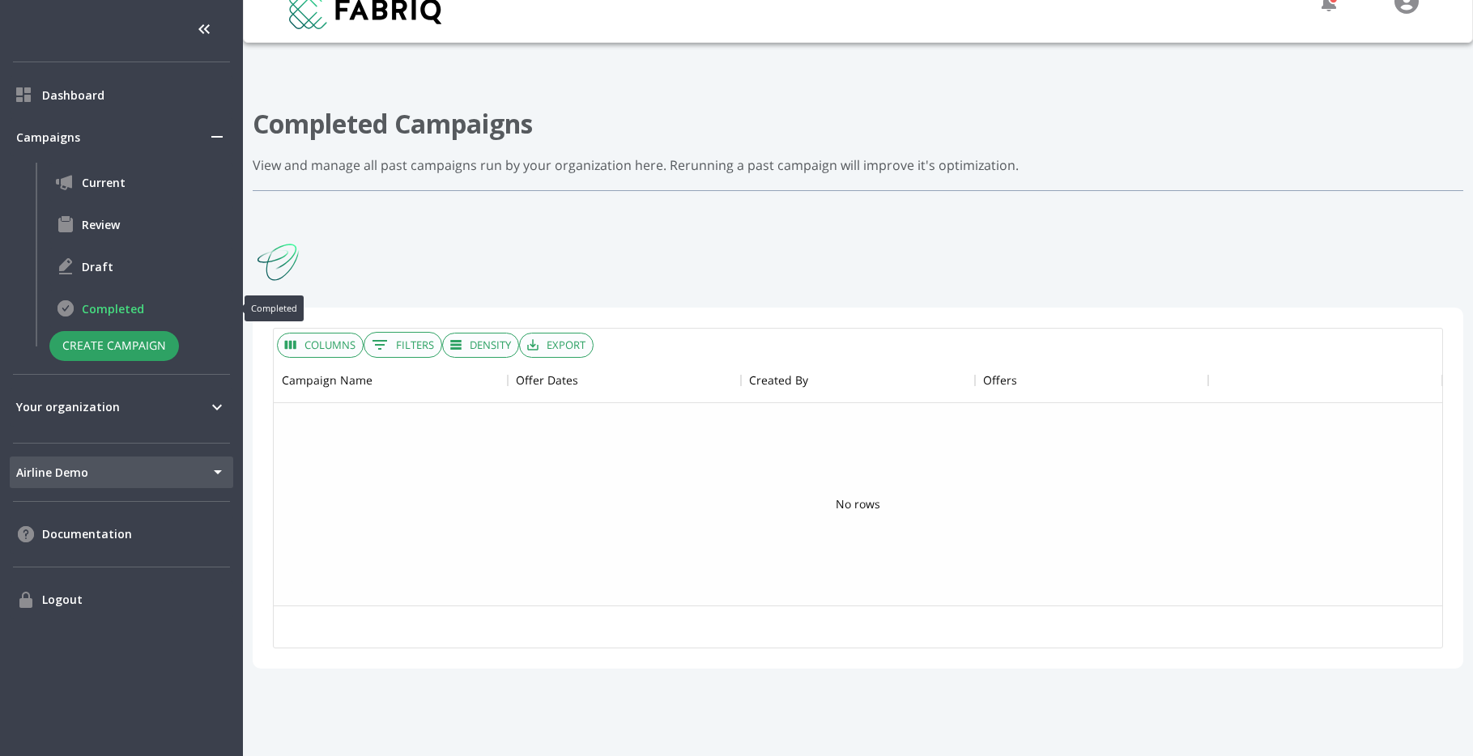
scroll to position [248, 1169]
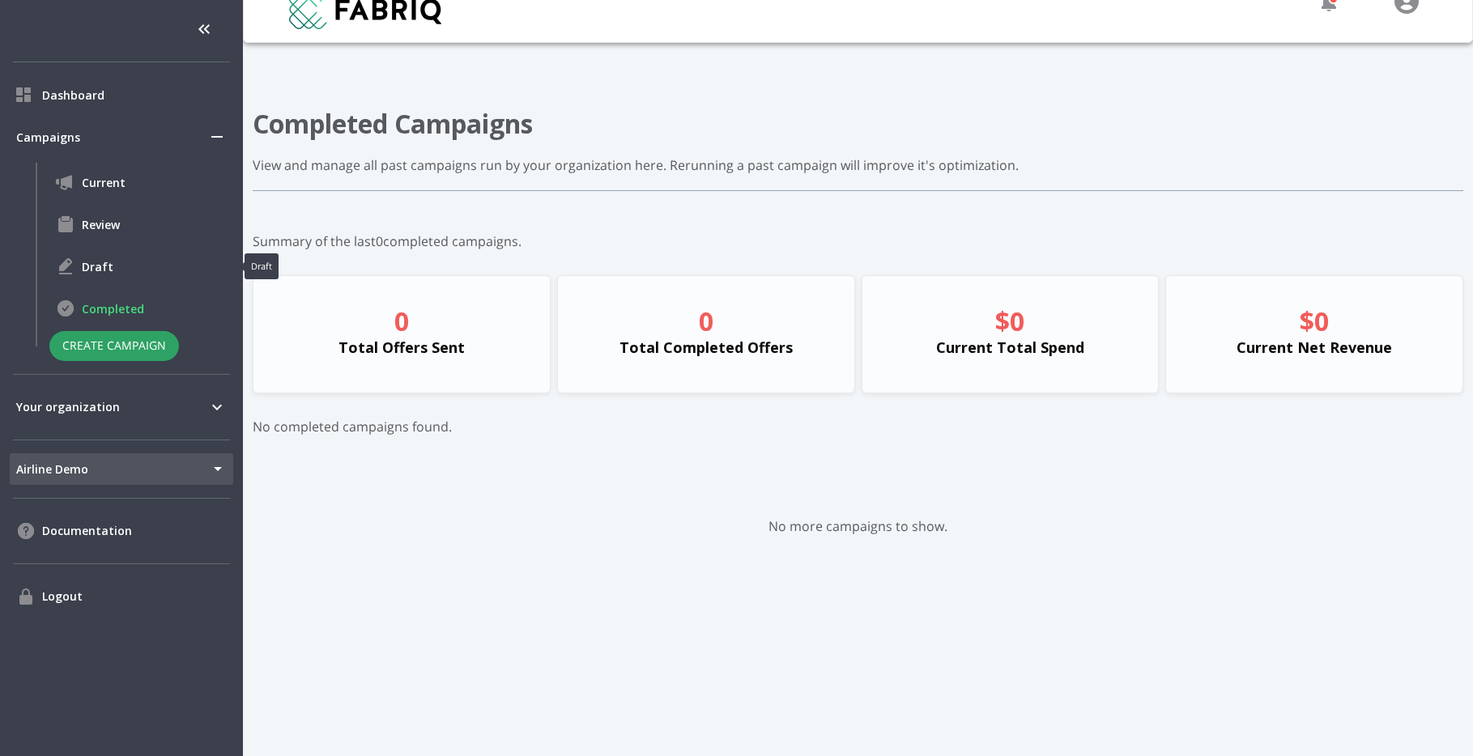
click at [88, 266] on span "Draft" at bounding box center [154, 266] width 145 height 17
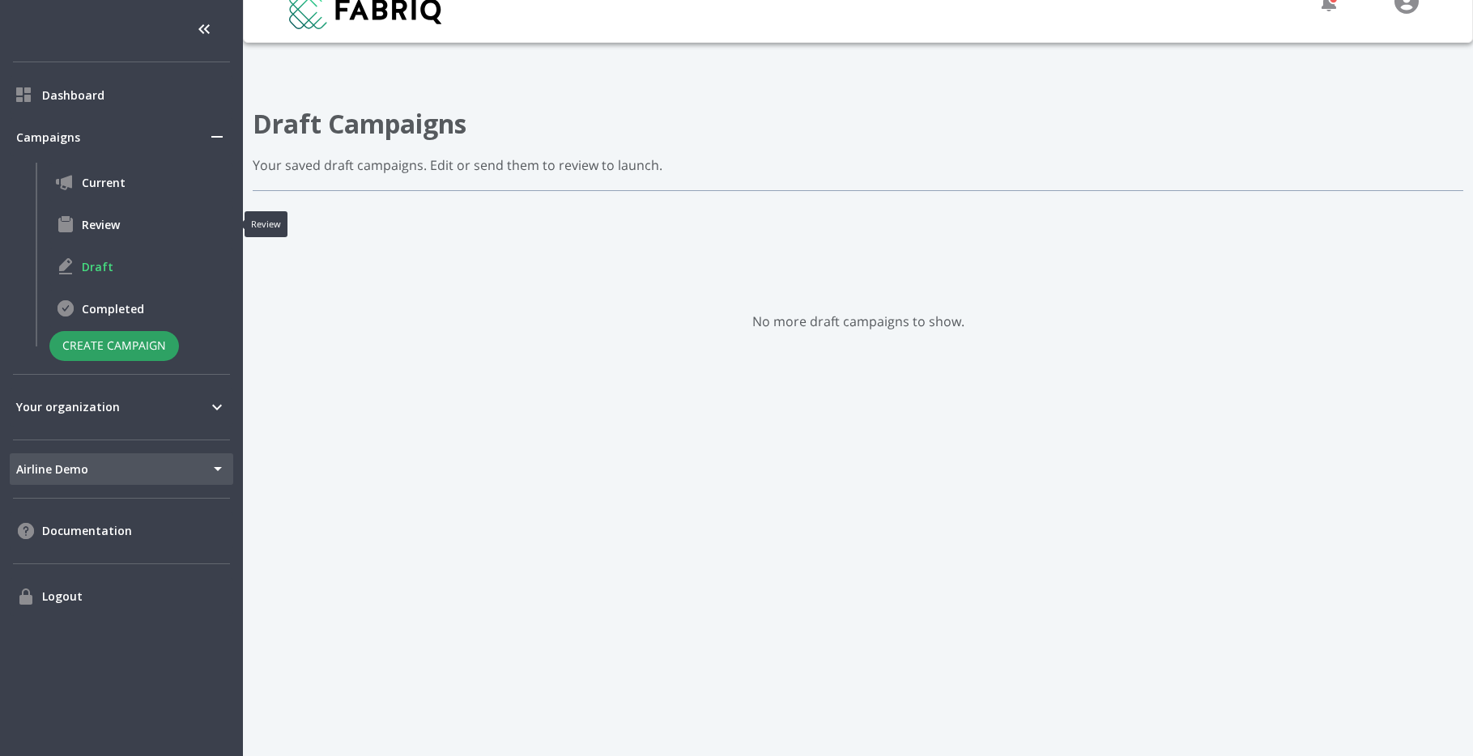
click at [109, 211] on div "Review" at bounding box center [141, 224] width 184 height 39
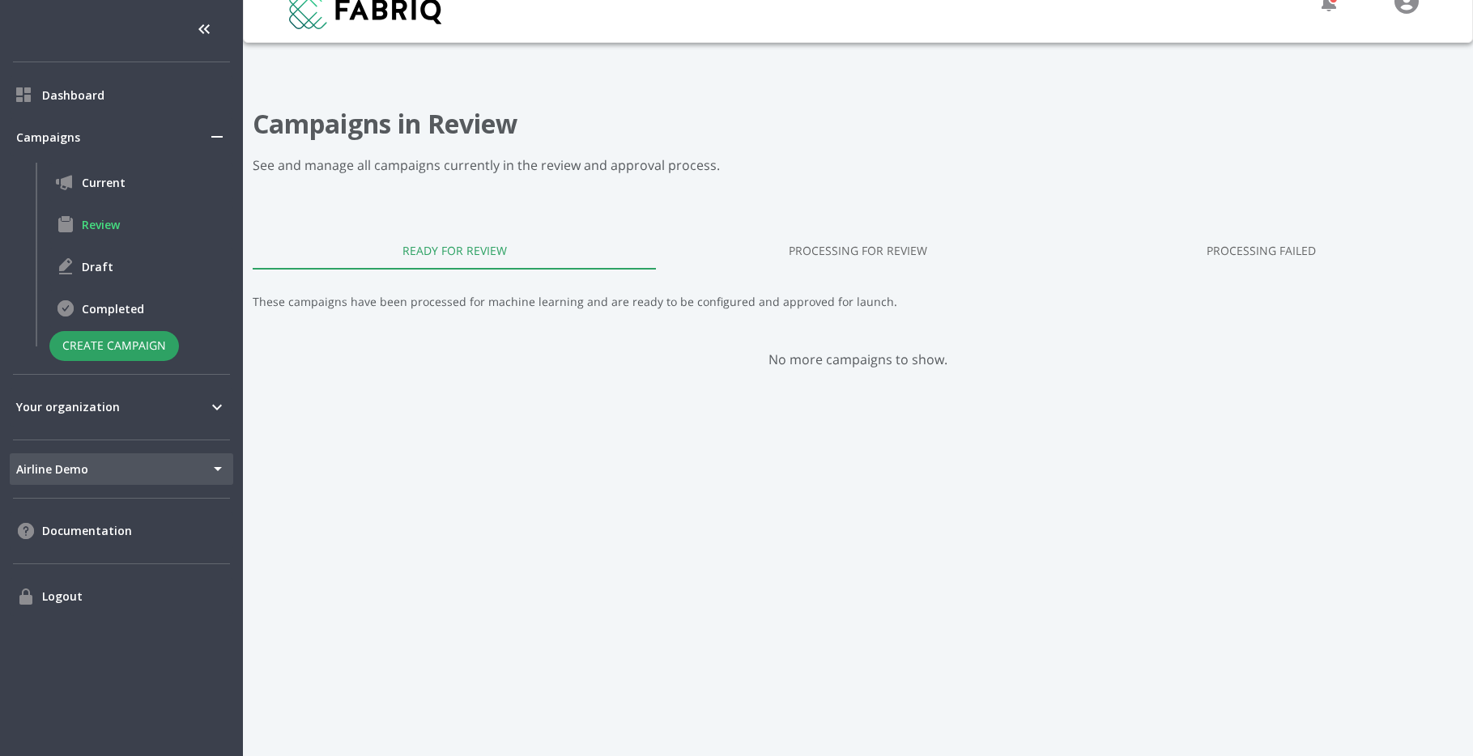
click at [925, 239] on link "Processing for Review" at bounding box center [857, 250] width 403 height 39
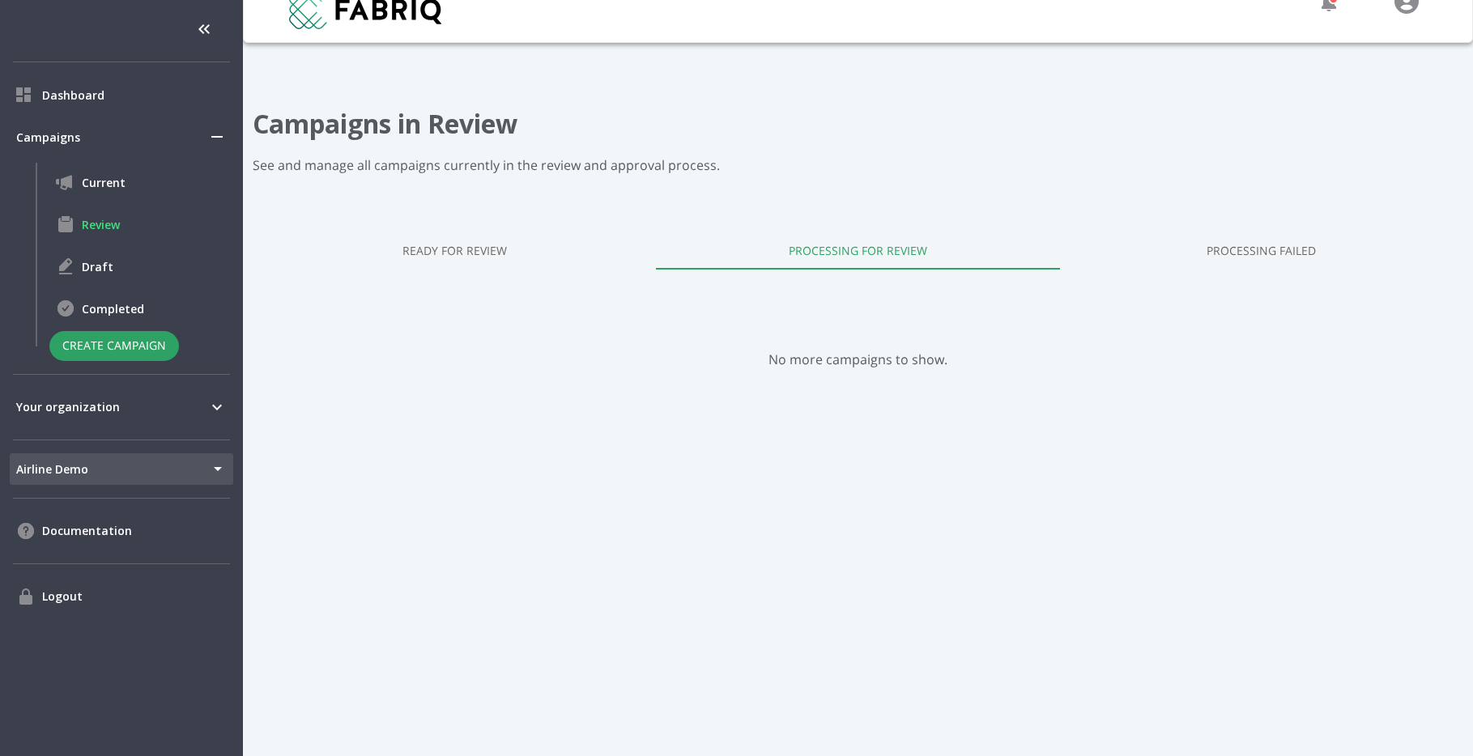
click at [1253, 245] on link "Processing Failed" at bounding box center [1261, 250] width 403 height 39
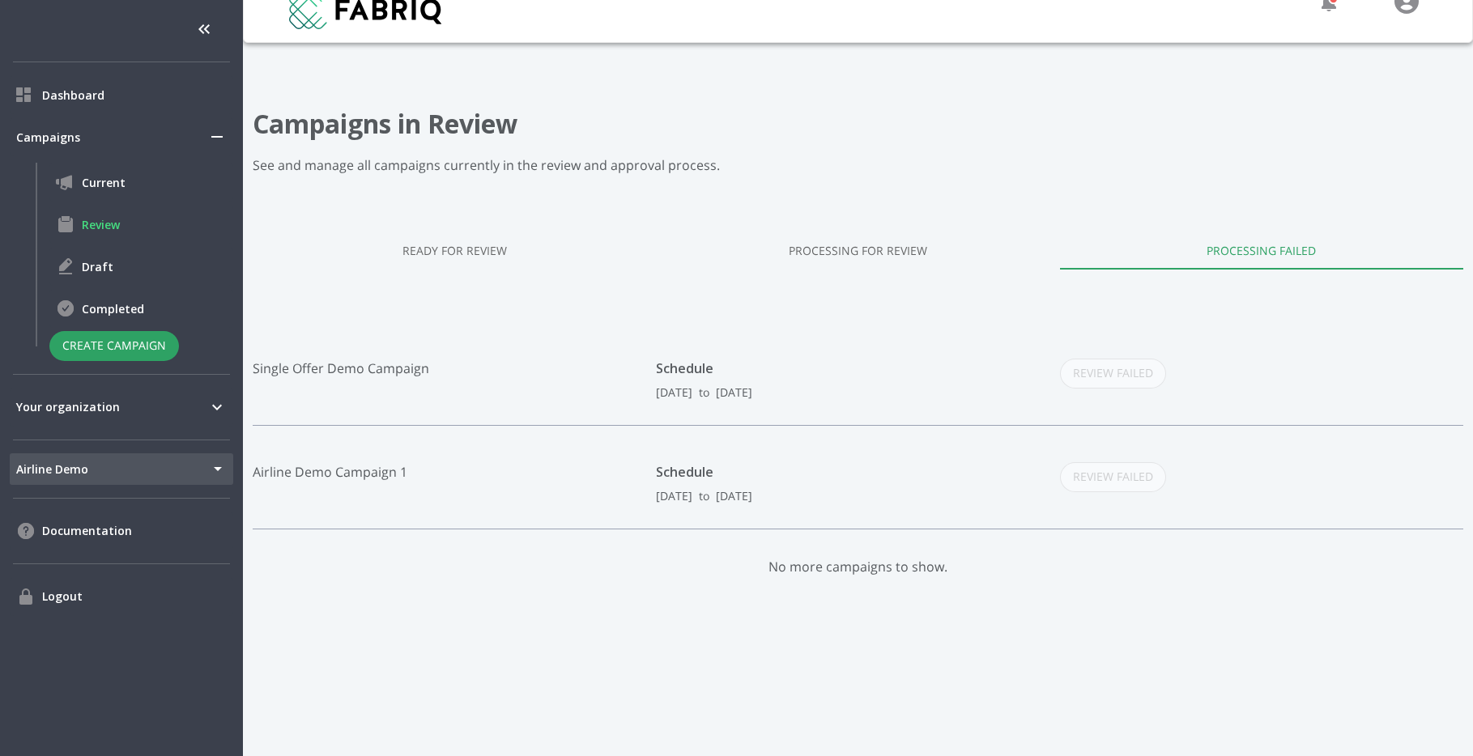
click at [1019, 382] on div "Schedule 10/07/2025 to 10/10/2025" at bounding box center [857, 380] width 403 height 42
click at [392, 376] on p "Single Offer Demo Campaign" at bounding box center [454, 380] width 403 height 42
click at [400, 372] on p "Single Offer Demo Campaign" at bounding box center [454, 380] width 403 height 42
click at [109, 189] on span "Current" at bounding box center [154, 182] width 145 height 17
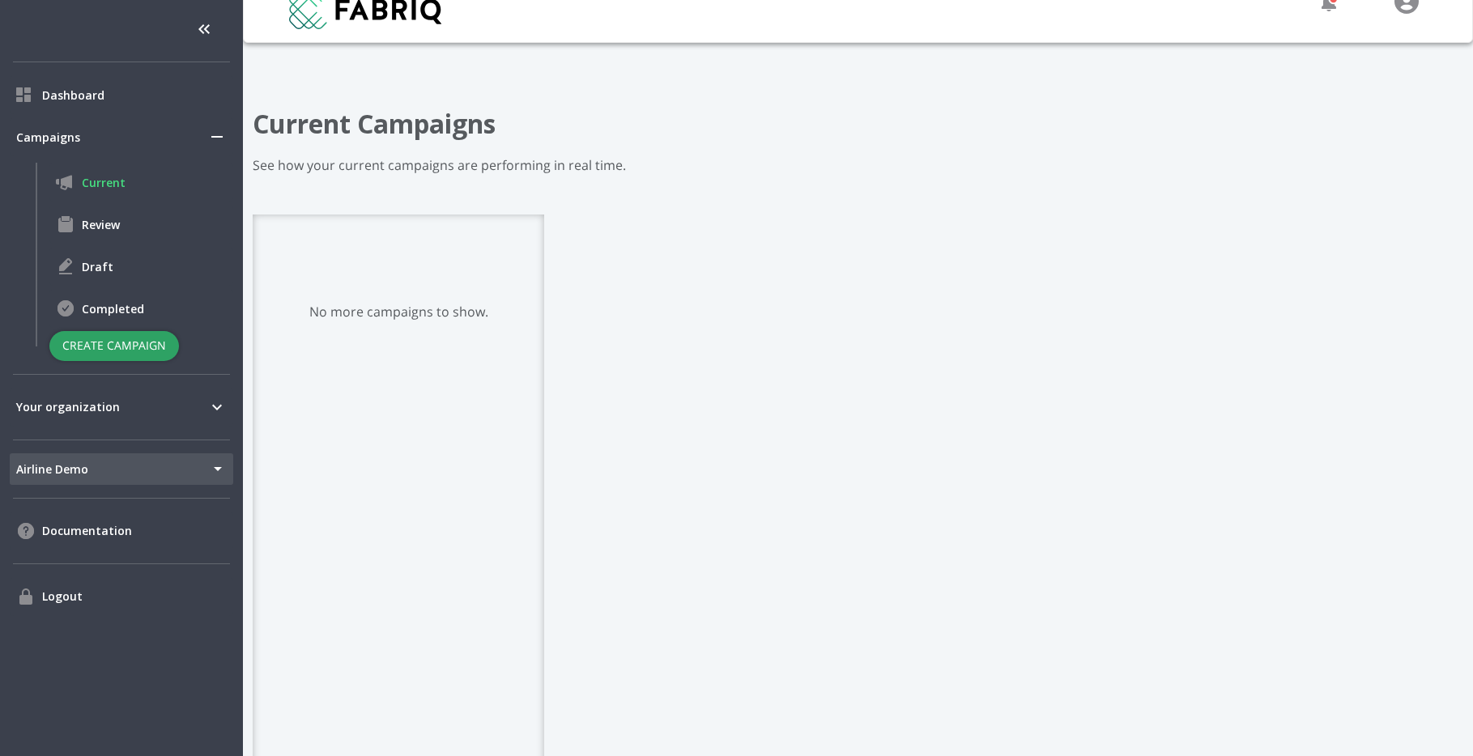
click at [119, 346] on button "Create Campaign" at bounding box center [114, 346] width 130 height 30
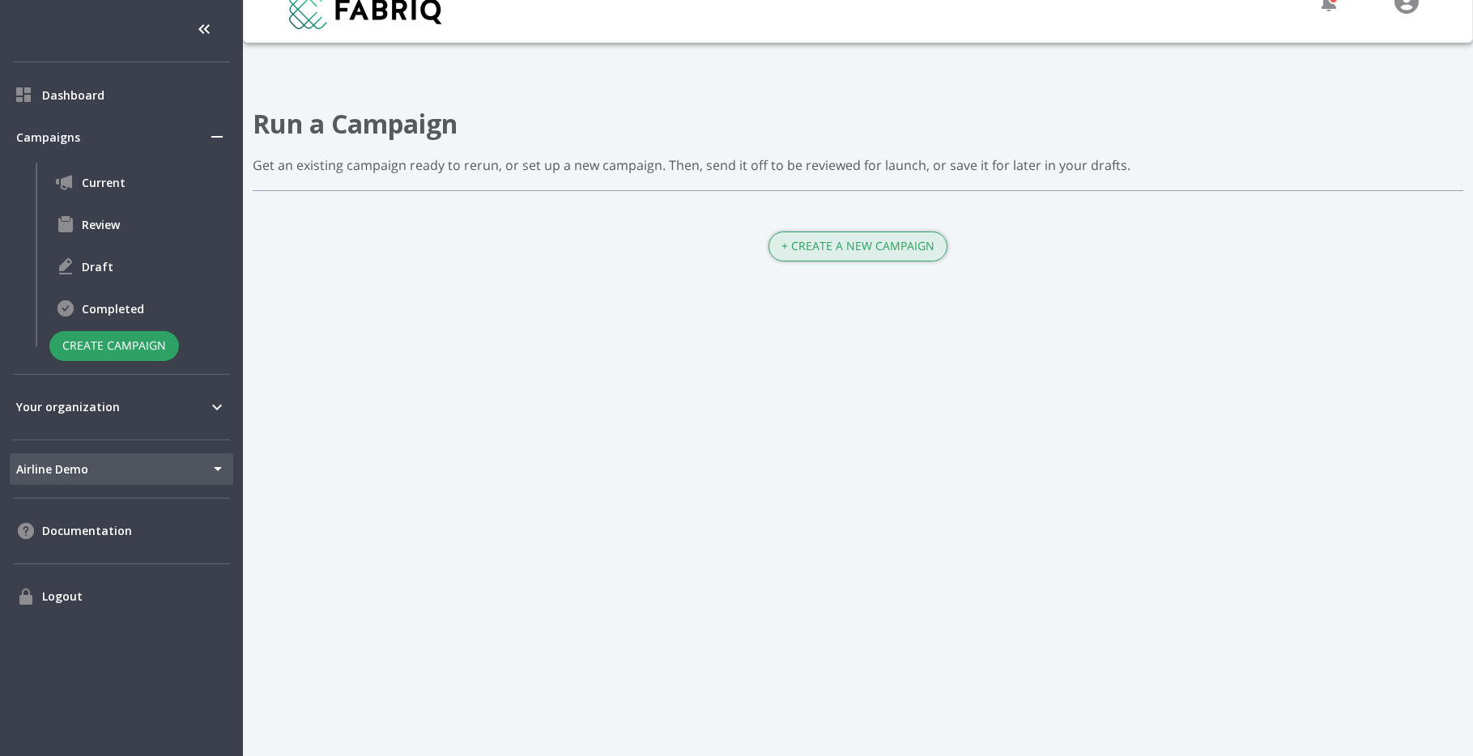
click at [841, 244] on button "+ Create a New Campaign" at bounding box center [858, 247] width 179 height 30
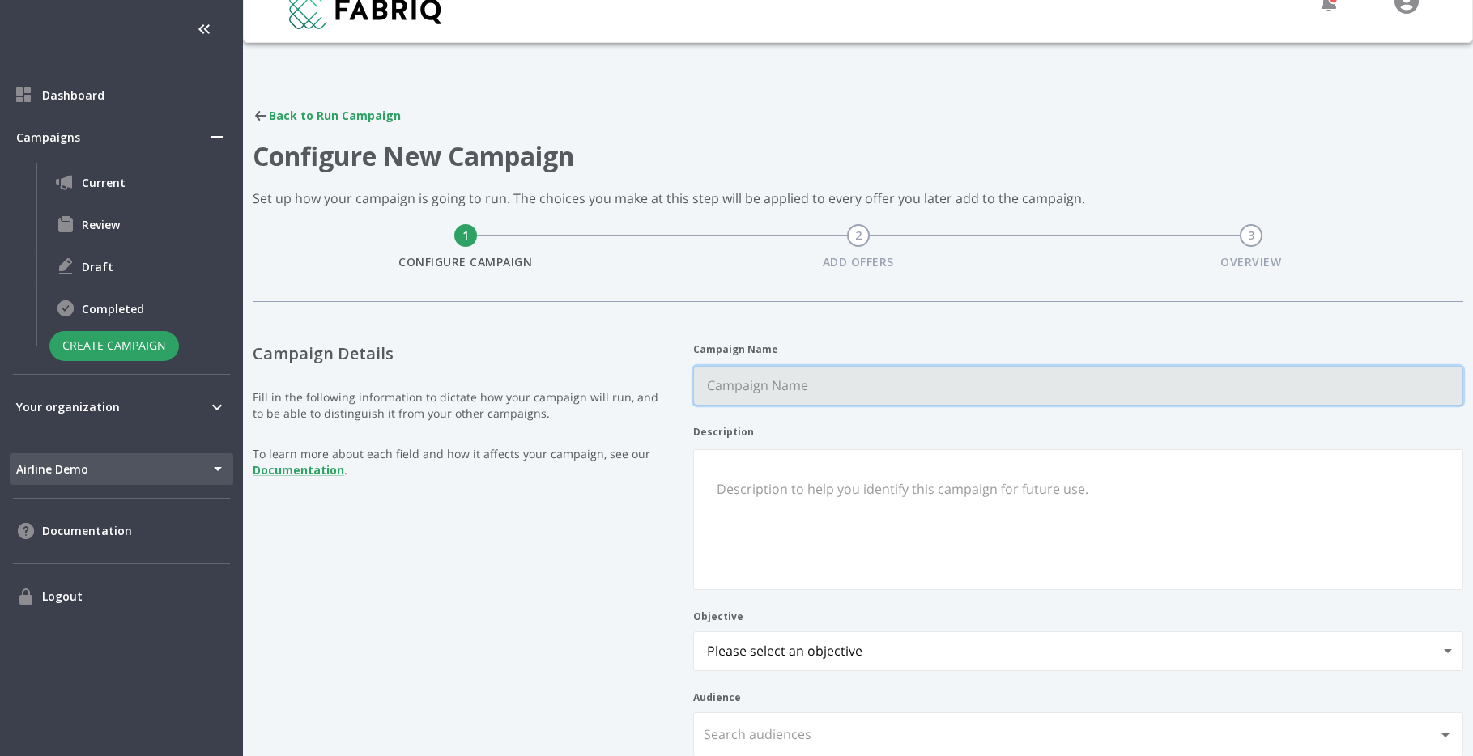
click at [864, 398] on Name "Campaign Name" at bounding box center [1078, 386] width 769 height 38
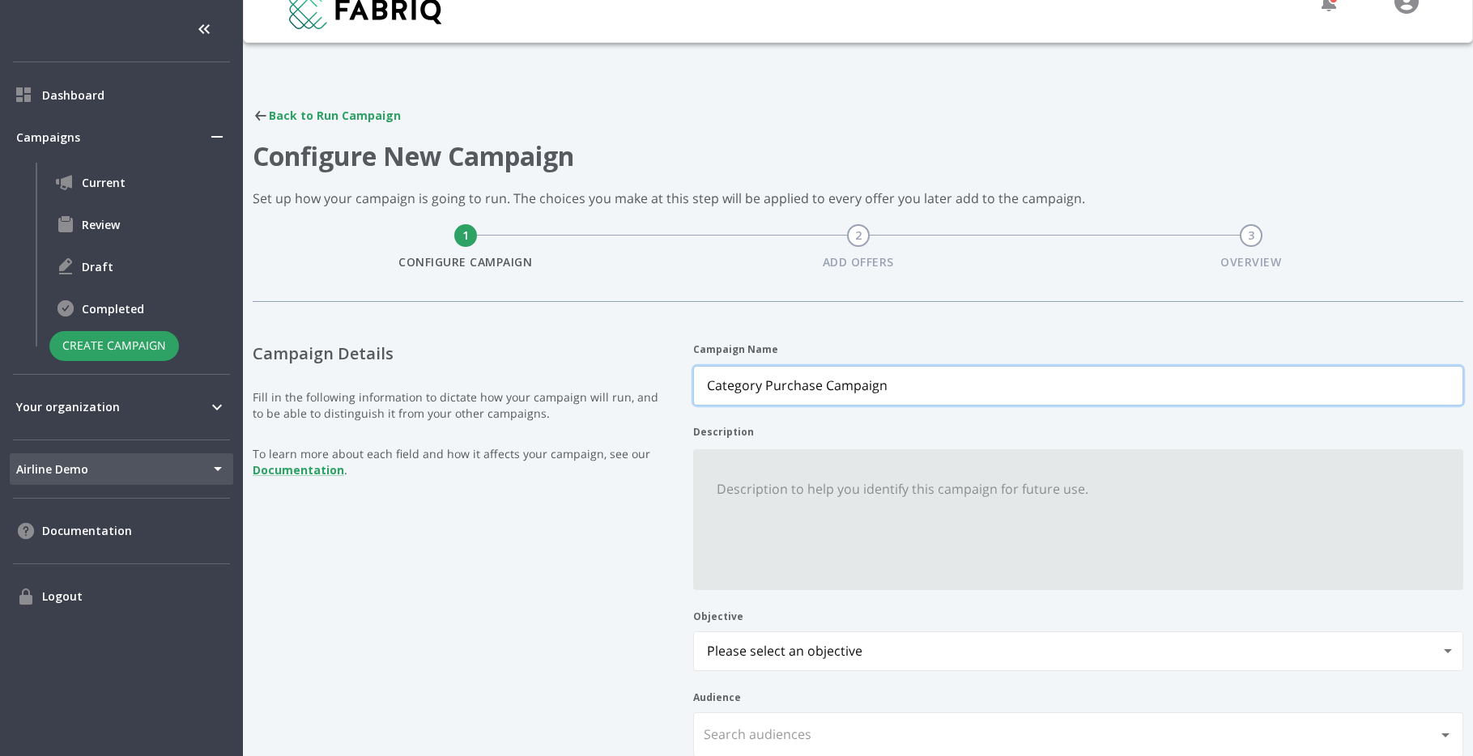
type Name "Category Purchase Campaign"
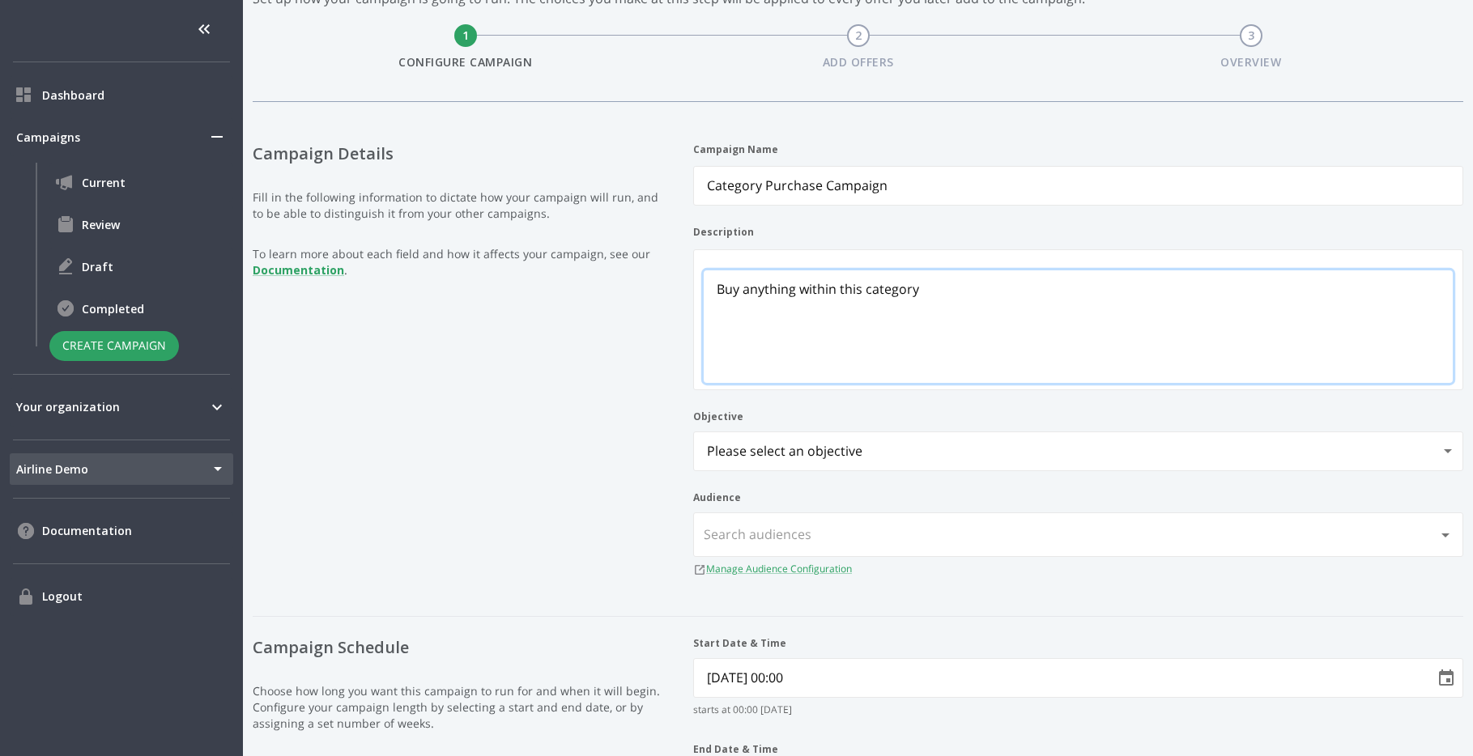
scroll to position [334, 0]
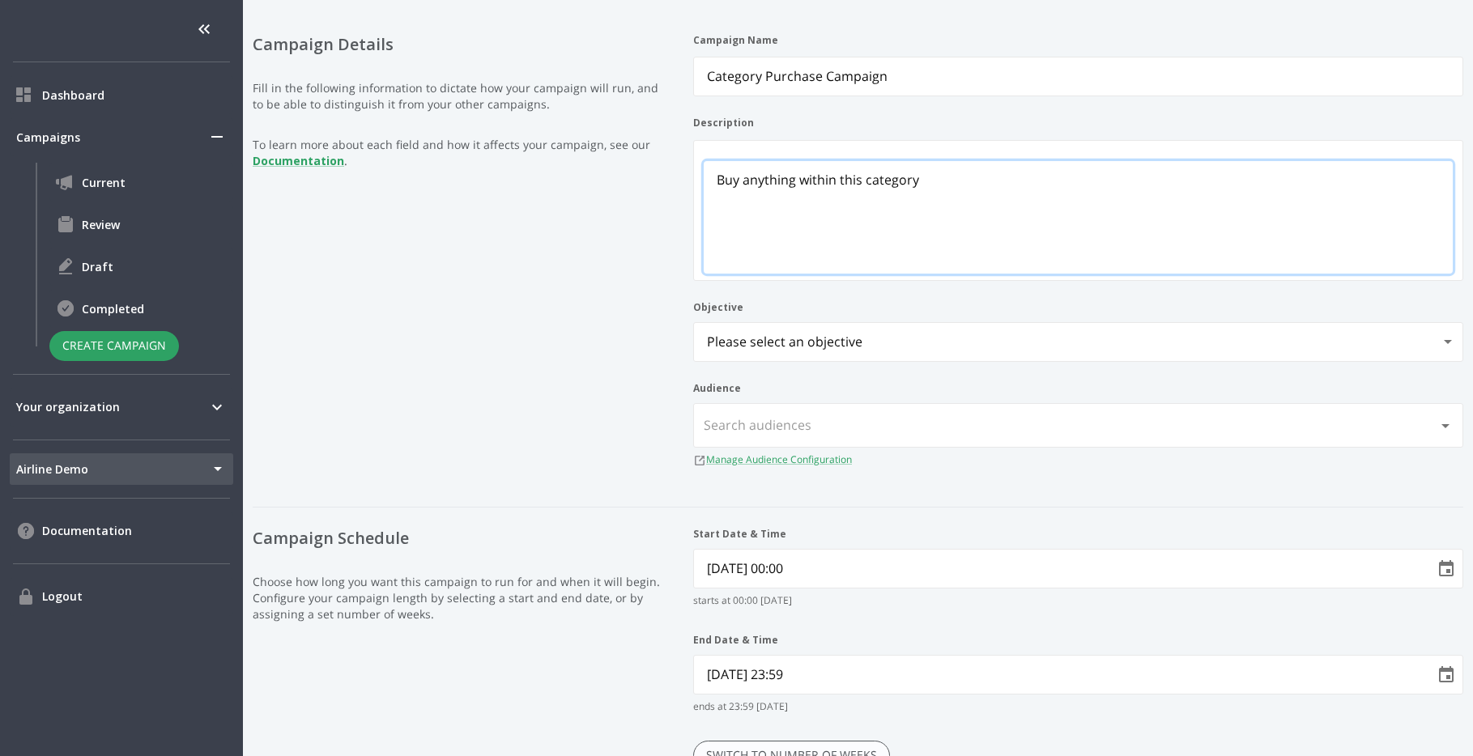
type textarea "Buy anything within this category"
click at [1003, 353] on body "Dashboard Campaigns Current Review Draft Completed Create Campaign Your organiz…" at bounding box center [736, 378] width 1473 height 756
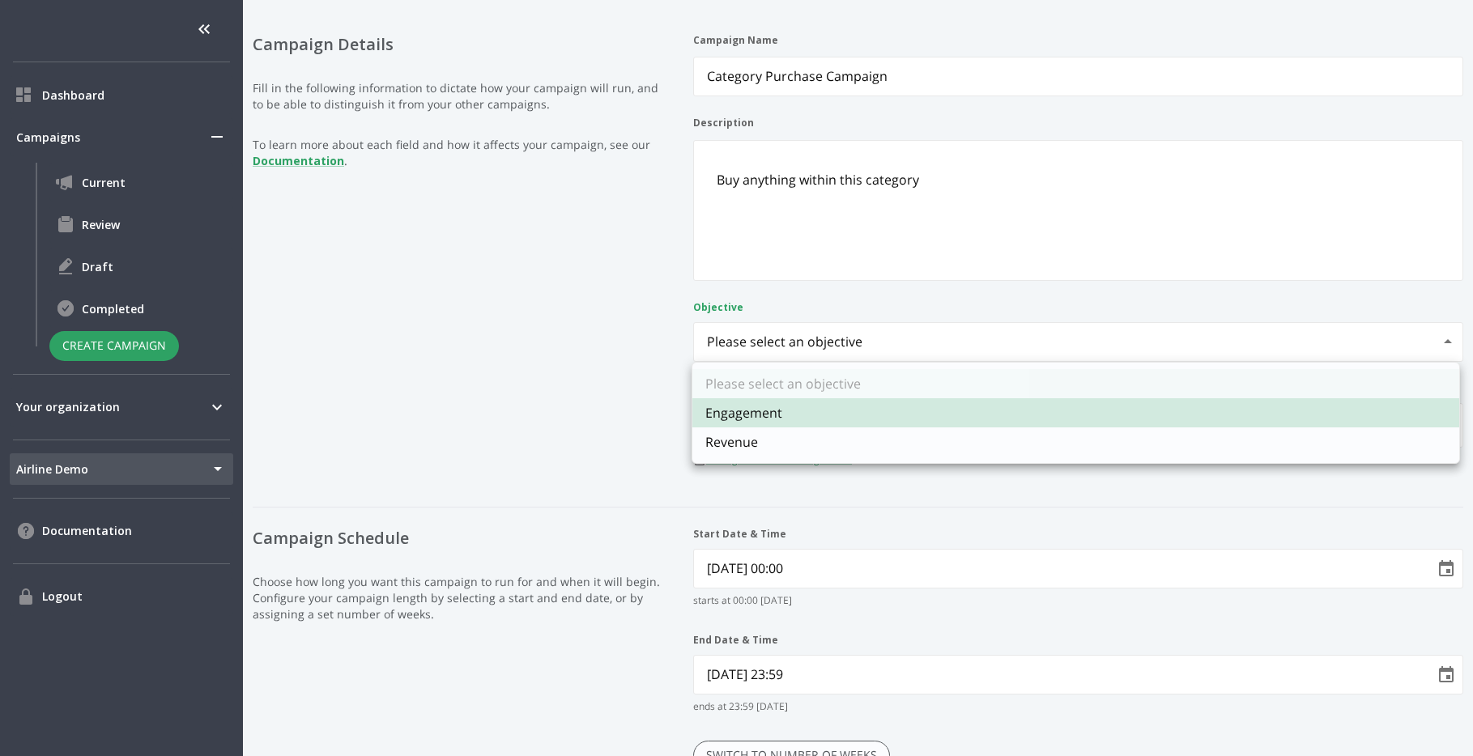
click at [964, 434] on li "Revenue" at bounding box center [1075, 442] width 767 height 29
type input "revenue"
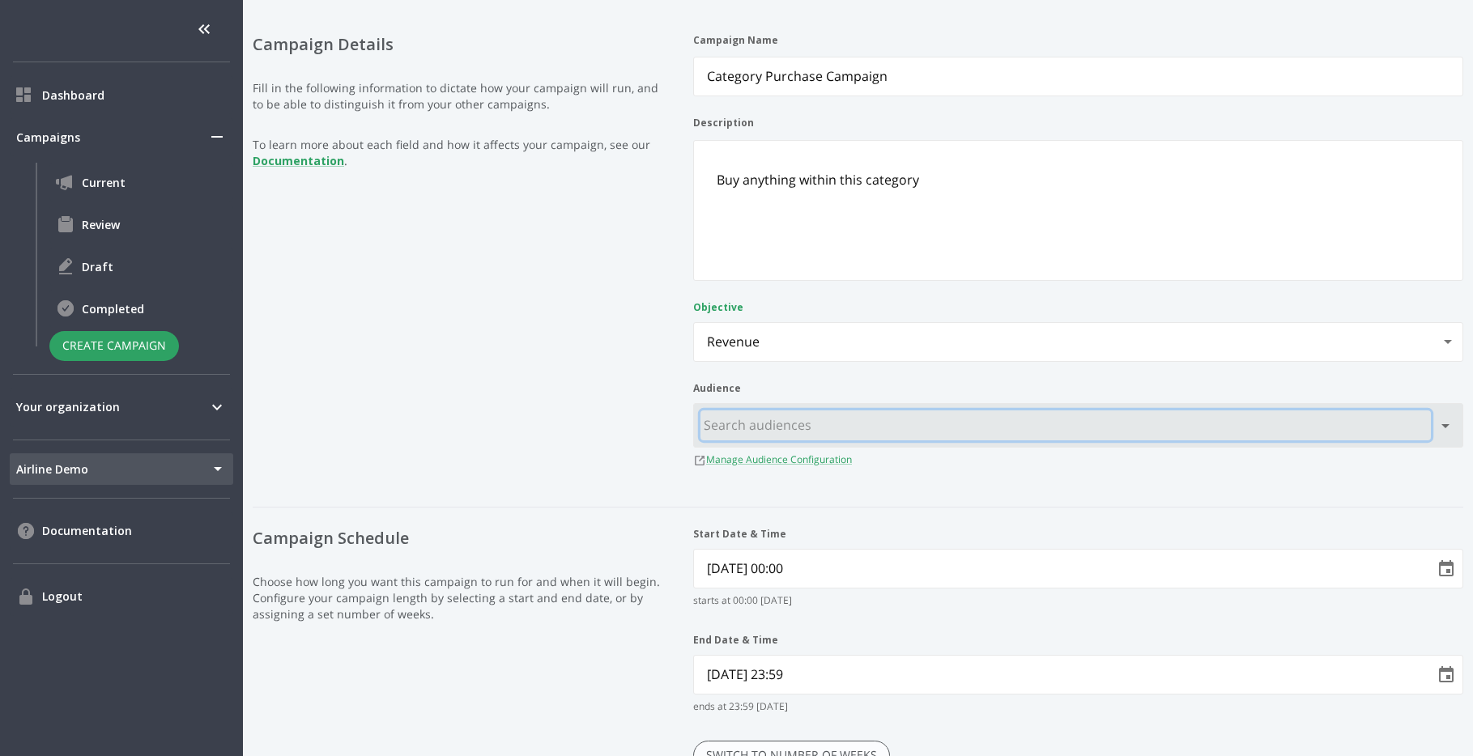
click at [991, 436] on input "text" at bounding box center [1066, 426] width 731 height 30
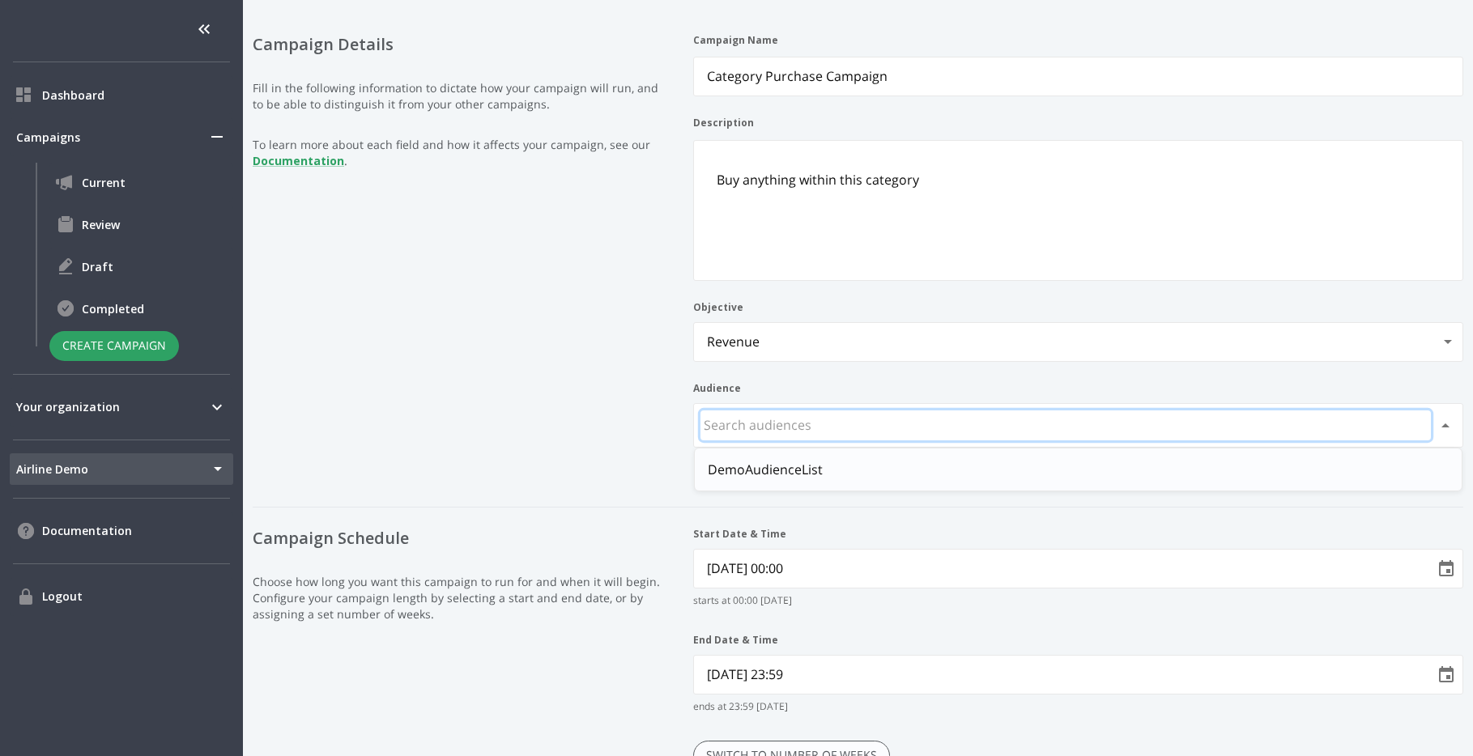
click at [958, 475] on li "DemoAudienceList" at bounding box center [1078, 469] width 767 height 29
type input "DemoAudienceList"
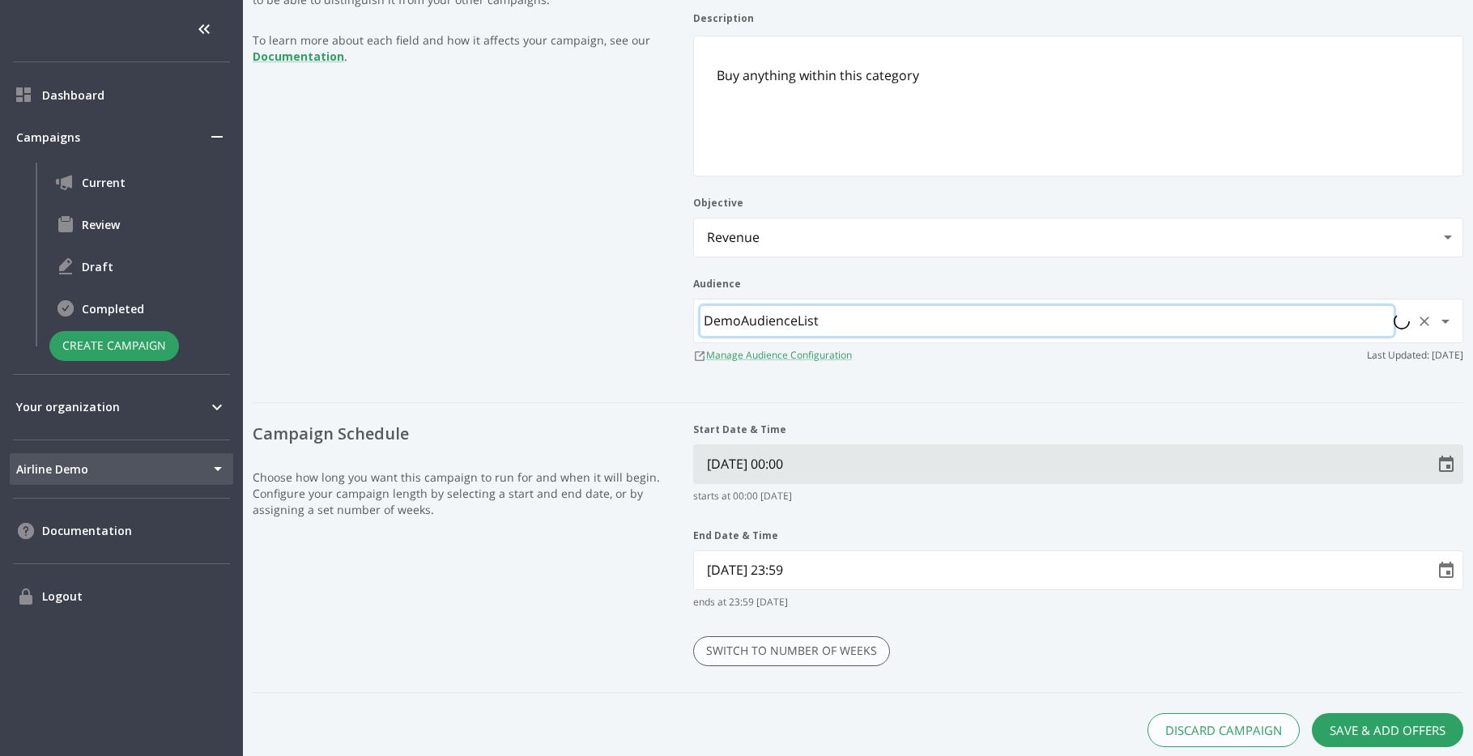
scroll to position [462, 0]
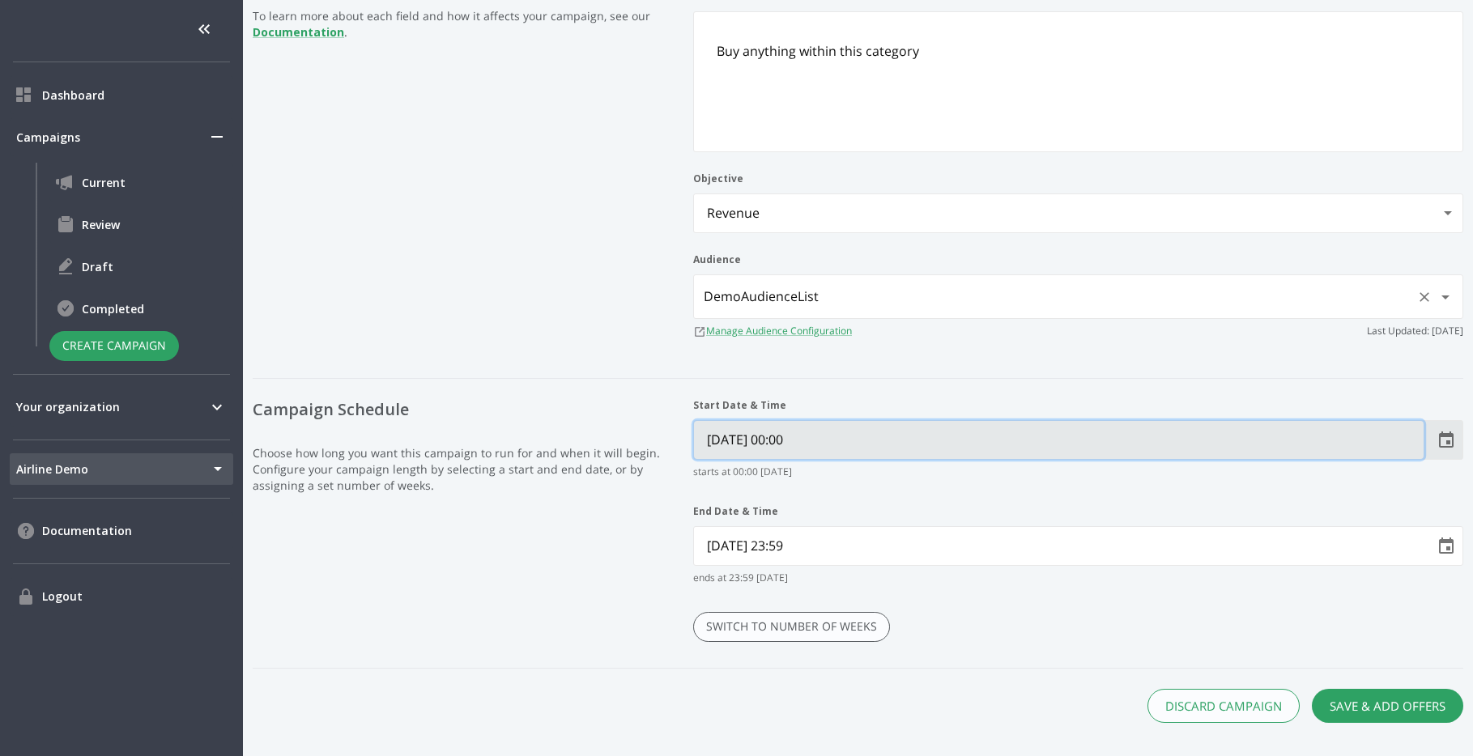
click at [942, 457] on Time "10/21/2025 00:00" at bounding box center [1059, 440] width 730 height 38
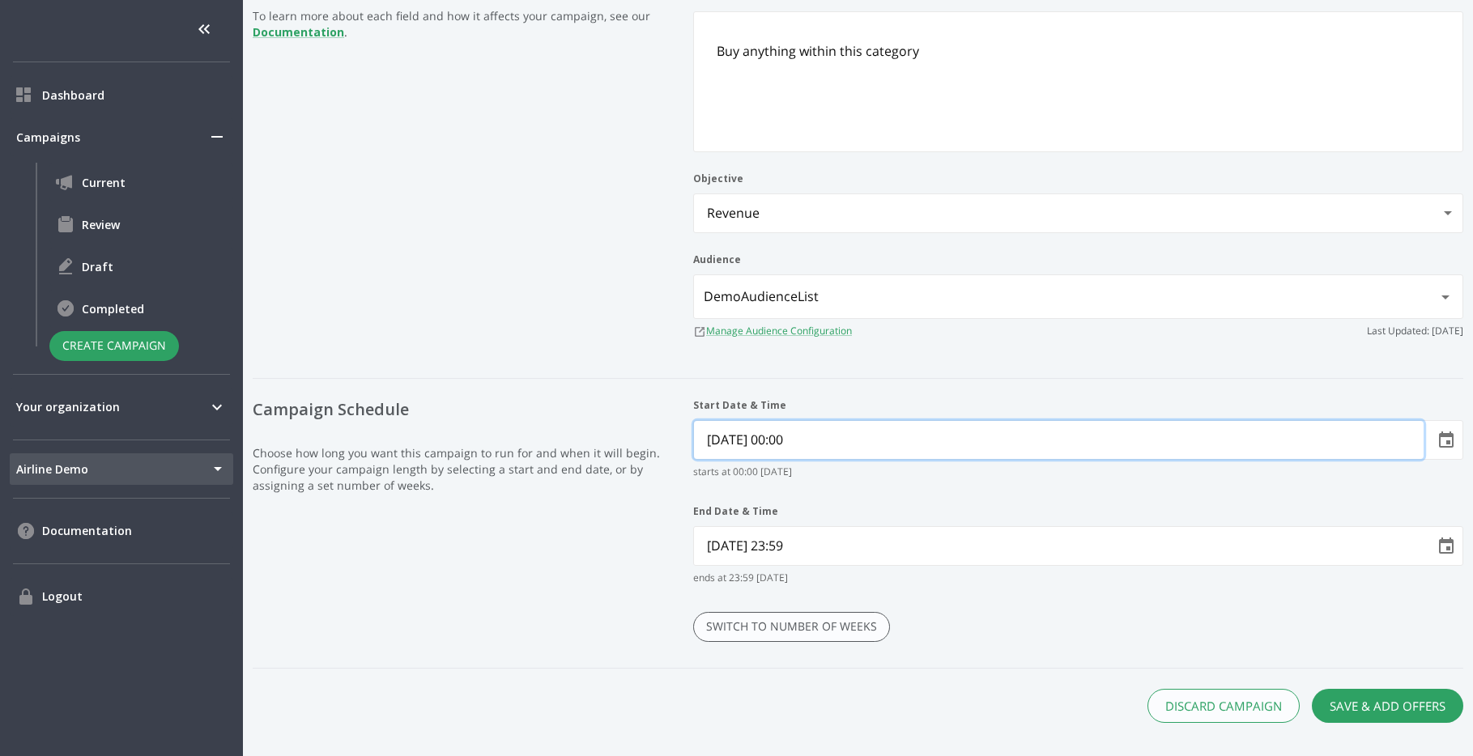
click at [736, 444] on Time "10/21/2025 00:00" at bounding box center [1059, 440] width 730 height 38
click at [1462, 442] on button "Choose date, selected date is Oct 21, 2025" at bounding box center [1446, 440] width 32 height 32
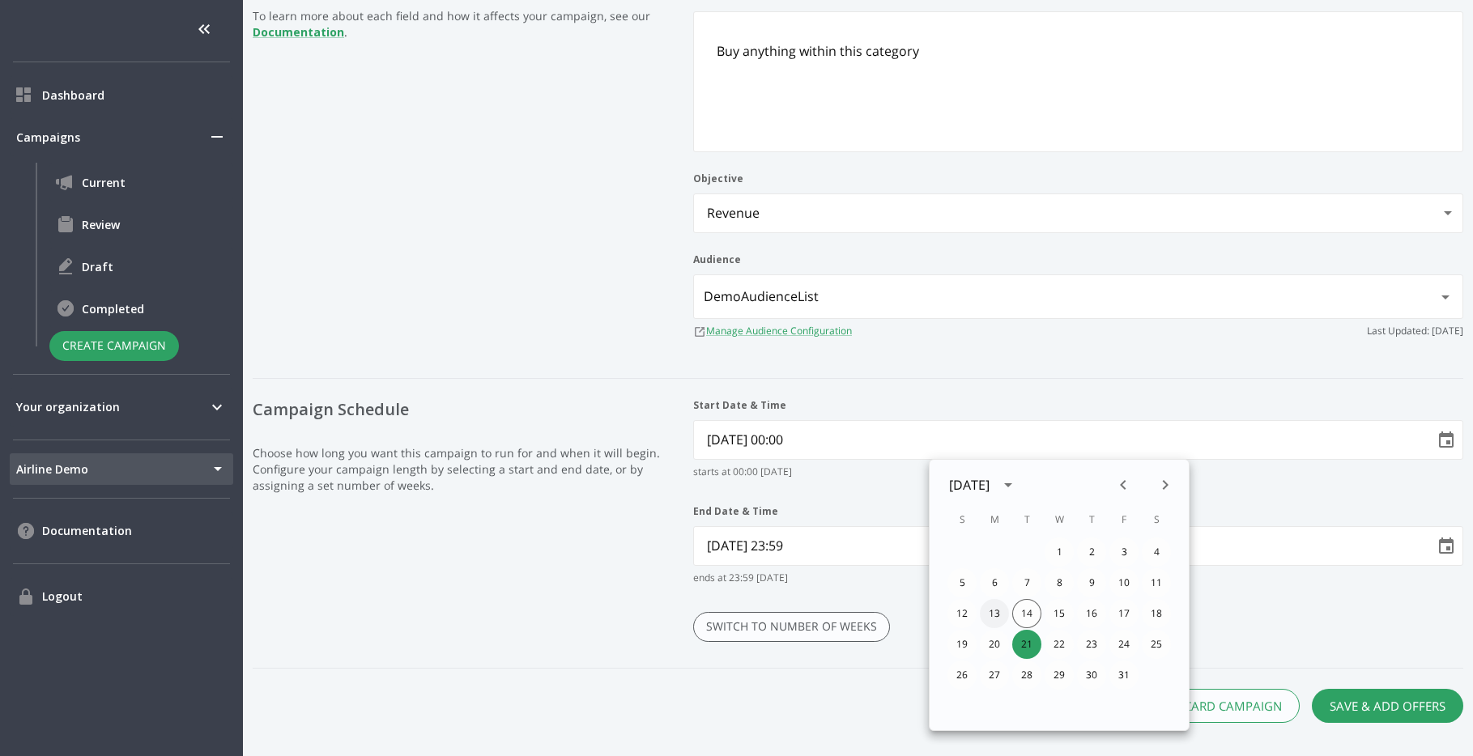
click at [989, 617] on button "13" at bounding box center [994, 613] width 29 height 29
type Time "10/13/2025 00:00"
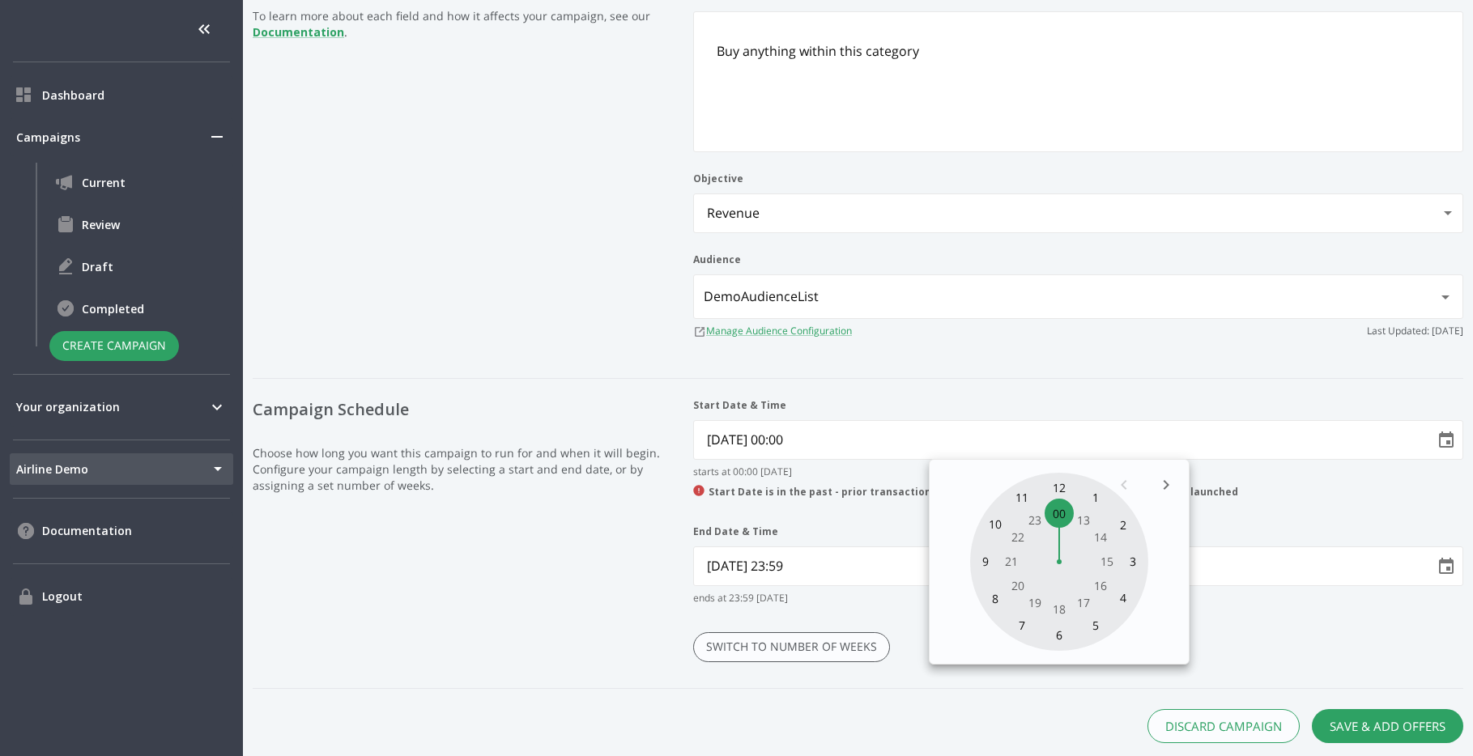
click at [887, 691] on div "Back to Run Campaign Configure New Campaign Set up how your campaign is going t…" at bounding box center [858, 216] width 1230 height 1175
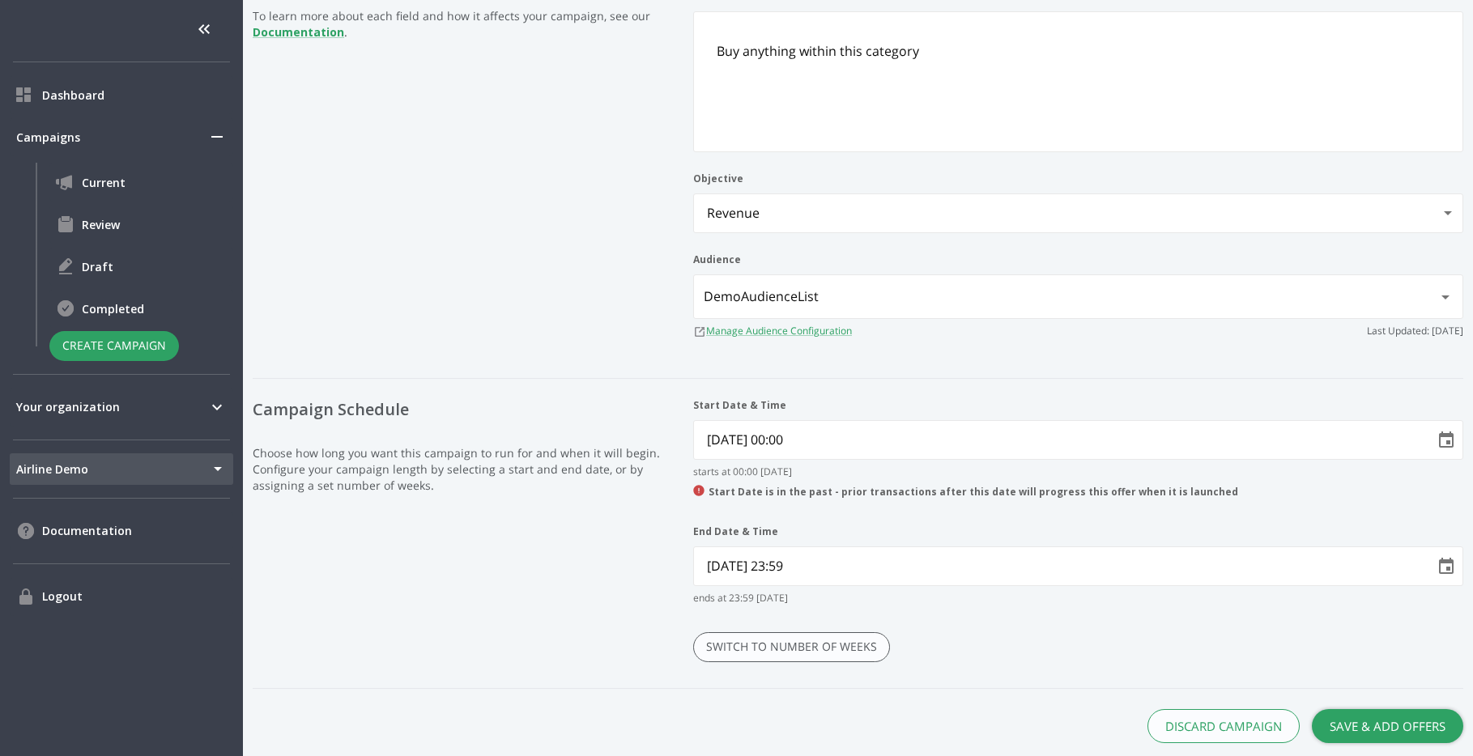
click at [1379, 725] on button "Save & Add Offers" at bounding box center [1387, 727] width 151 height 34
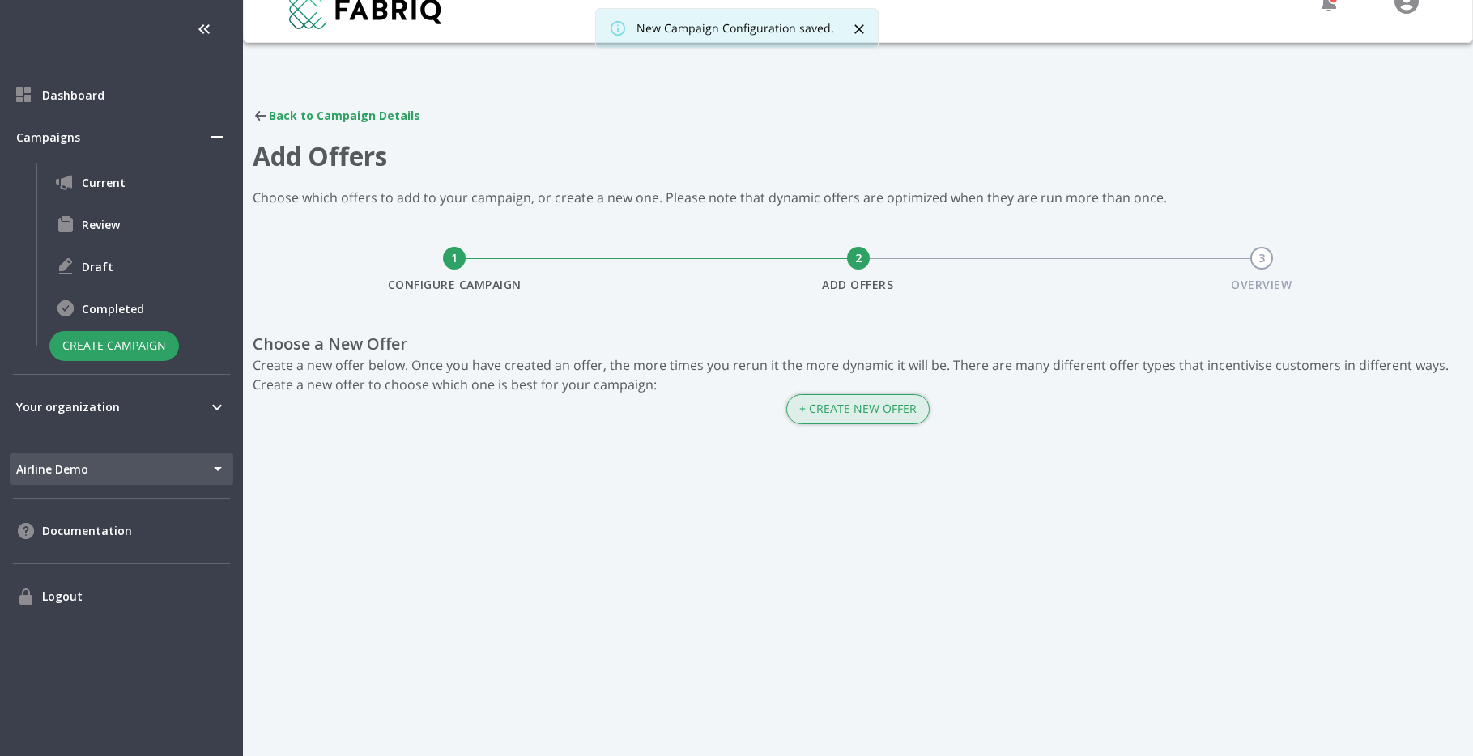
click at [863, 401] on button "+ Create New Offer" at bounding box center [857, 409] width 143 height 30
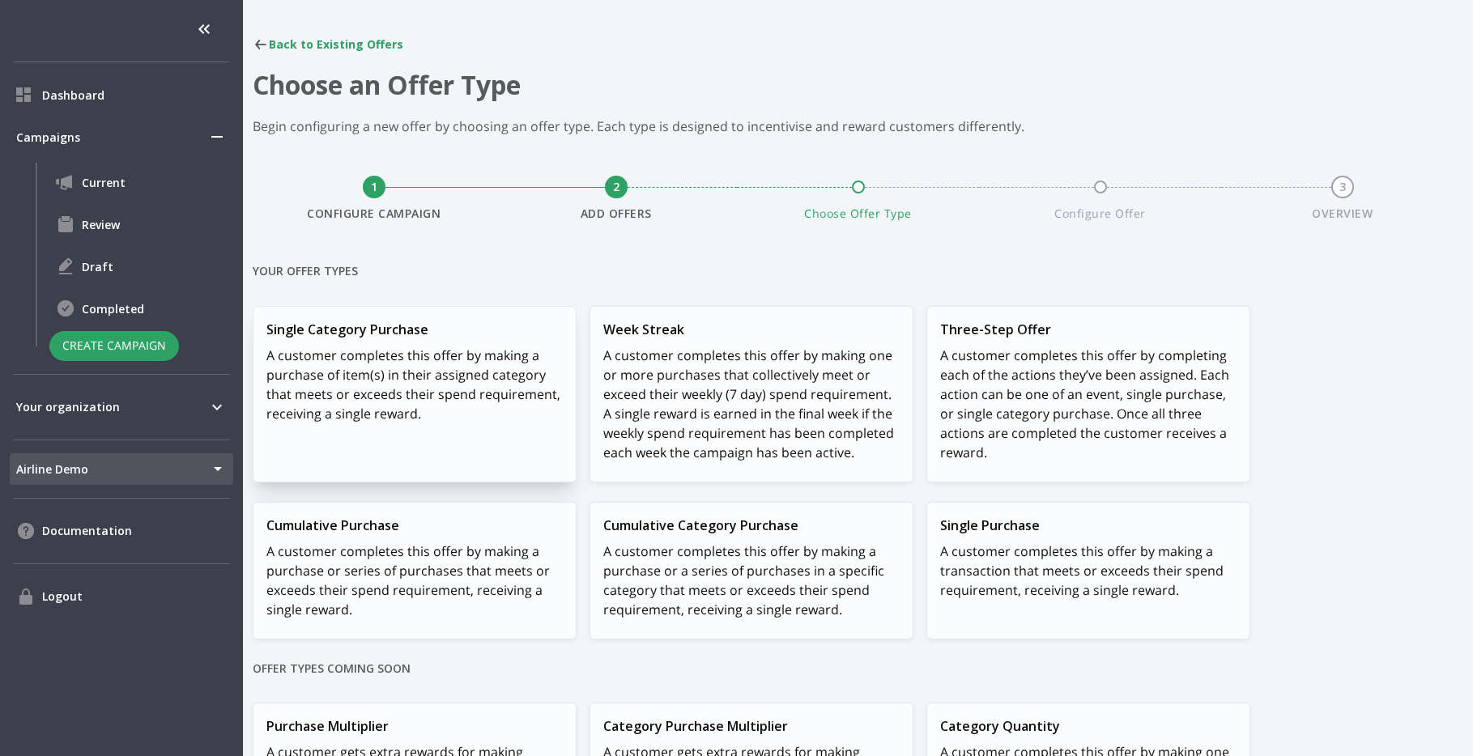
click at [492, 393] on p "A customer completes this offer by making a purchase of item(s) in their assign…" at bounding box center [414, 385] width 296 height 78
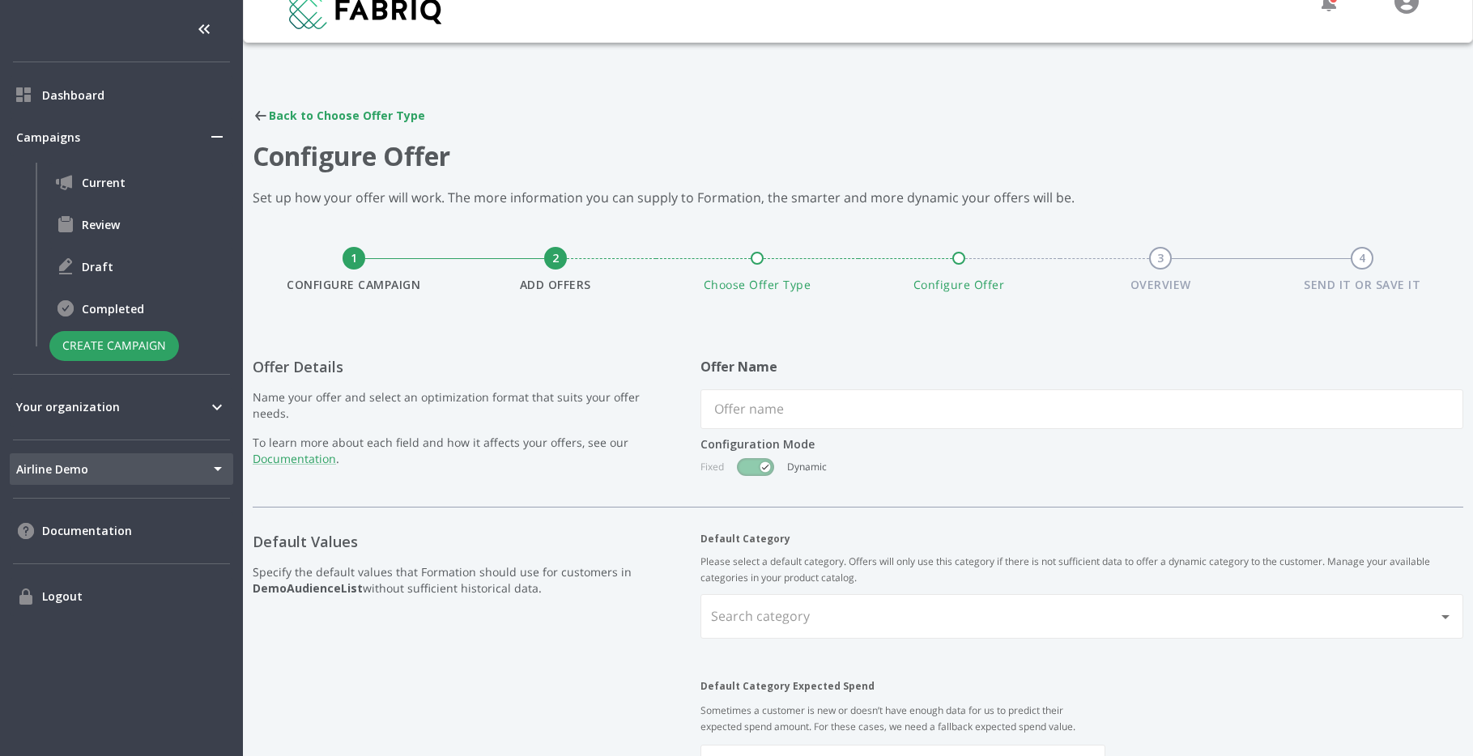
scroll to position [96, 0]
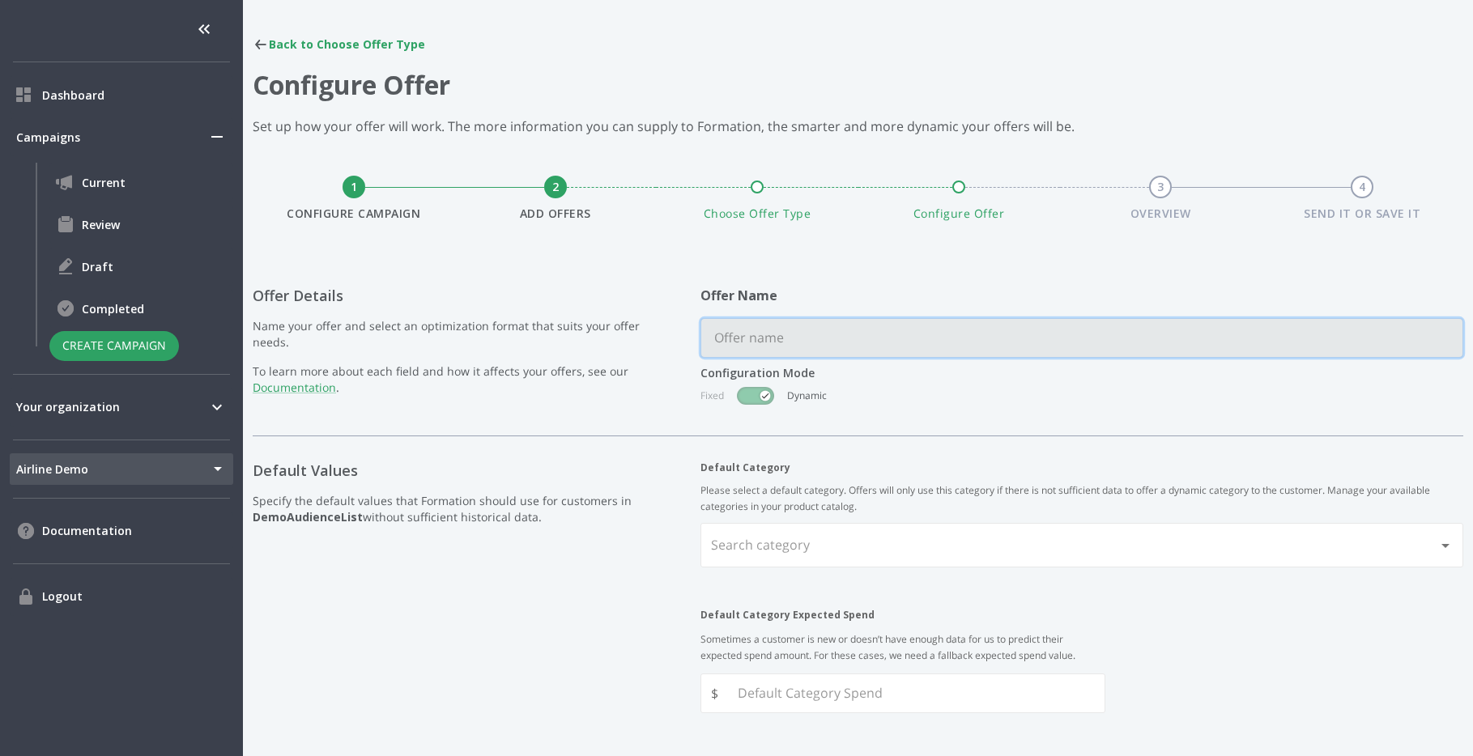
click at [894, 339] on input "text" at bounding box center [1081, 338] width 761 height 38
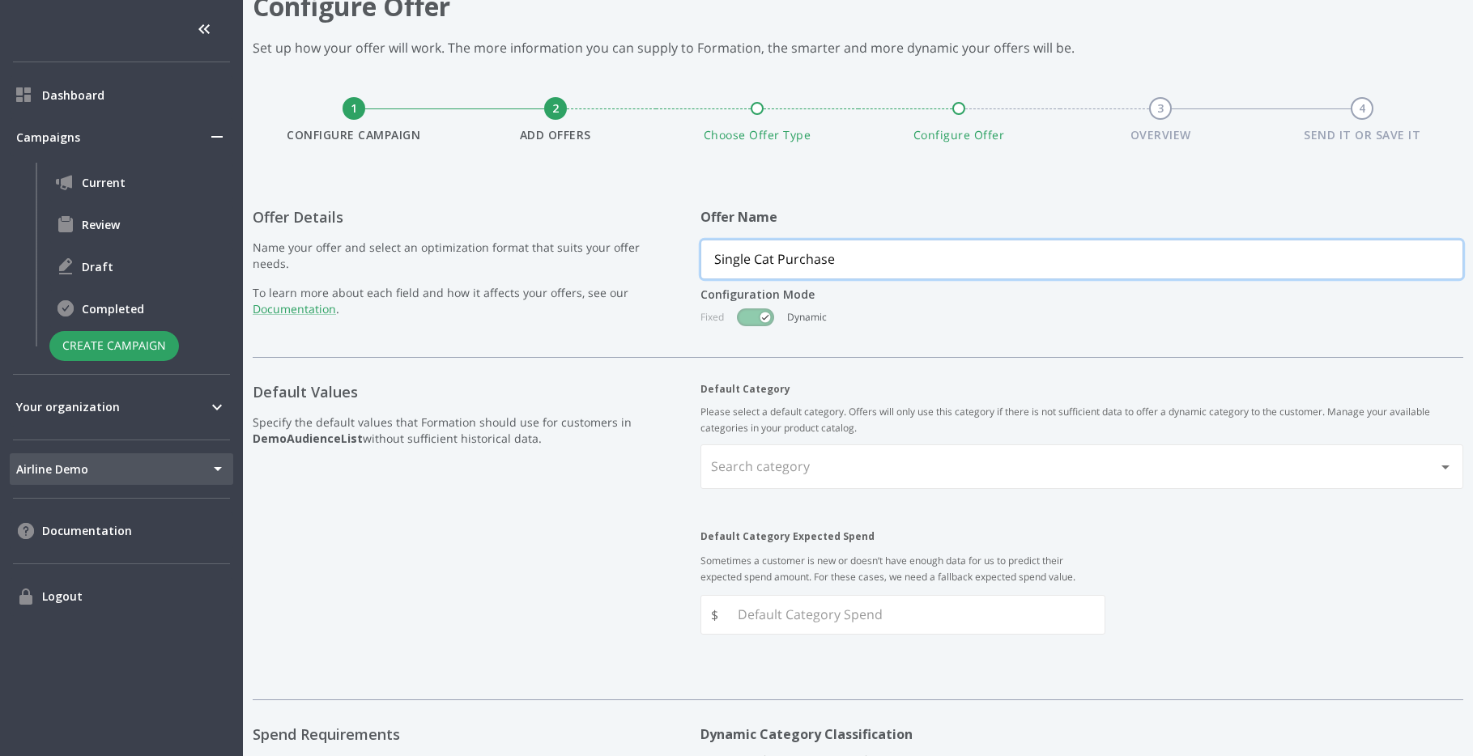
scroll to position [291, 0]
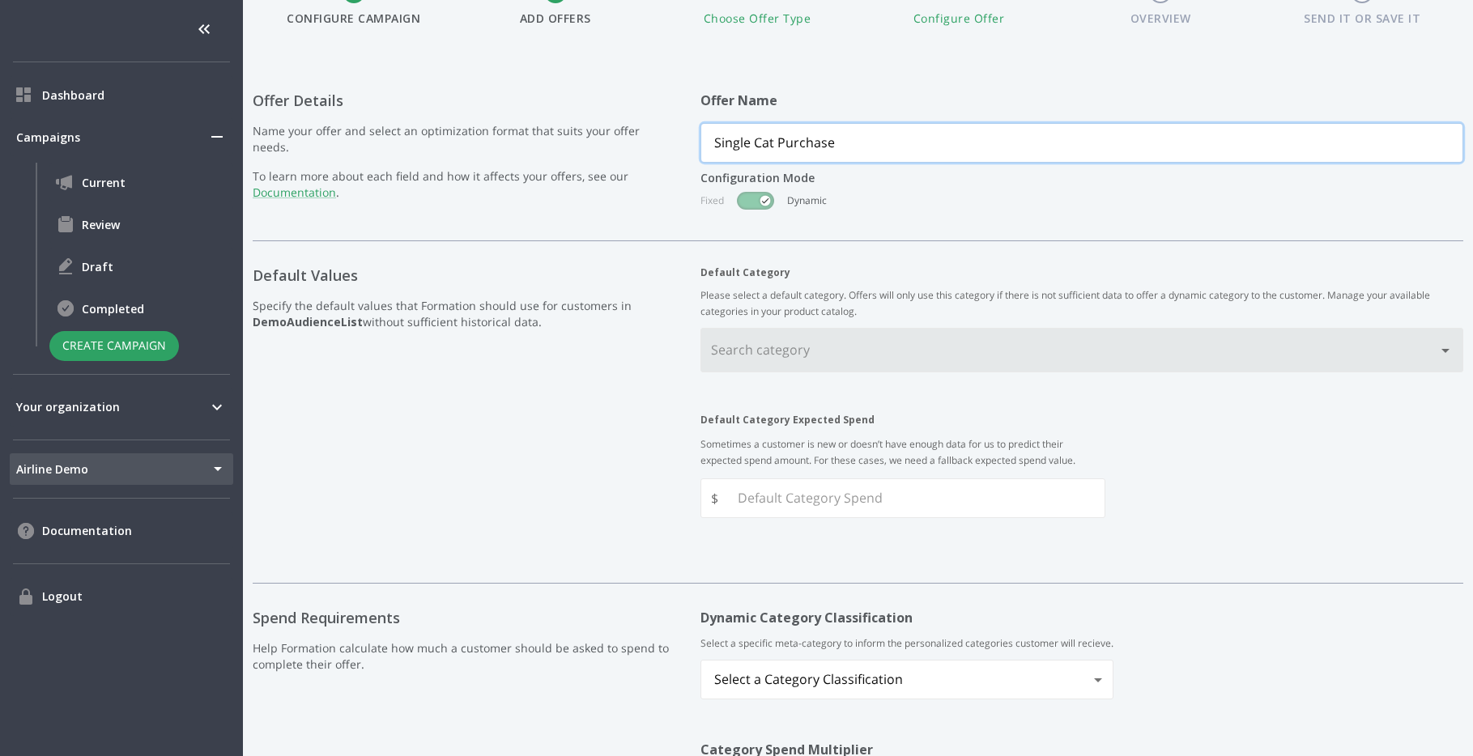
type input "Single Cat Purchase"
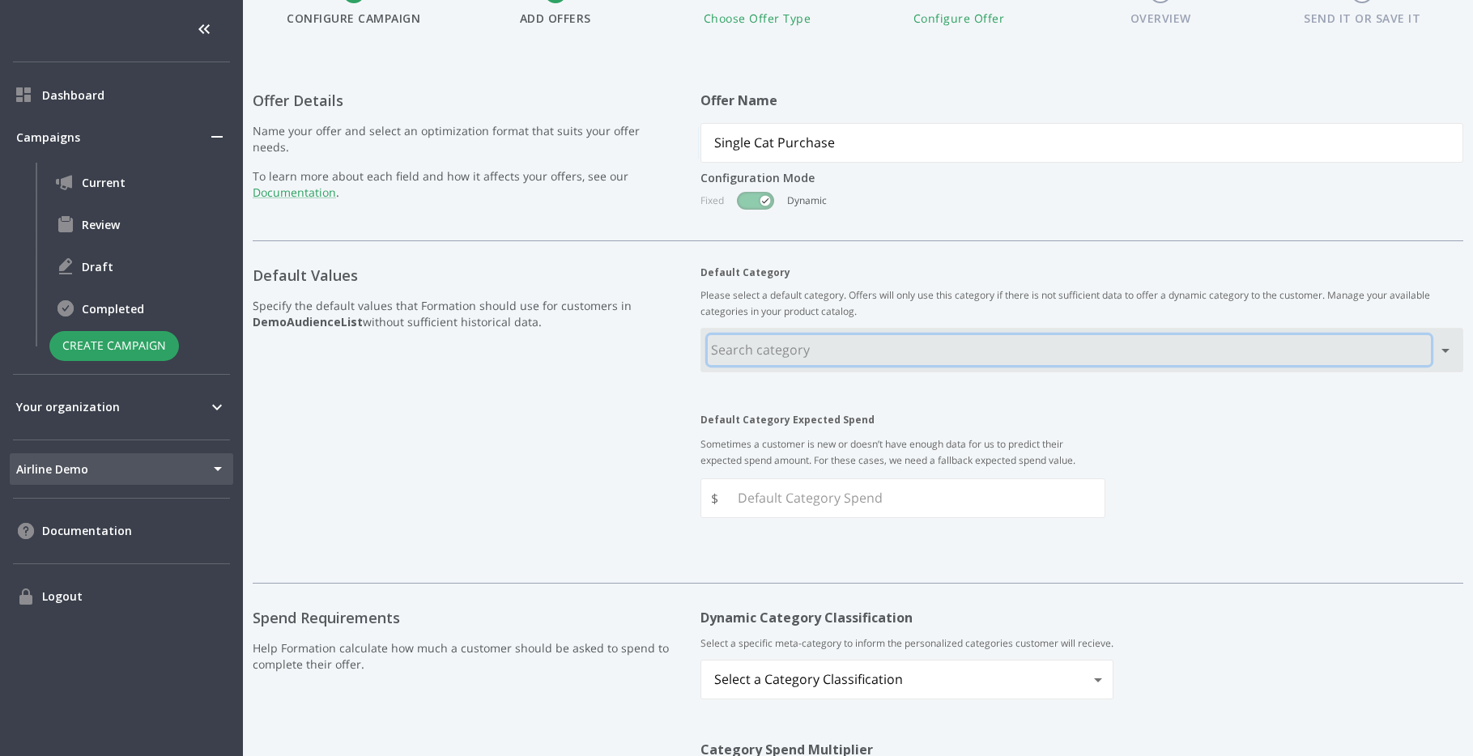
click at [865, 351] on input "text" at bounding box center [1069, 350] width 723 height 30
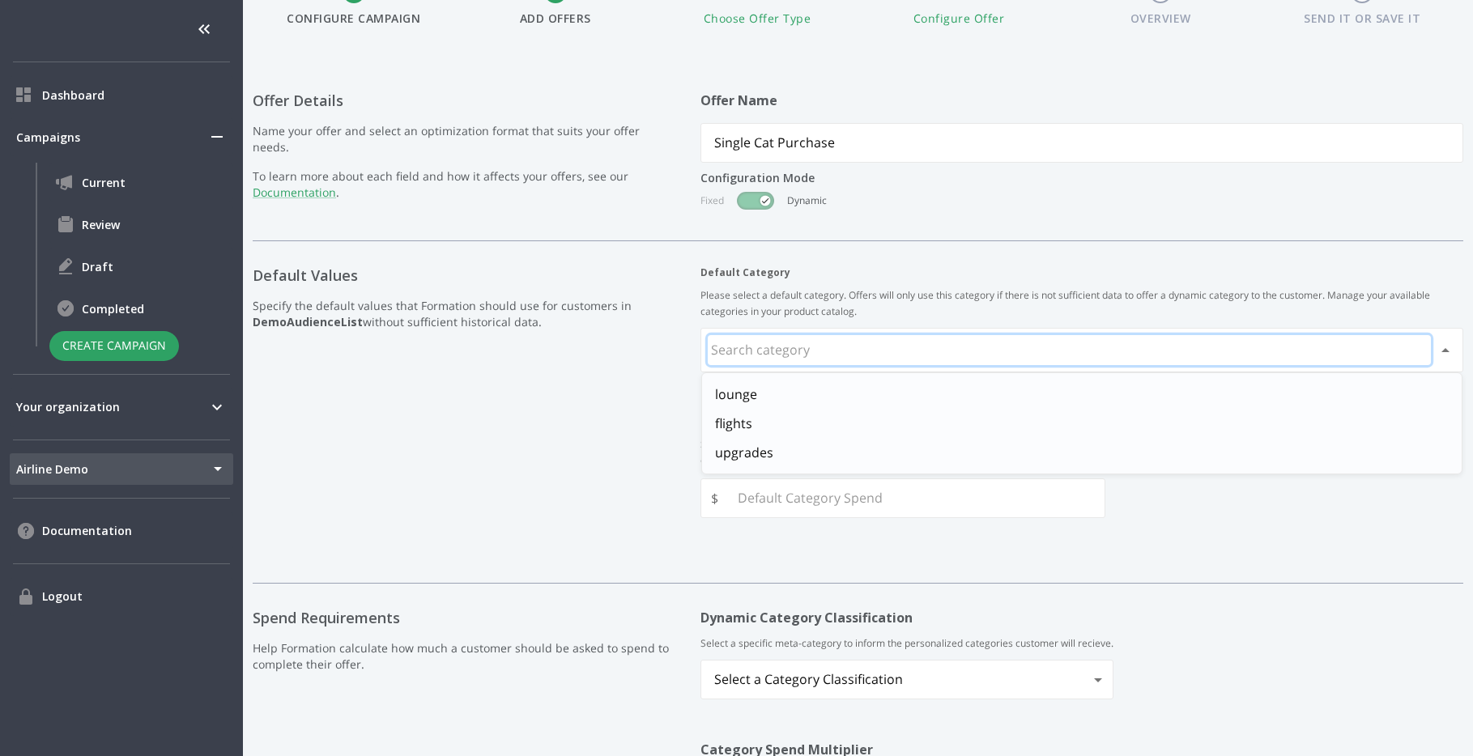
click at [826, 418] on li "flights" at bounding box center [1082, 423] width 760 height 29
type input "flights"
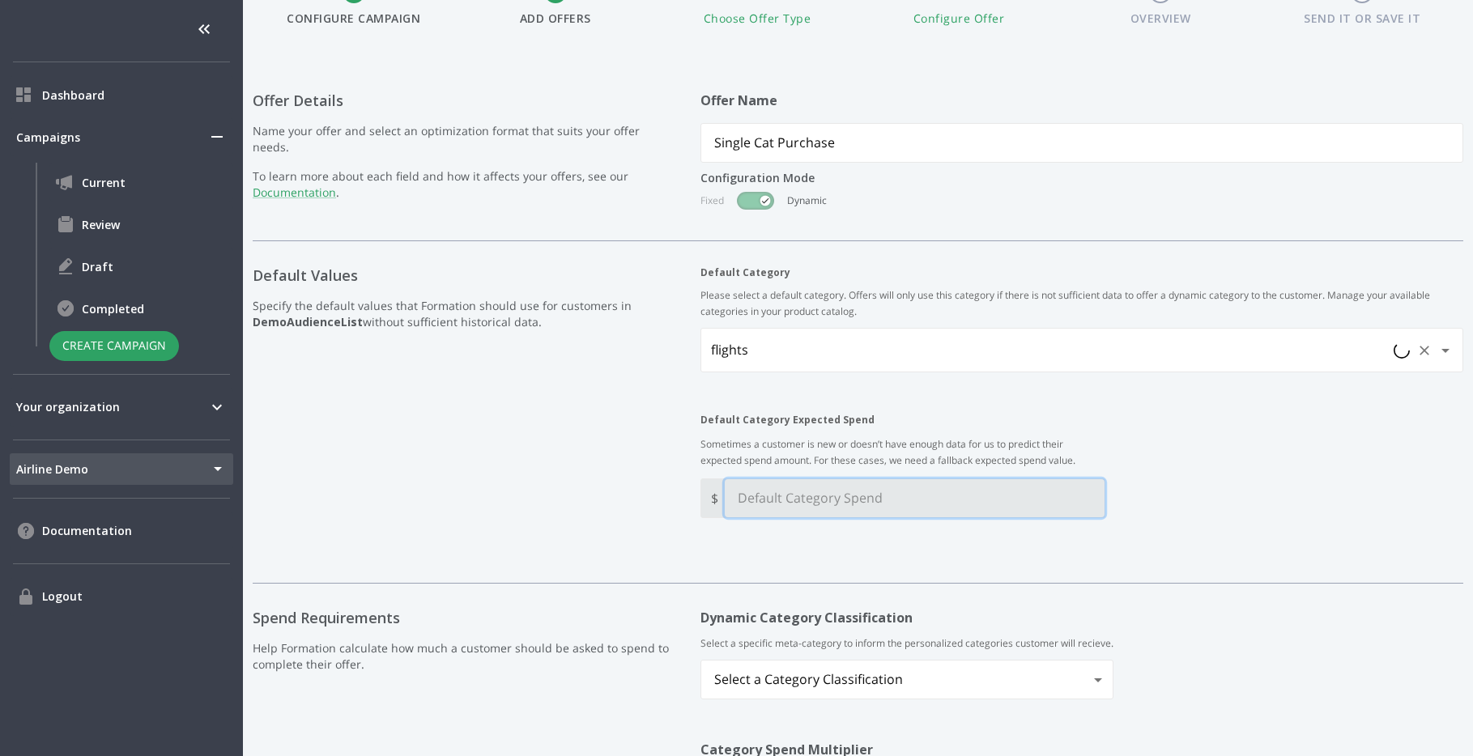
click at [817, 501] on Spend "Default Category Expected Spend" at bounding box center [915, 498] width 380 height 38
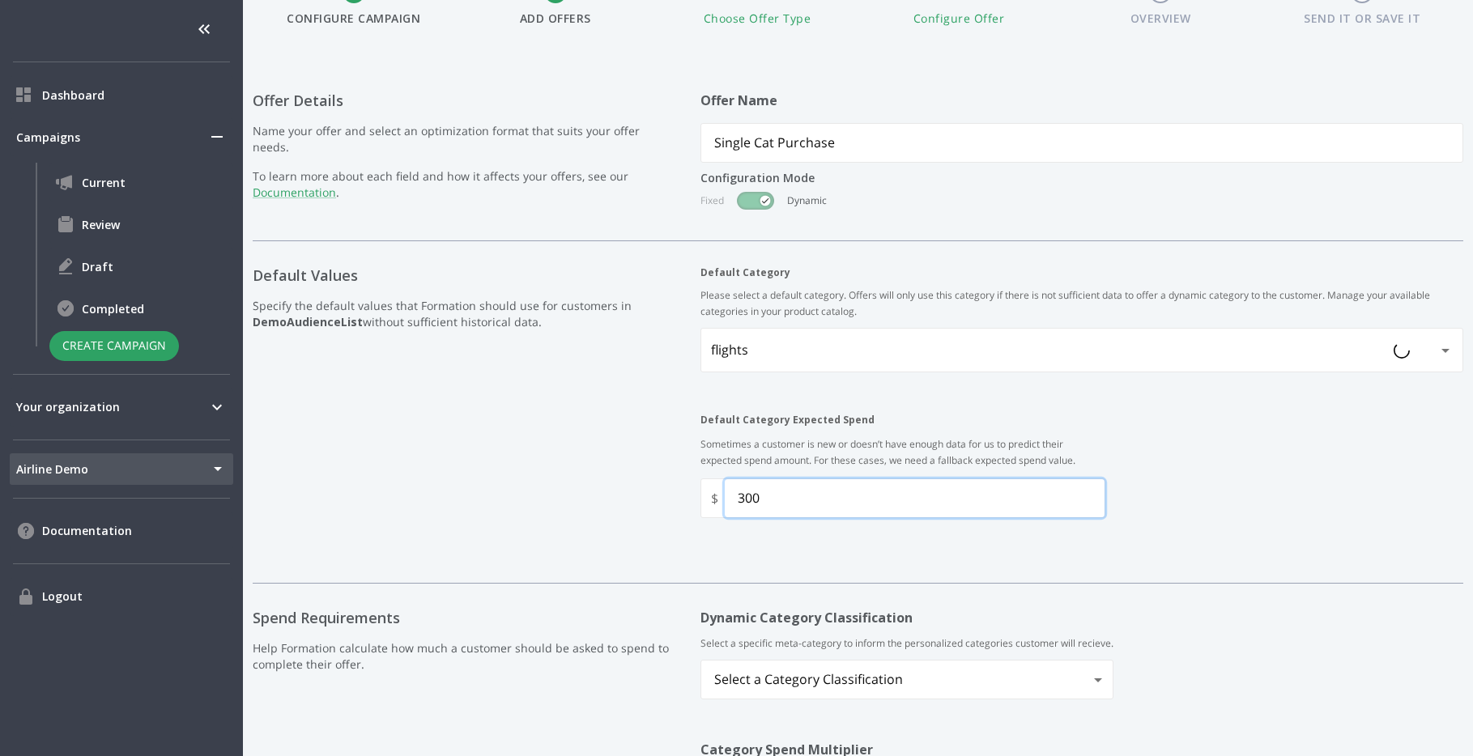
scroll to position [479, 0]
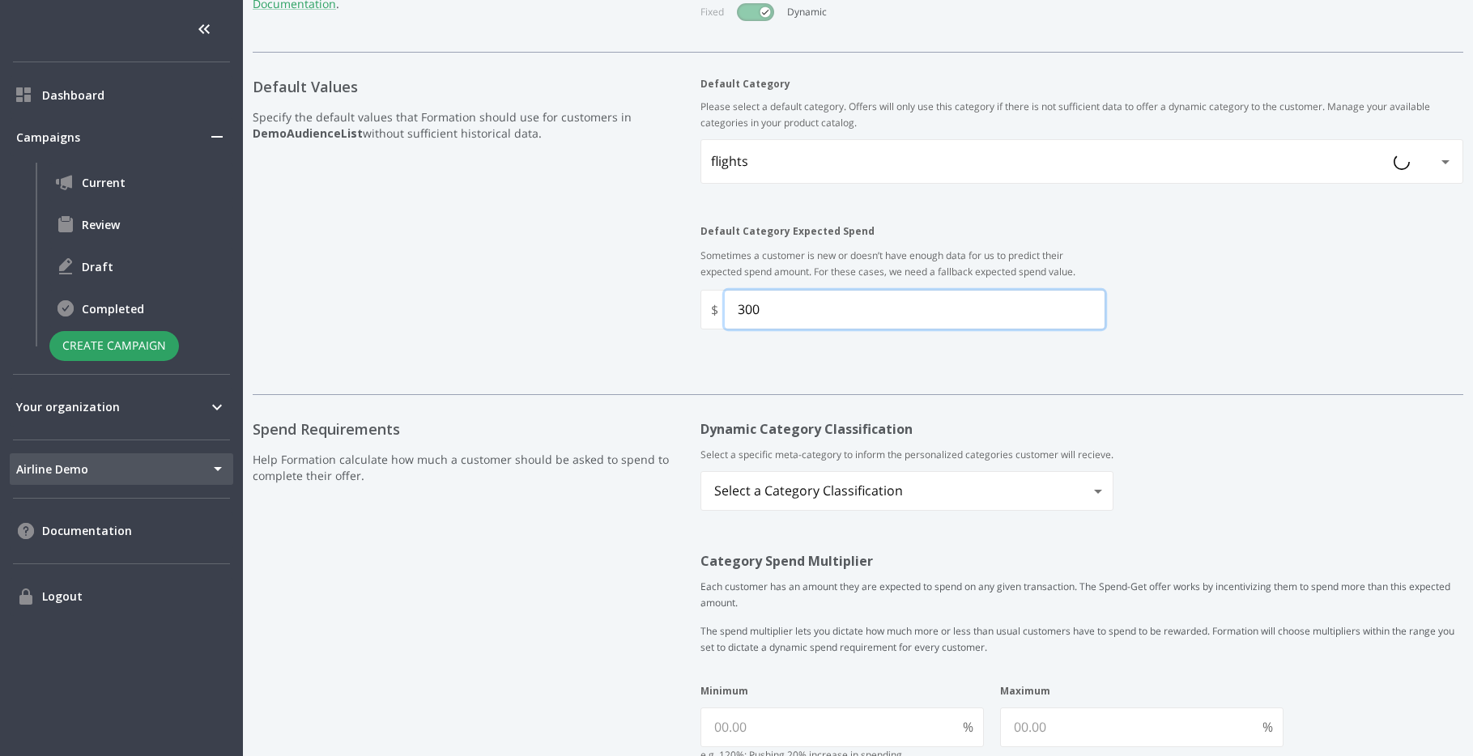
type Spend "300"
click at [873, 481] on body "Dashboard Campaigns Current Review Draft Completed Create Campaign Your organiz…" at bounding box center [736, 378] width 1473 height 756
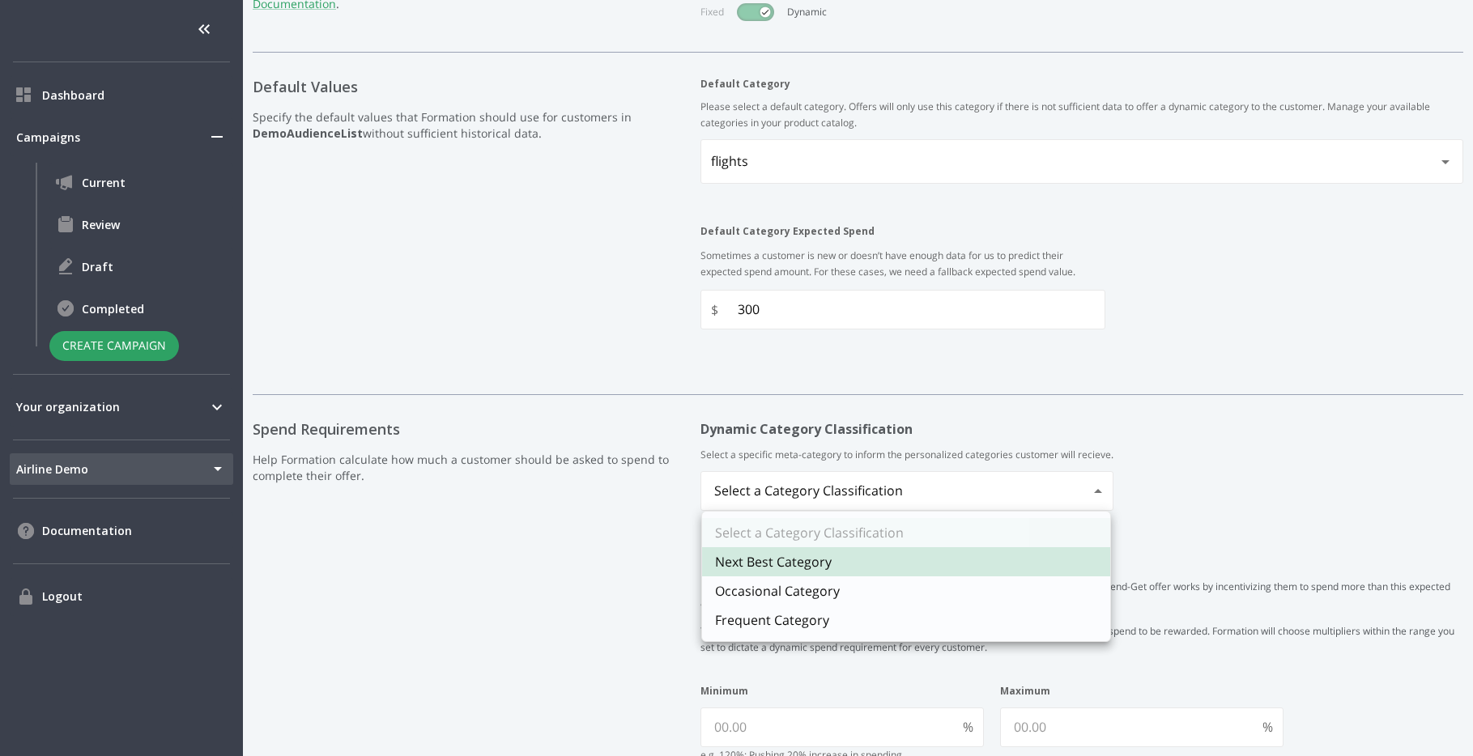
click at [867, 617] on li "Frequent Category" at bounding box center [906, 620] width 408 height 29
type input "FREQUENT_CATEGORY"
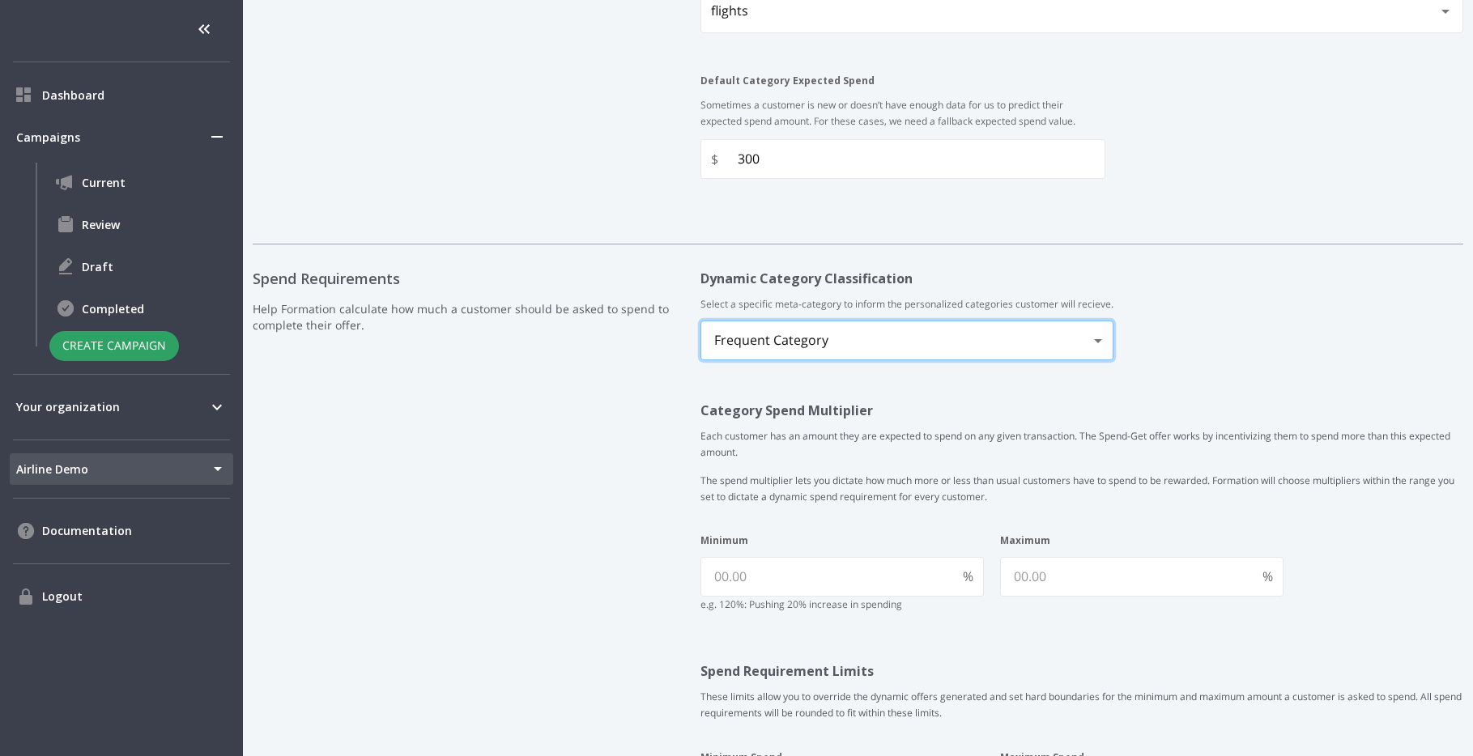
scroll to position [712, 0]
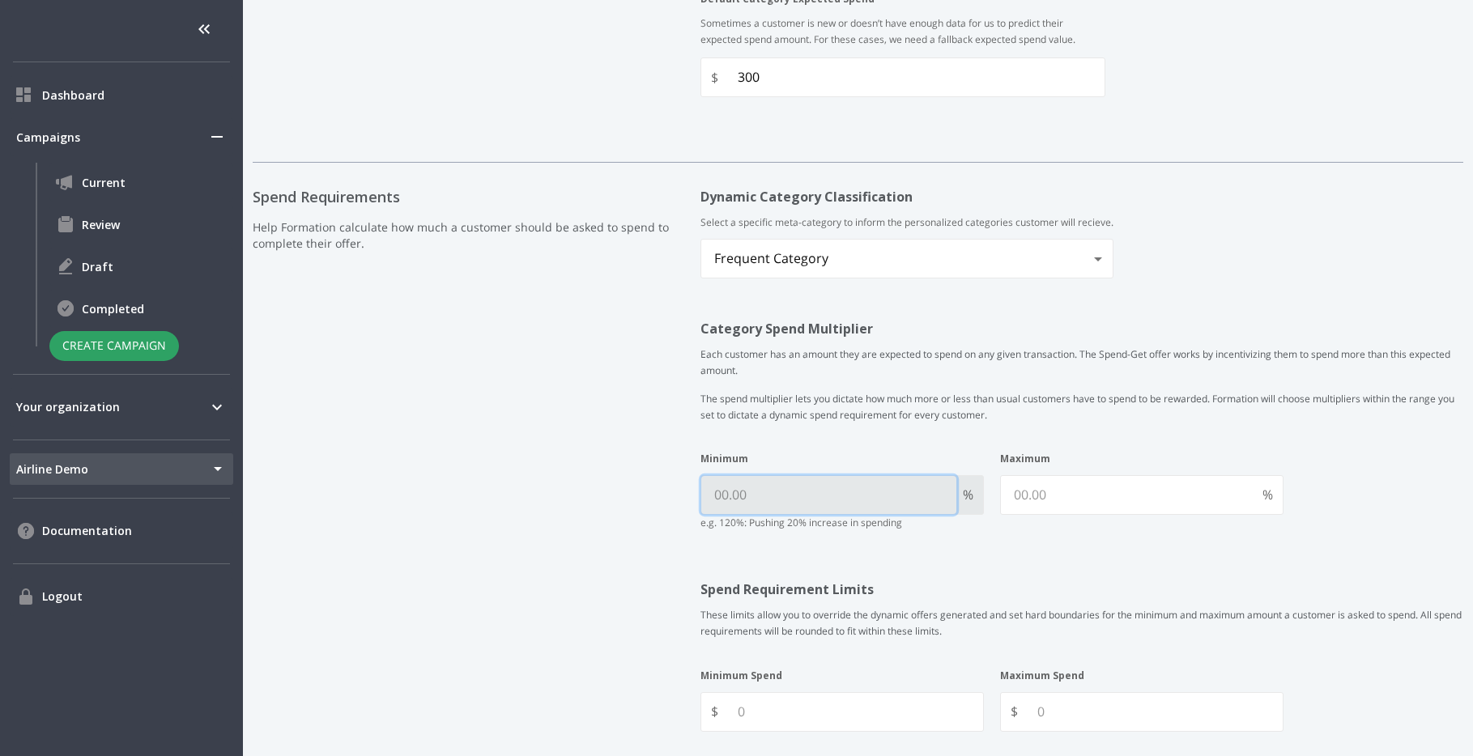
click at [858, 500] on input "Minimum" at bounding box center [828, 495] width 255 height 38
type input "110"
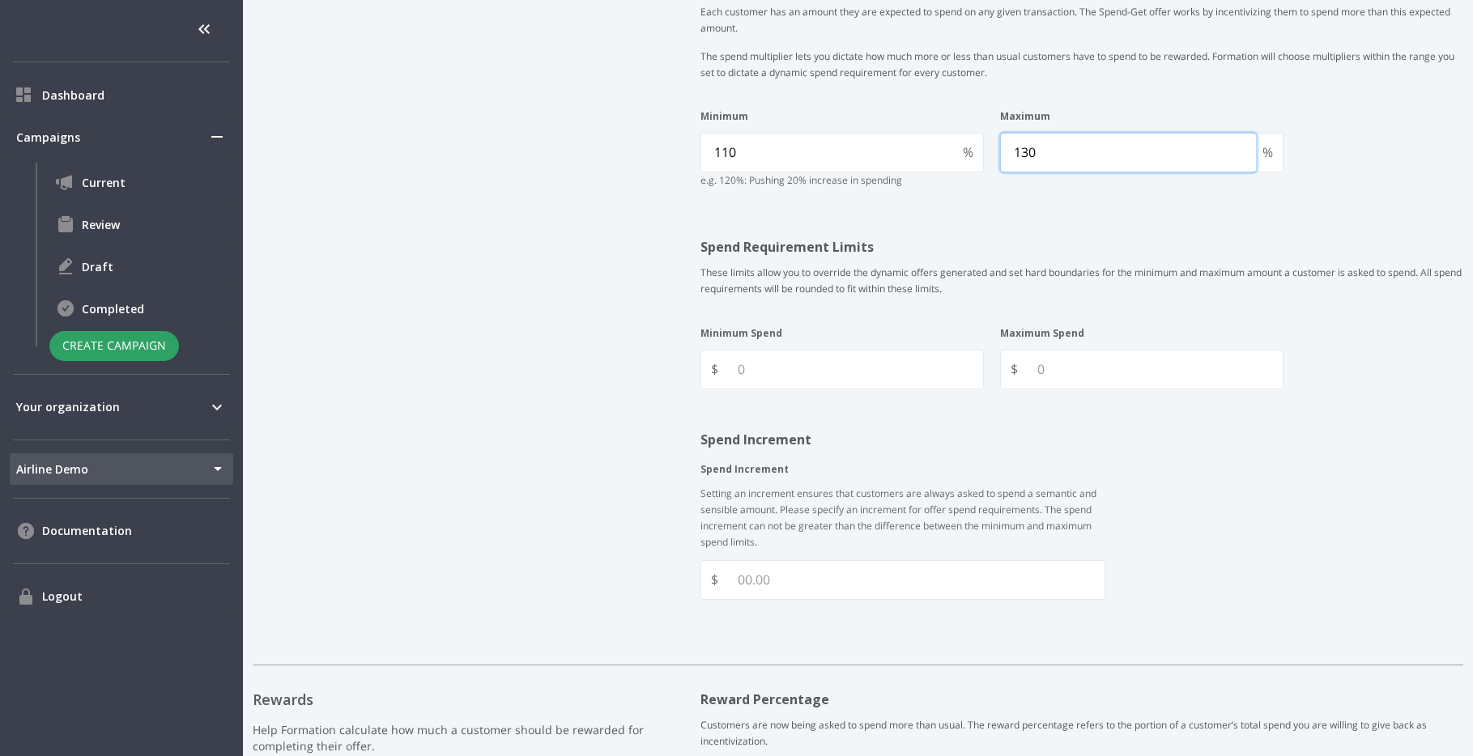
scroll to position [1082, 0]
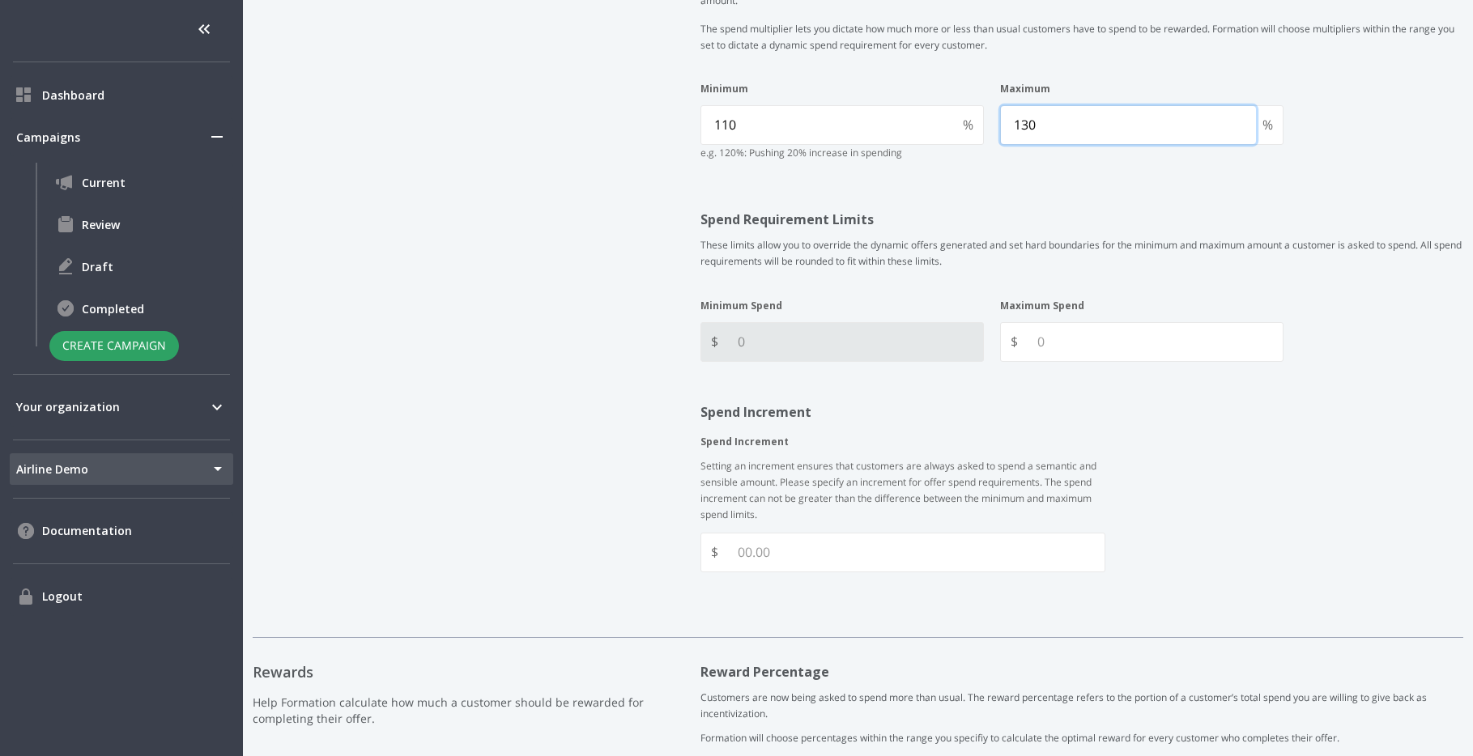
type input "130"
click at [773, 332] on Spend "Minimum Spend" at bounding box center [854, 342] width 258 height 38
type Spend "1"
type Spend "300"
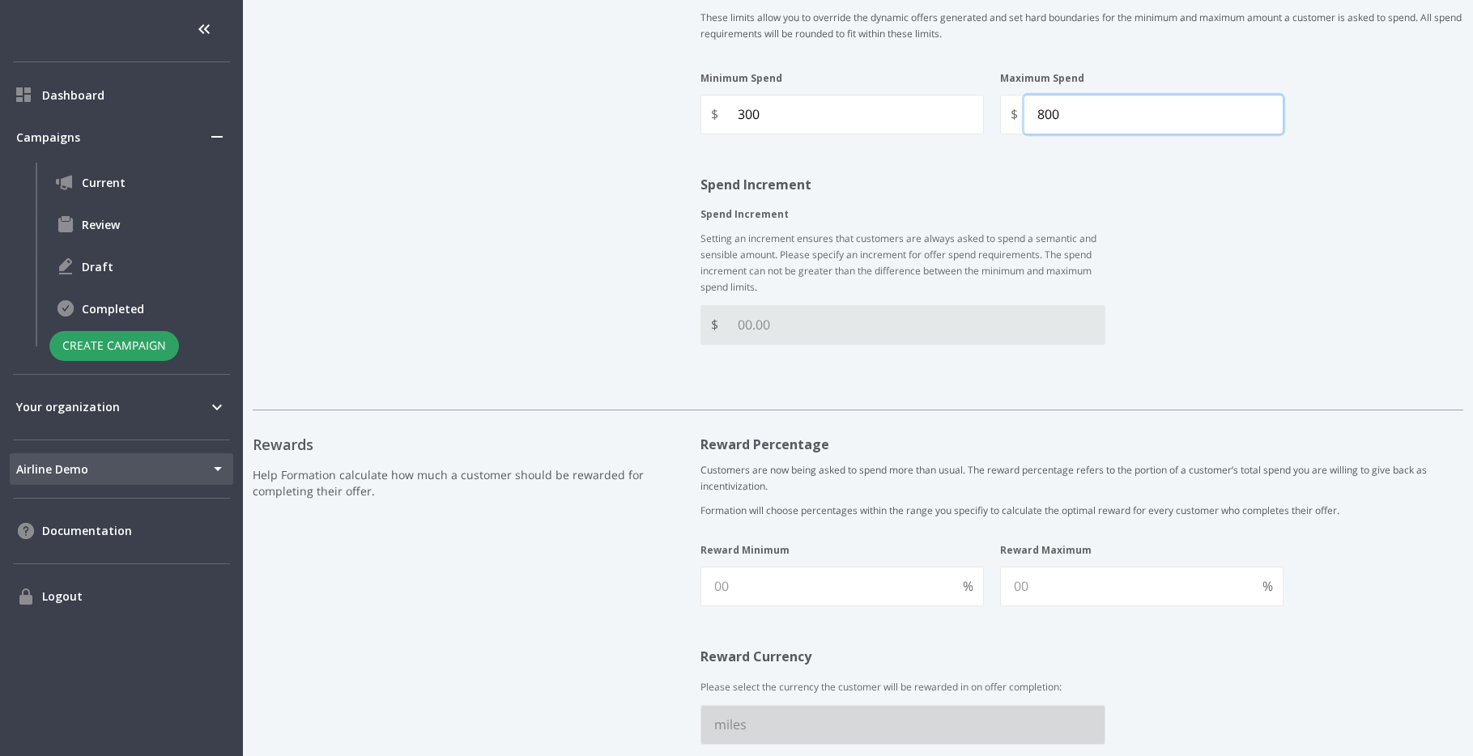
scroll to position [1325, 0]
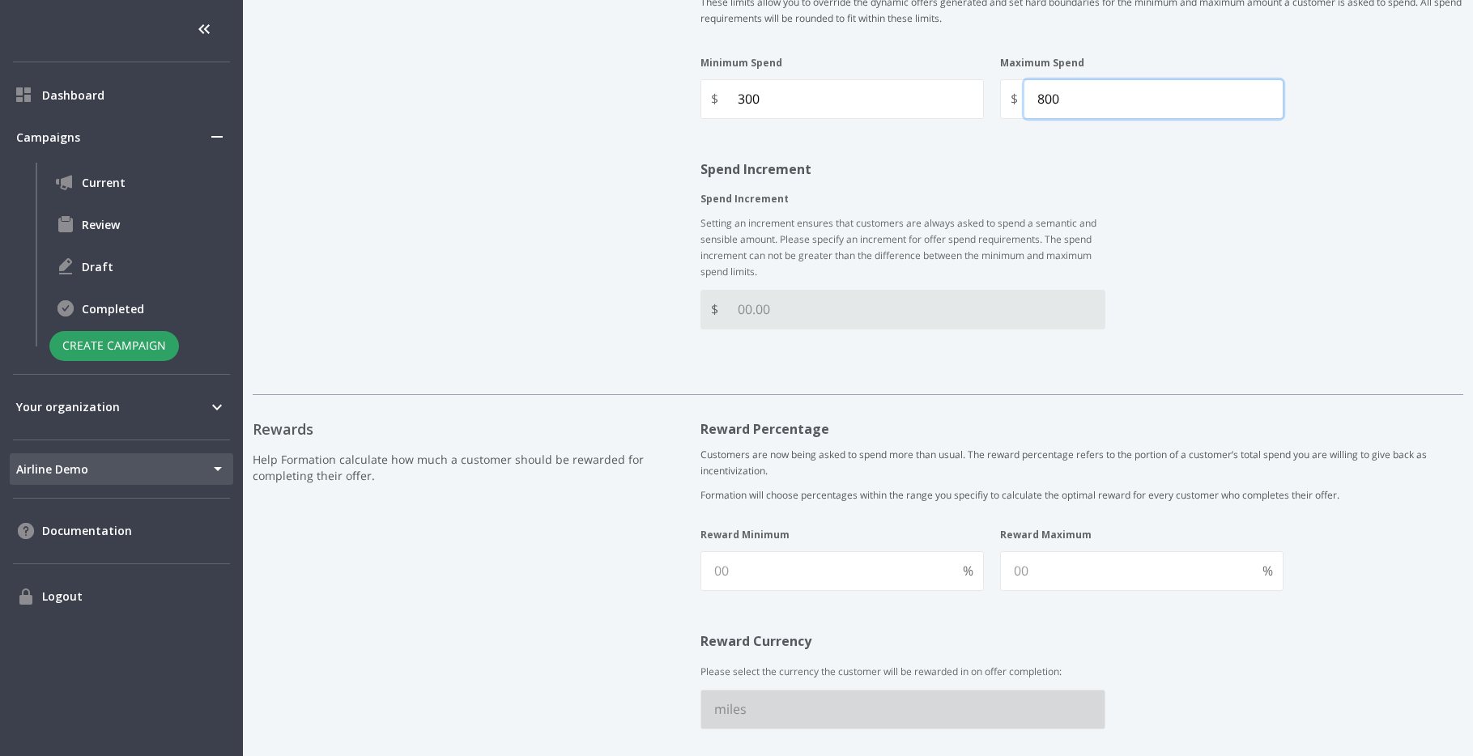
type Spend "800"
click at [786, 313] on Increment "Spend Increment" at bounding box center [915, 310] width 380 height 38
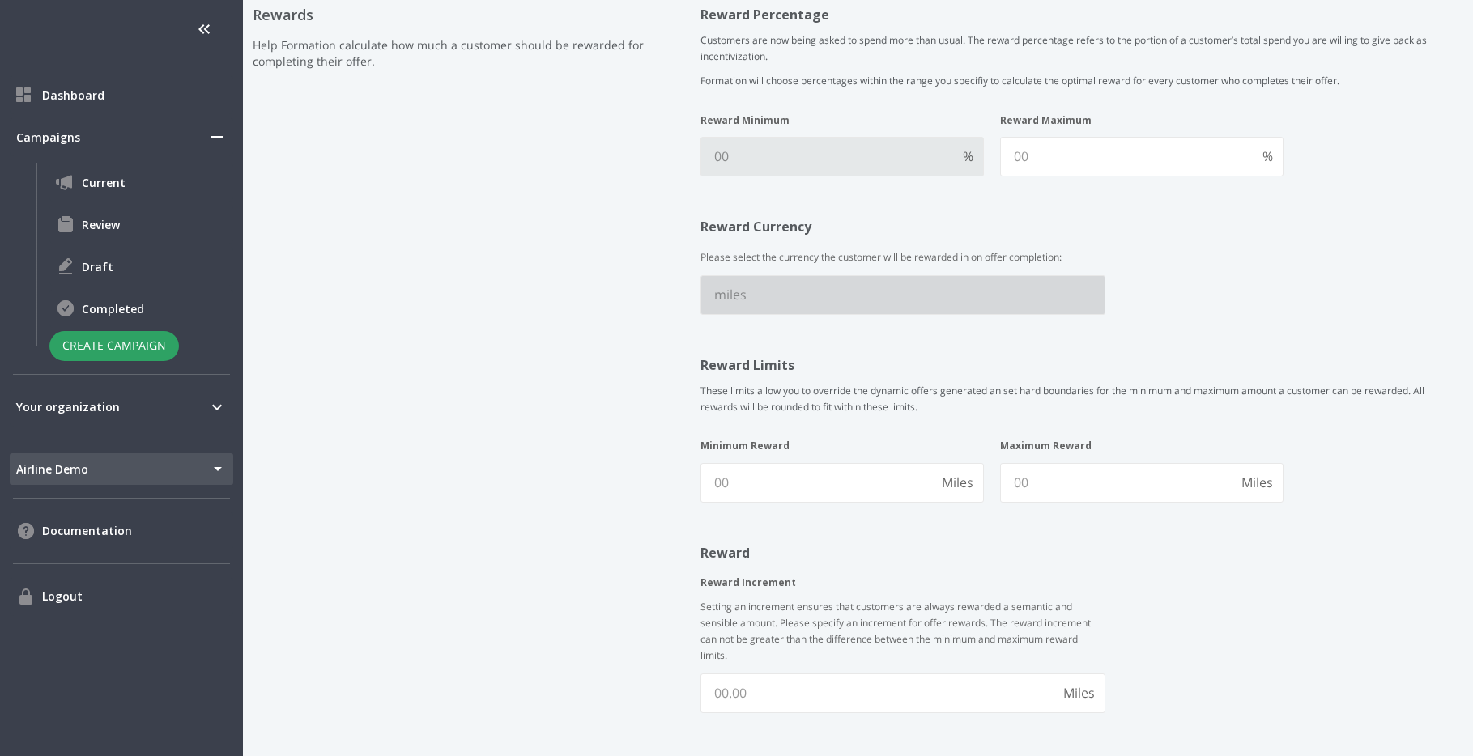
type Increment "100"
click at [853, 143] on Minimum "Reward Minimum" at bounding box center [828, 157] width 255 height 38
type Minimum "10"
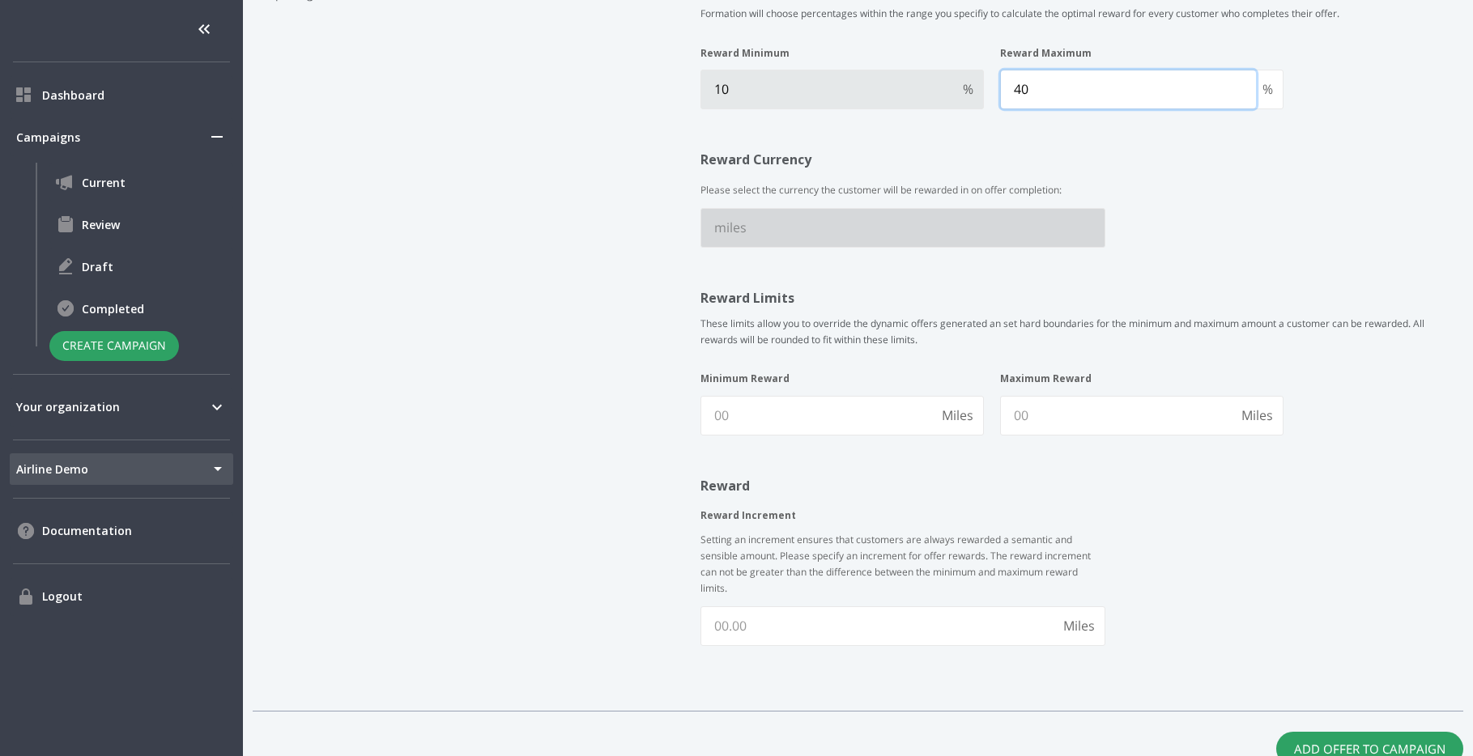
scroll to position [1876, 0]
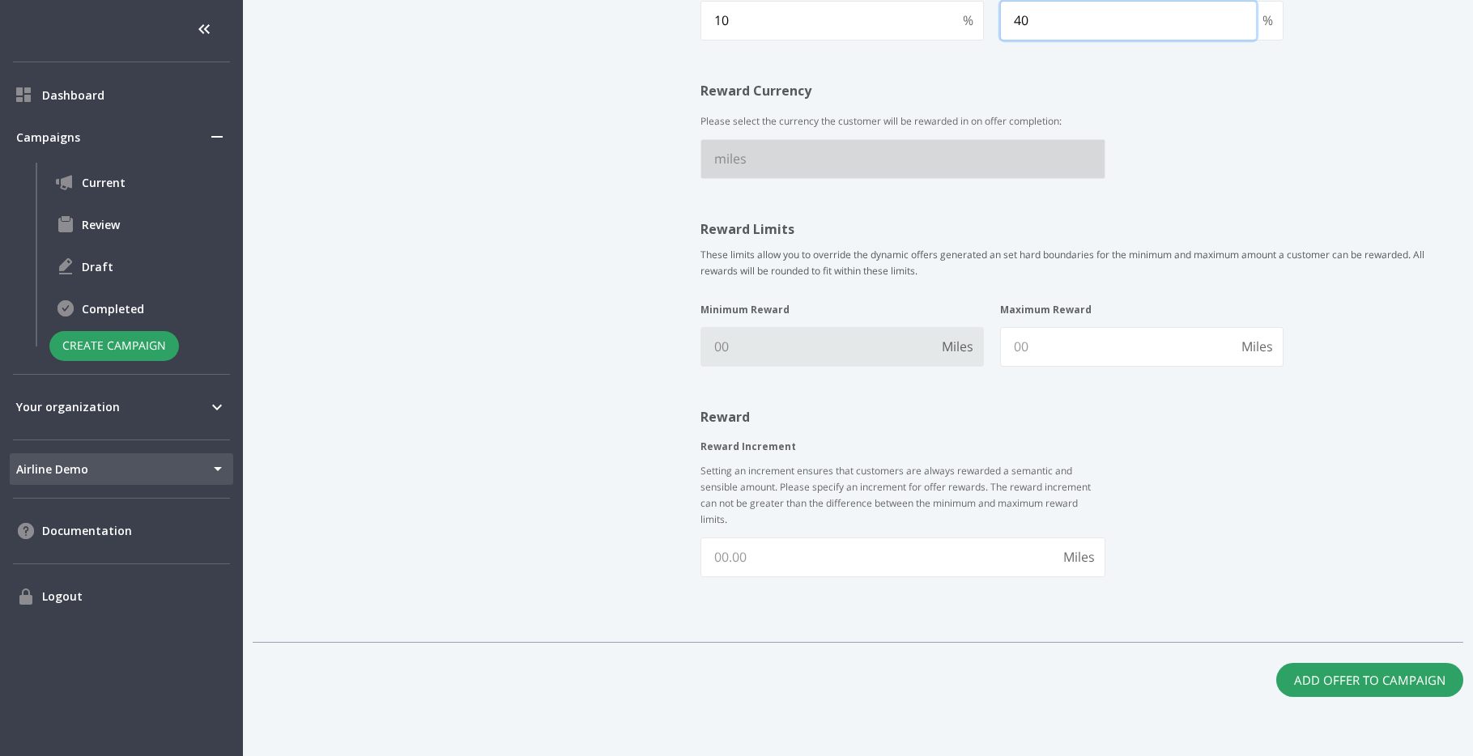
type Maximum "40"
click at [800, 332] on Reward "Minimum Reward" at bounding box center [818, 347] width 234 height 38
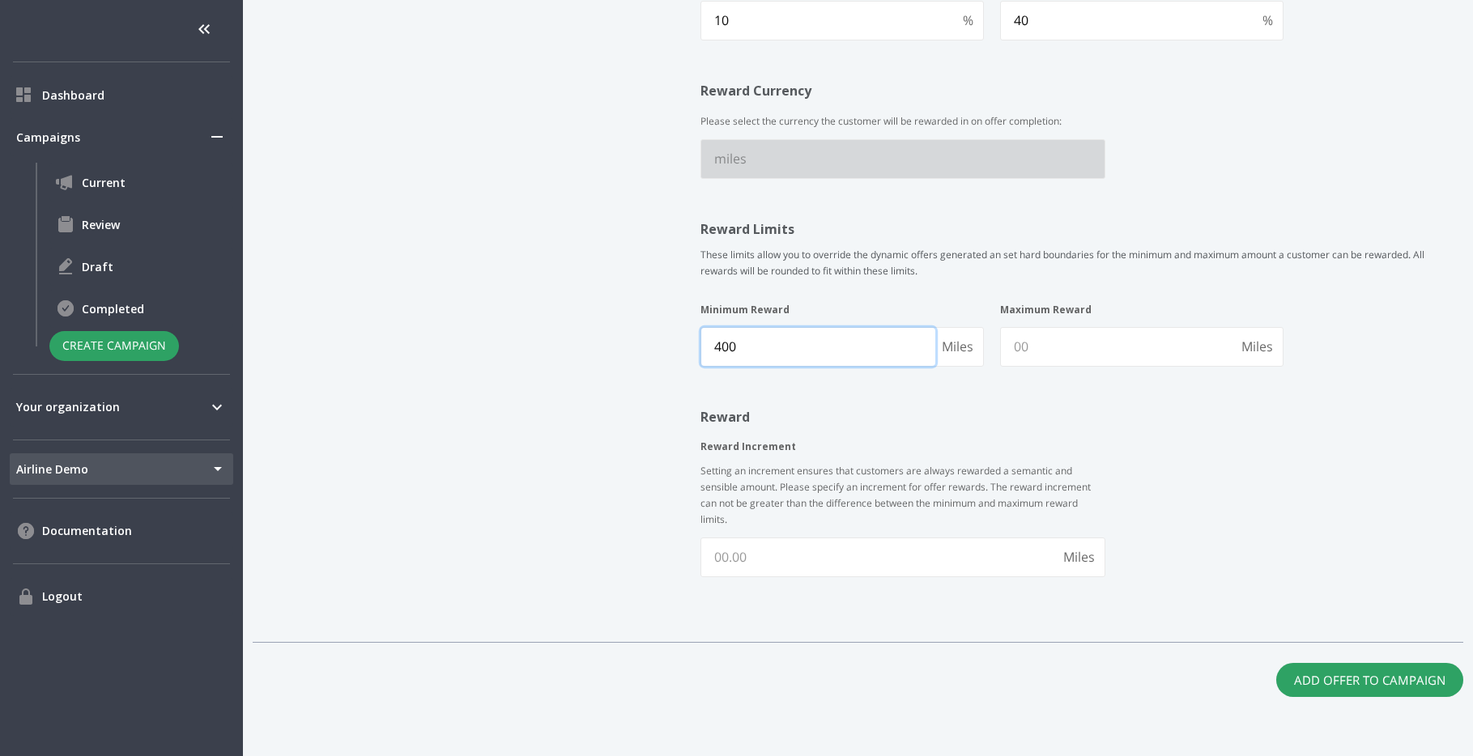
type Reward "400"
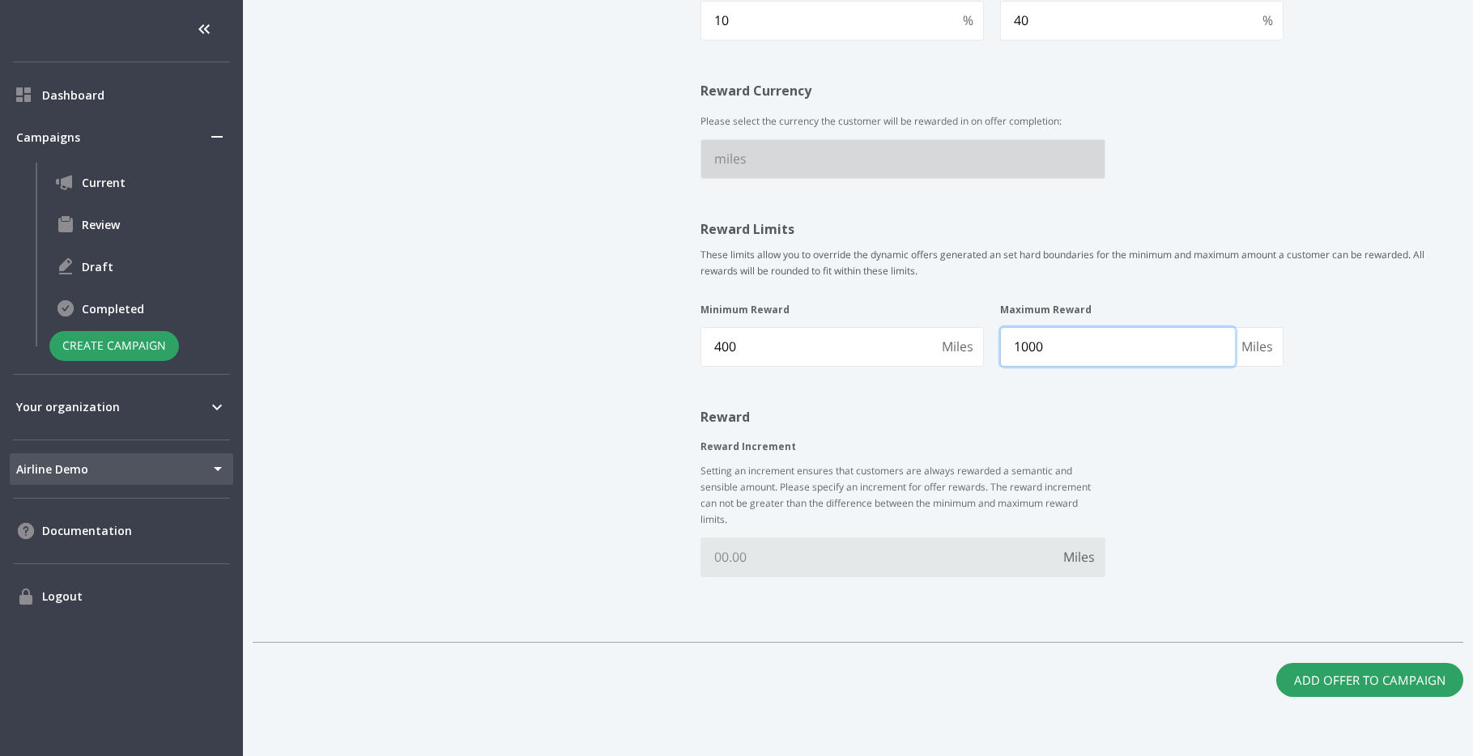
type Reward "1000"
click at [803, 566] on Increment "Reward Increment" at bounding box center [879, 558] width 356 height 38
type Increment "100"
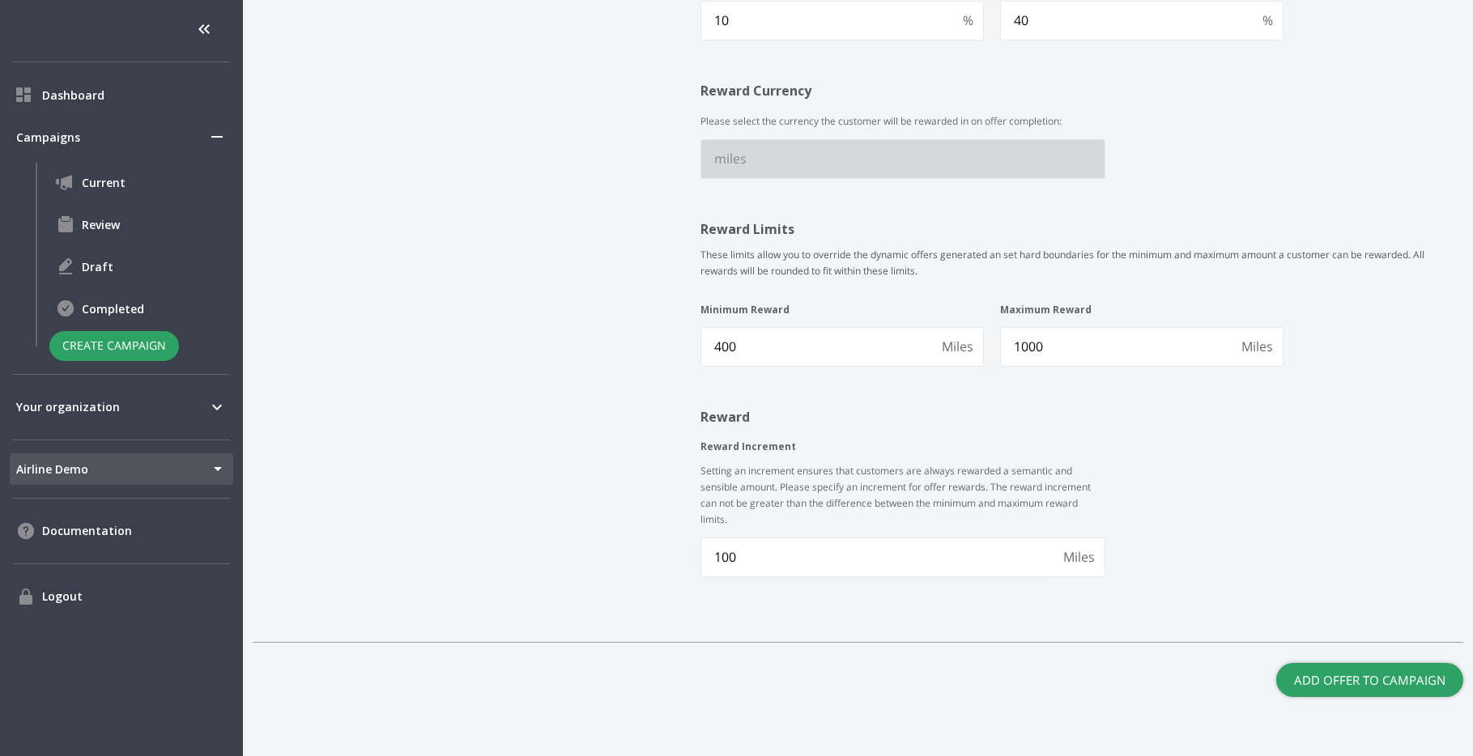
click at [1417, 687] on button "Add Offer to Campaign" at bounding box center [1369, 680] width 187 height 34
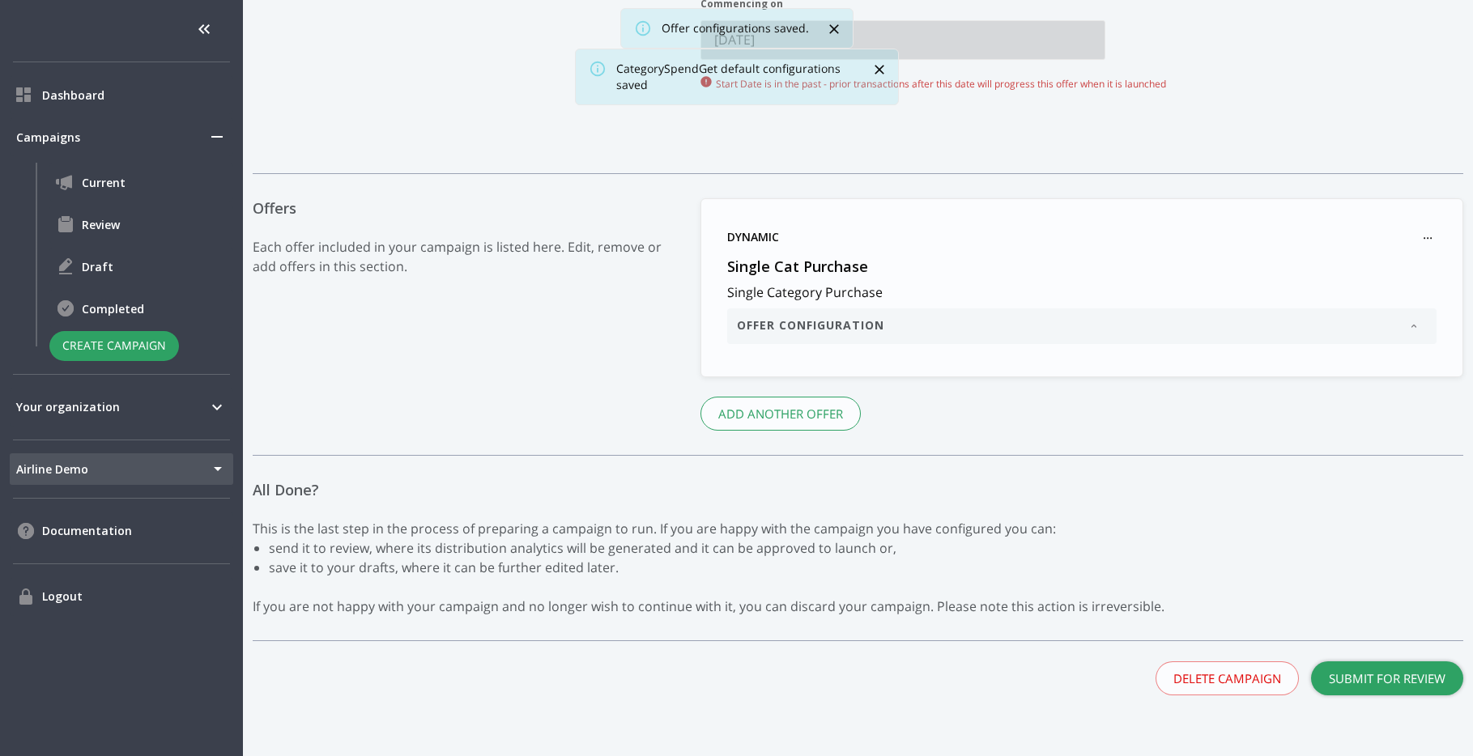
click at [1434, 667] on button "Submit for Review" at bounding box center [1387, 679] width 152 height 34
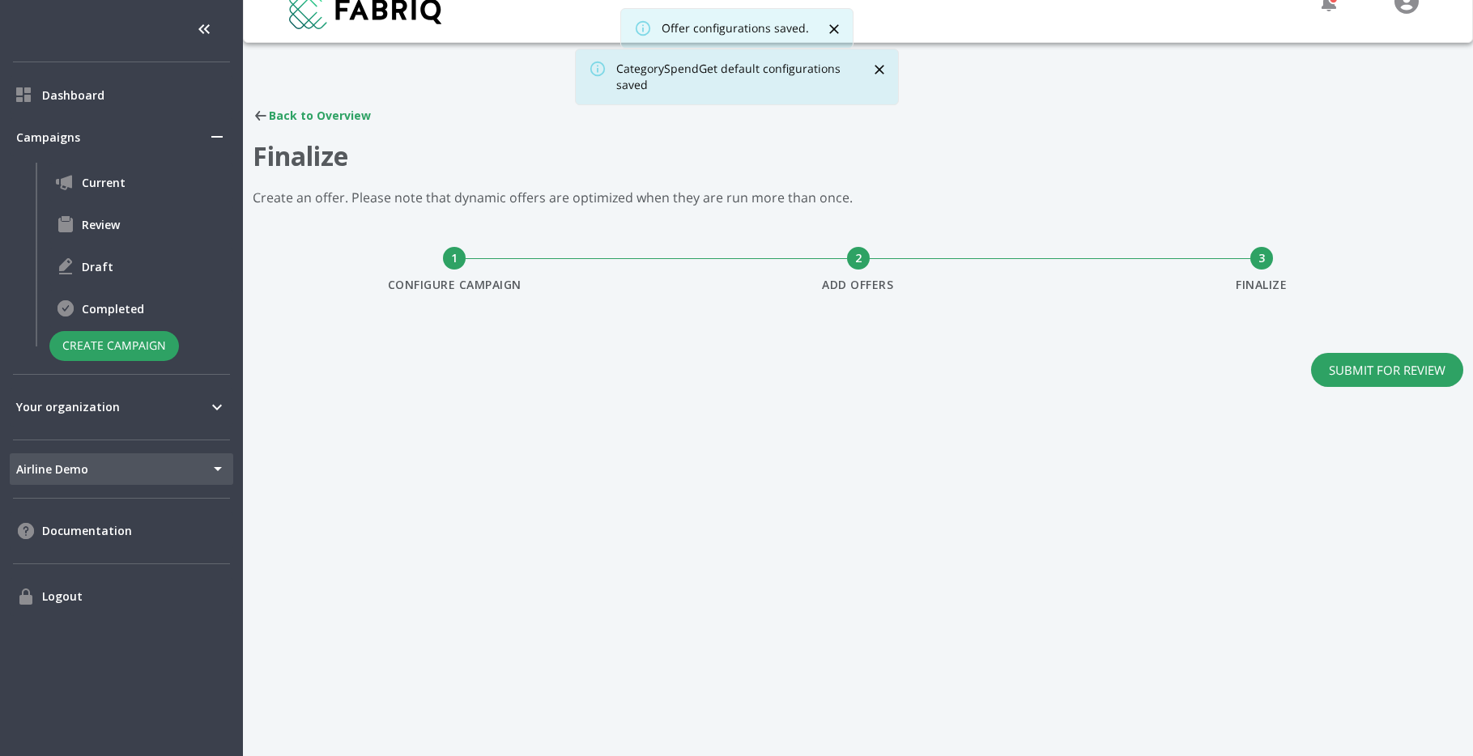
scroll to position [24, 0]
click at [1397, 366] on button "Submit for Review" at bounding box center [1387, 370] width 152 height 34
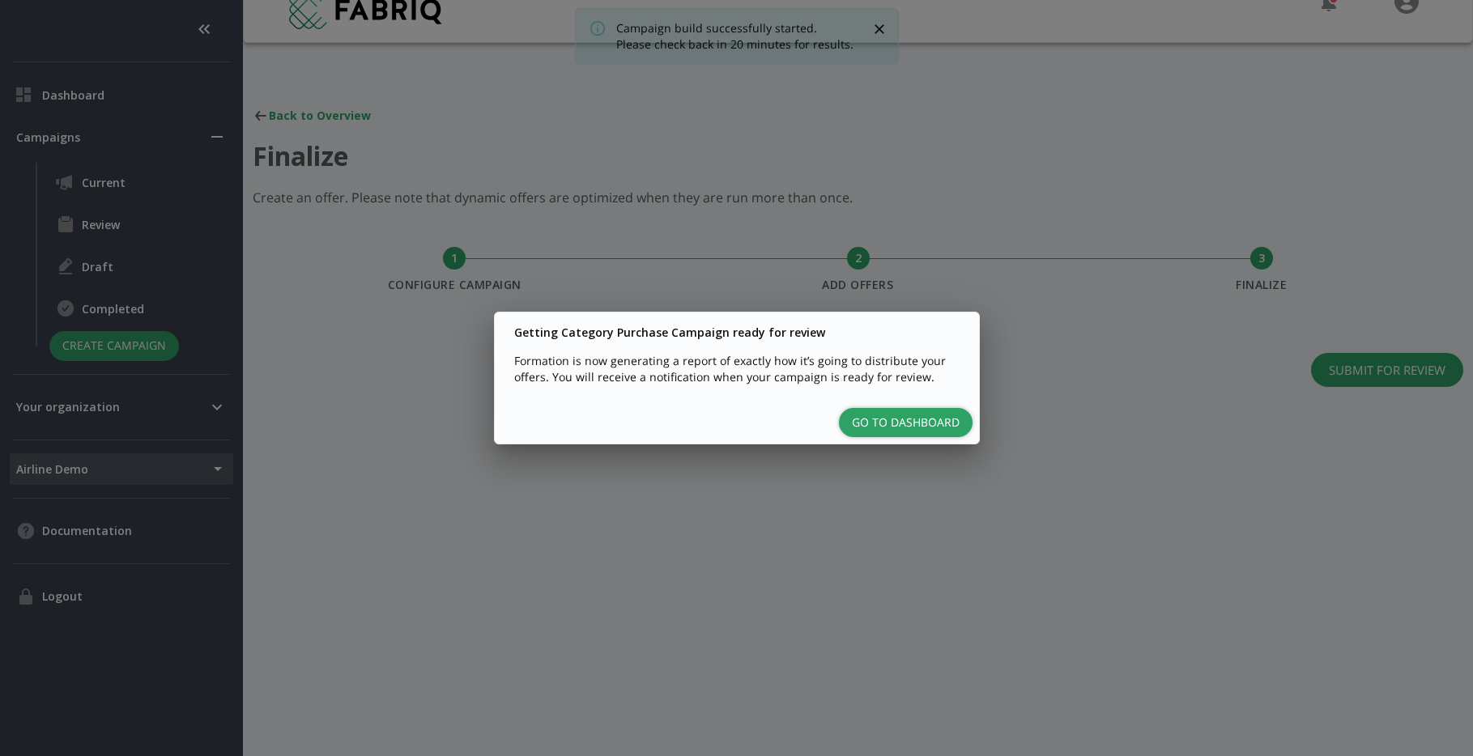
click at [923, 417] on button "Go to Dashboard" at bounding box center [906, 423] width 134 height 30
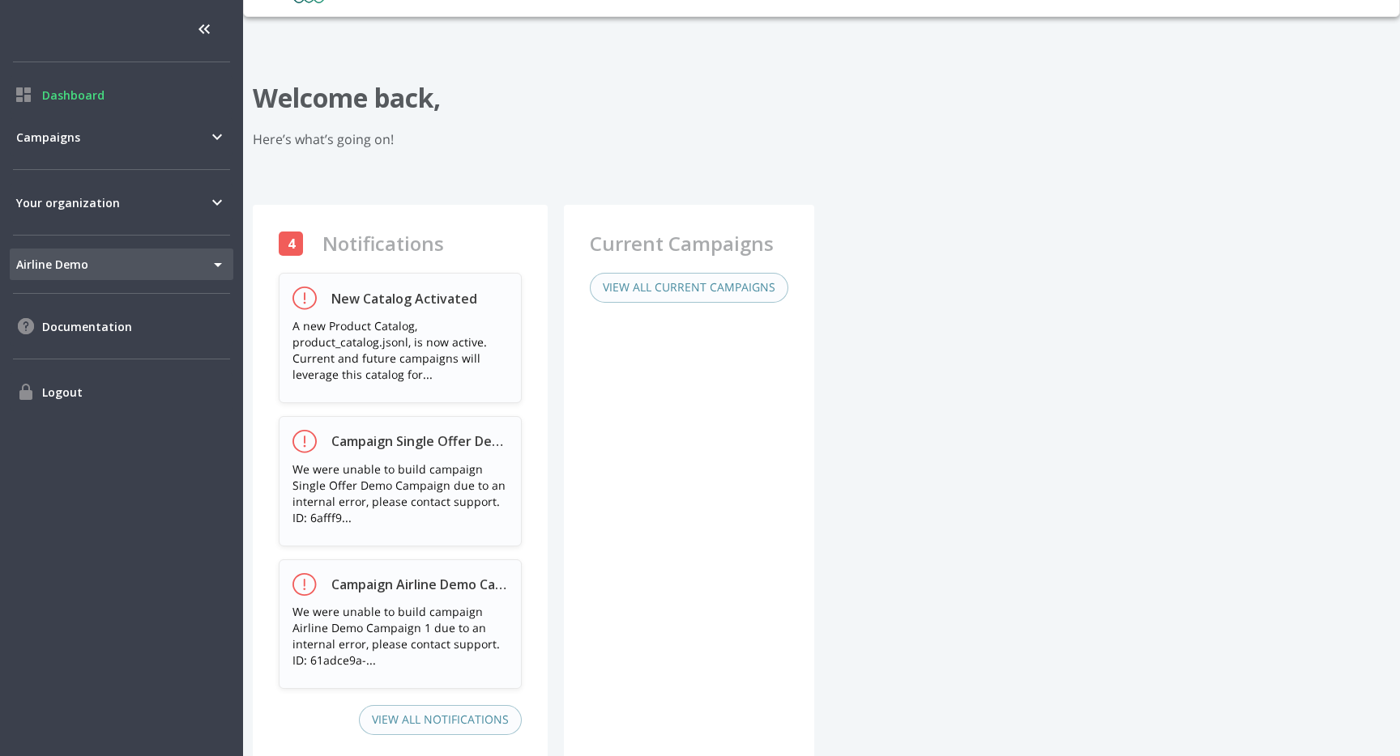
scroll to position [50, 0]
click at [125, 137] on span "Campaigns" at bounding box center [111, 137] width 191 height 17
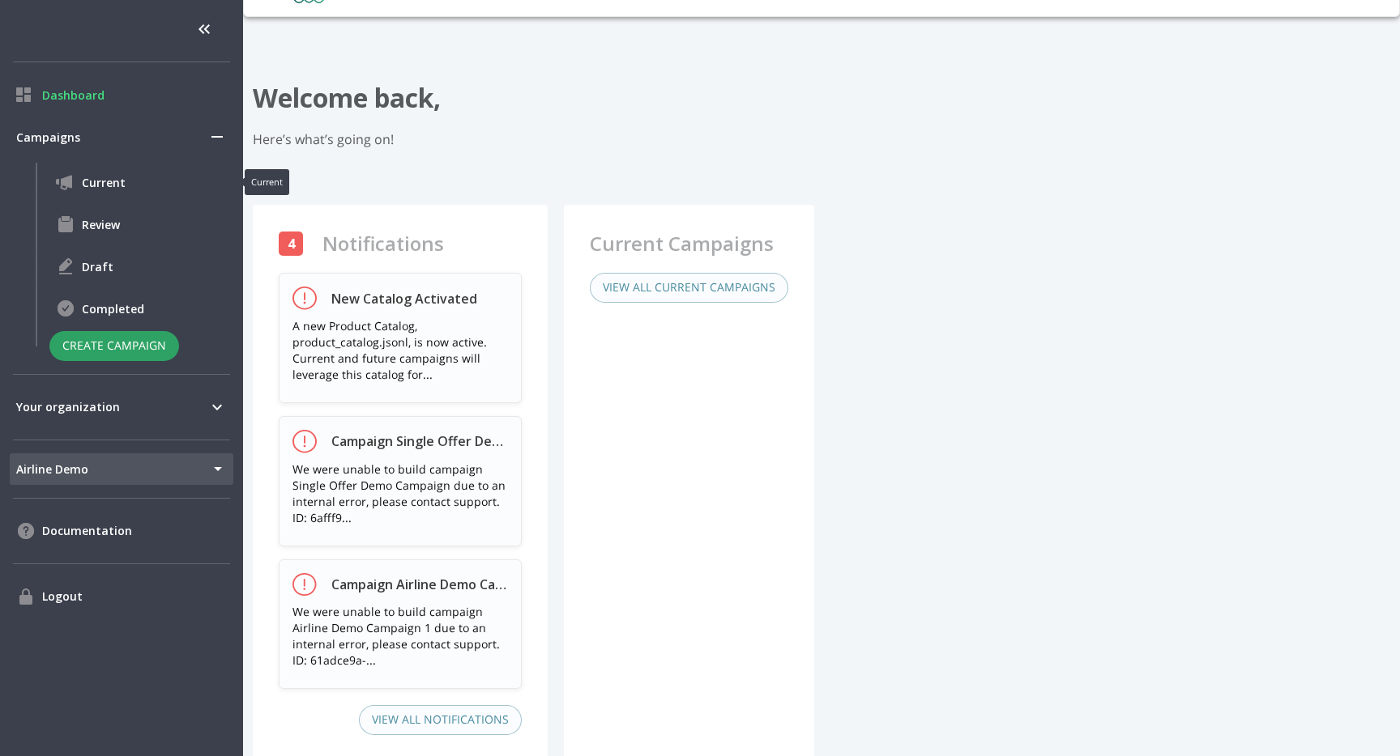
click at [104, 224] on span "Review" at bounding box center [154, 224] width 145 height 17
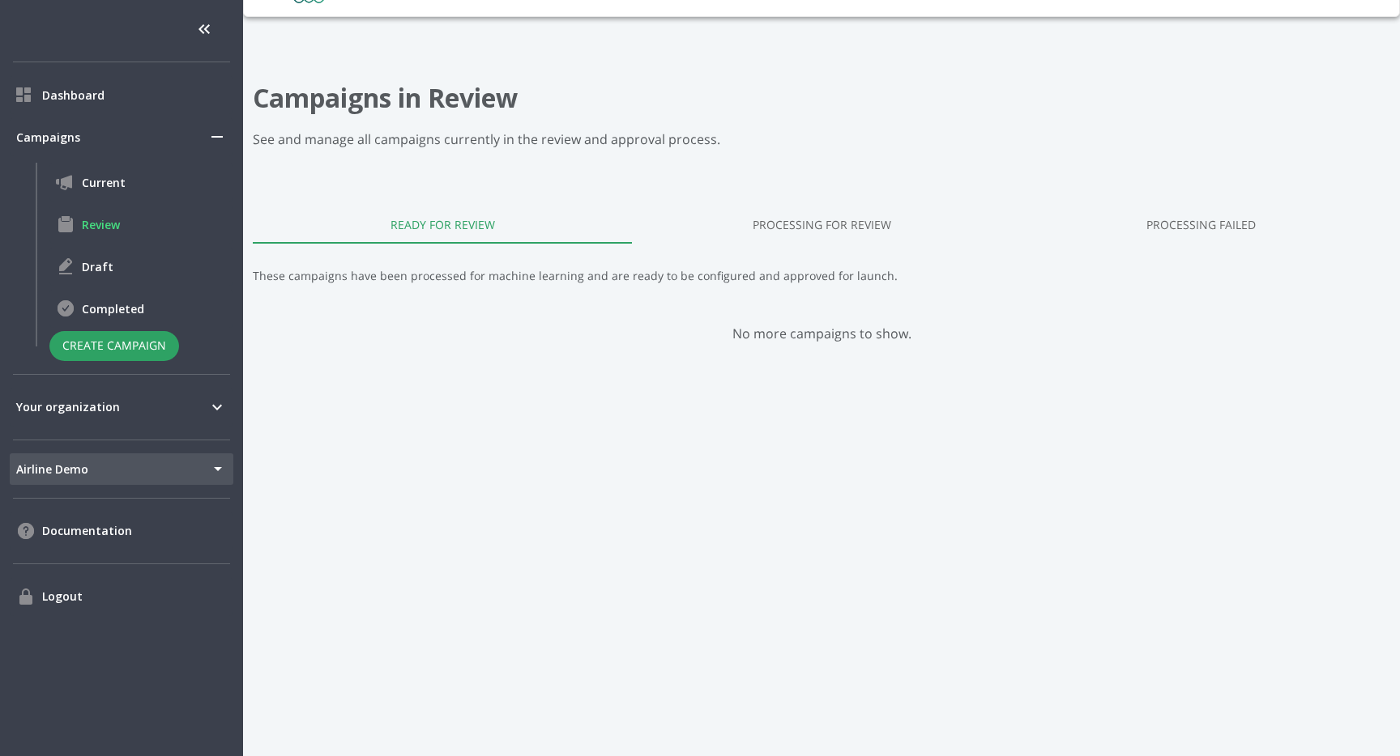
click at [851, 218] on link "Processing for Review" at bounding box center [821, 224] width 379 height 39
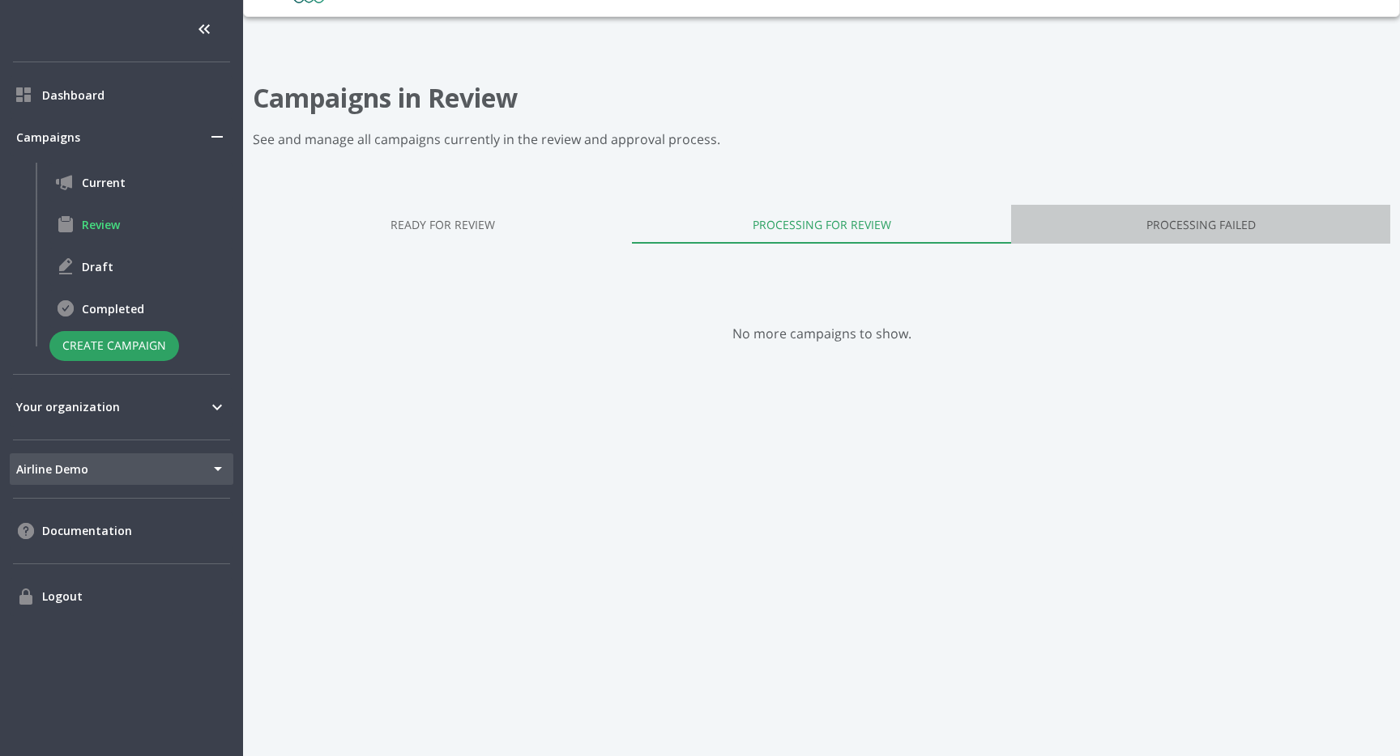
click at [1289, 232] on link "Processing Failed" at bounding box center [1200, 224] width 379 height 39
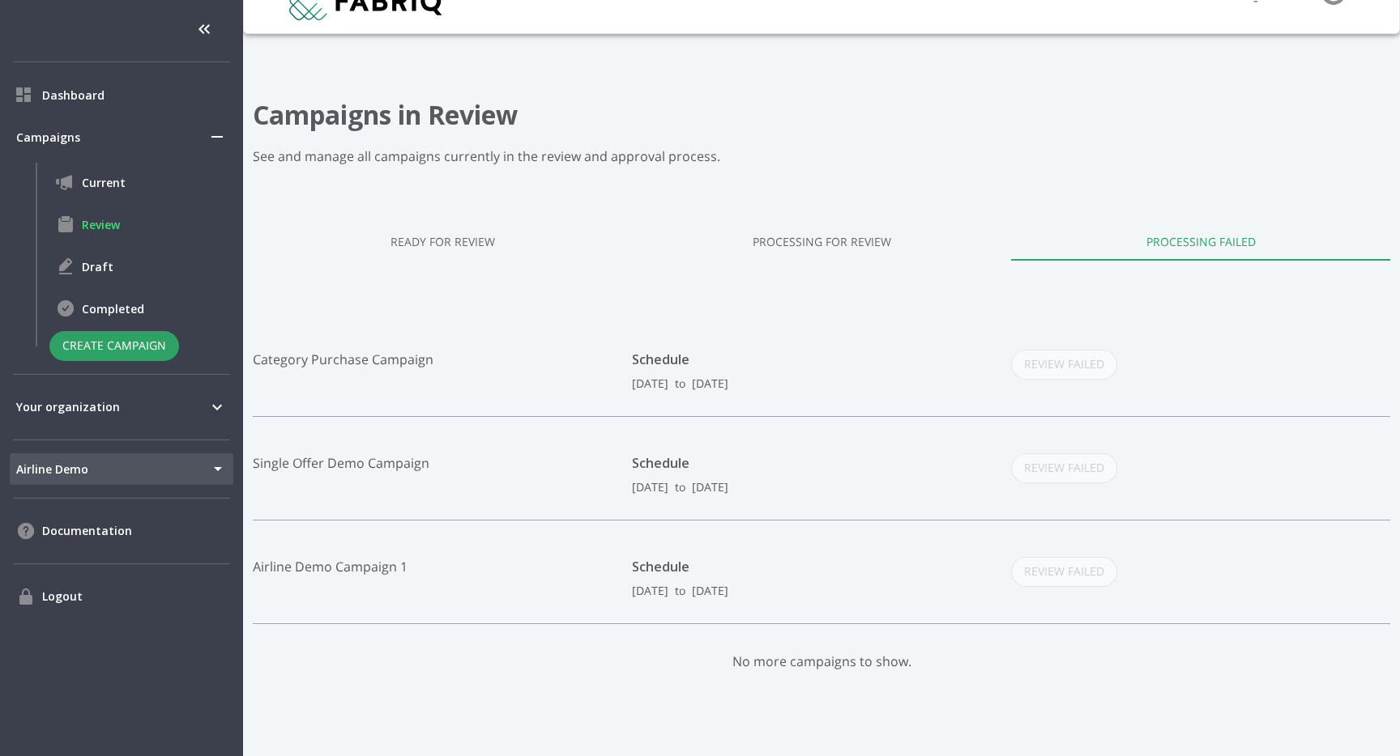
scroll to position [37, 0]
